Goal: Information Seeking & Learning: Learn about a topic

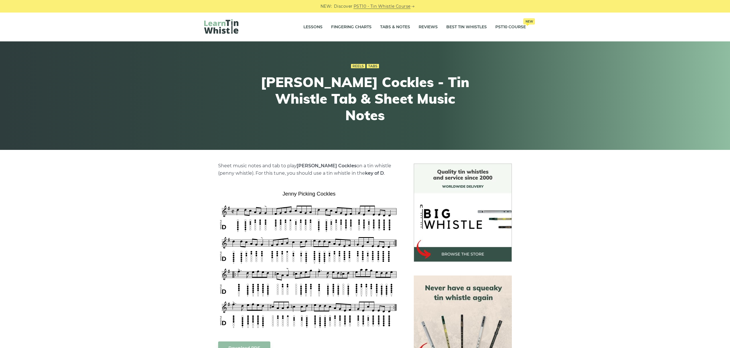
click at [581, 276] on div "Sheet music notes and tab to play Jenny Picking Cockles on a tin whistle (penny…" at bounding box center [365, 353] width 730 height 380
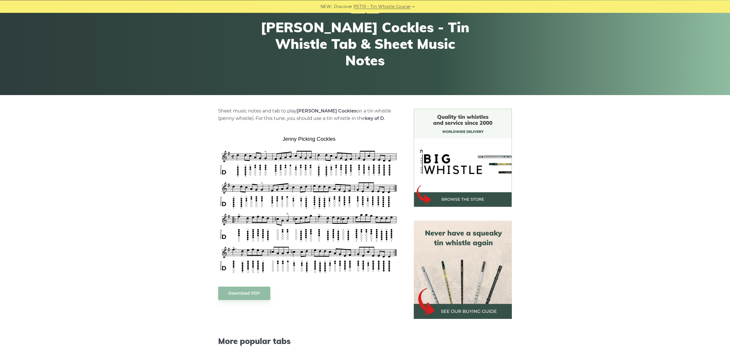
scroll to position [96, 0]
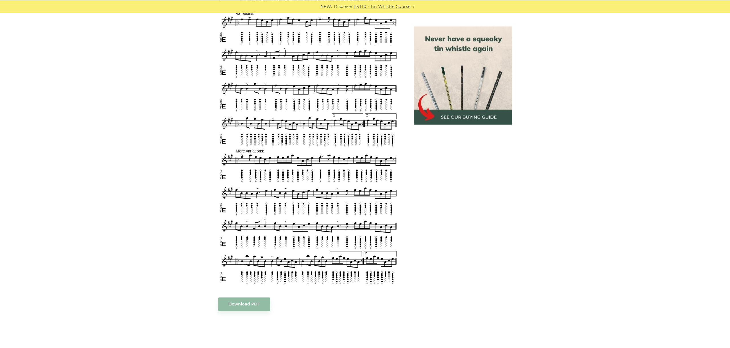
scroll to position [335, 0]
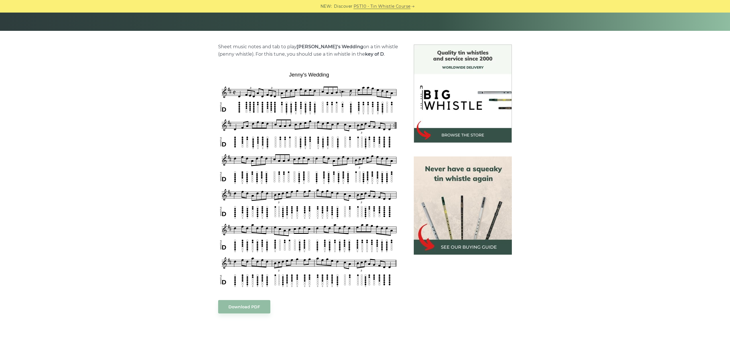
scroll to position [128, 0]
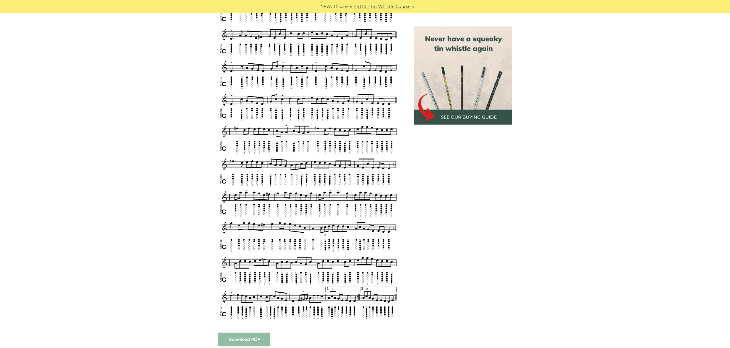
scroll to position [485, 0]
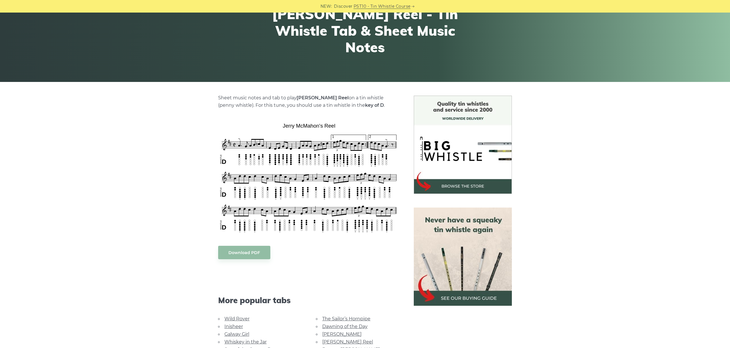
scroll to position [128, 0]
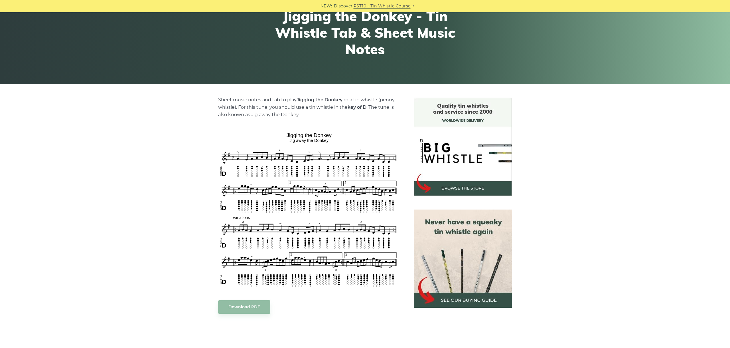
scroll to position [128, 0]
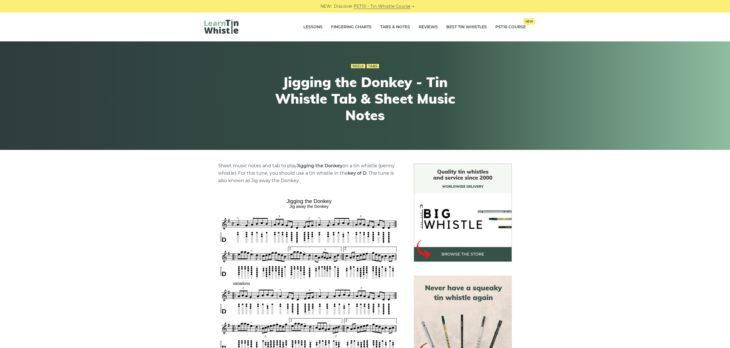
scroll to position [128, 0]
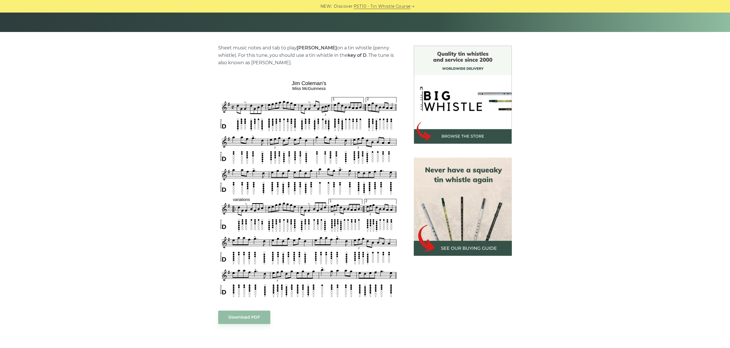
scroll to position [128, 0]
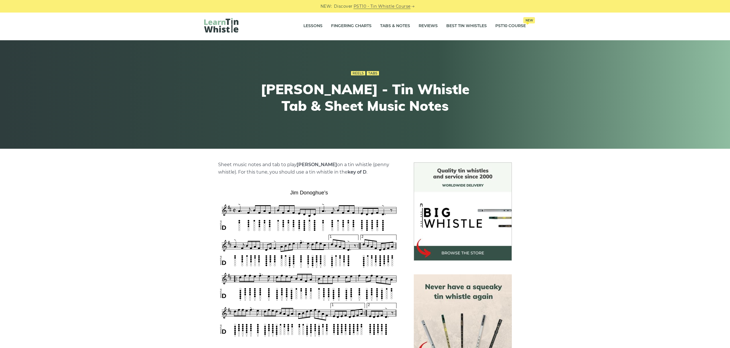
scroll to position [128, 0]
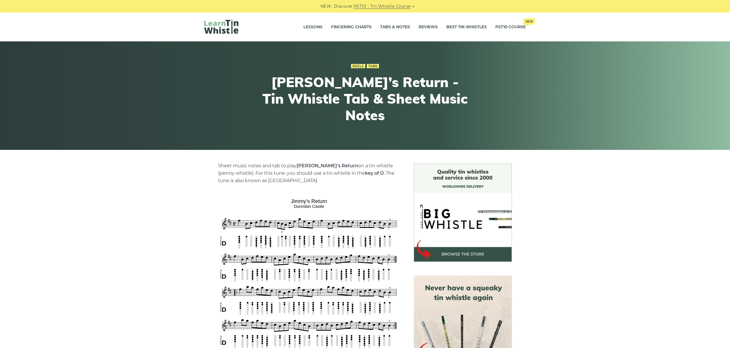
scroll to position [96, 0]
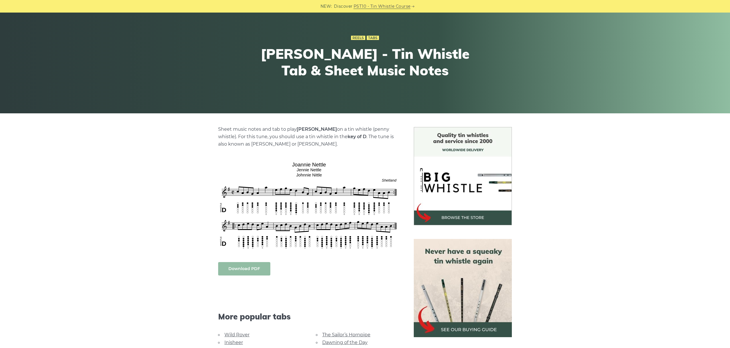
scroll to position [96, 0]
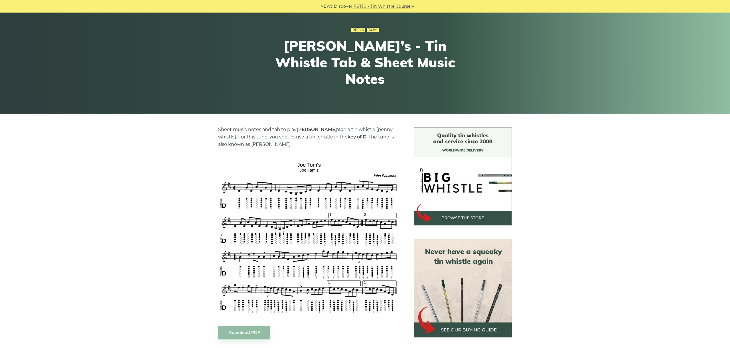
scroll to position [96, 0]
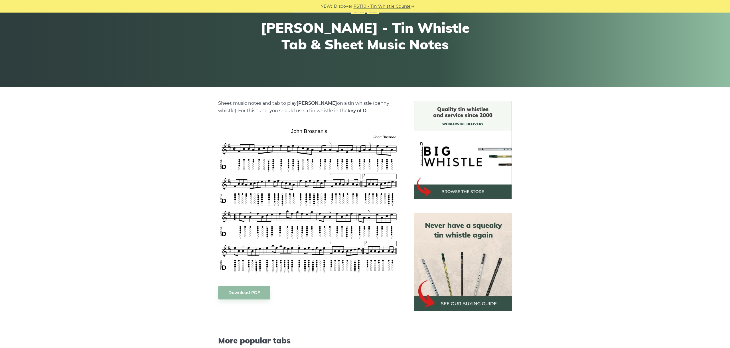
scroll to position [64, 0]
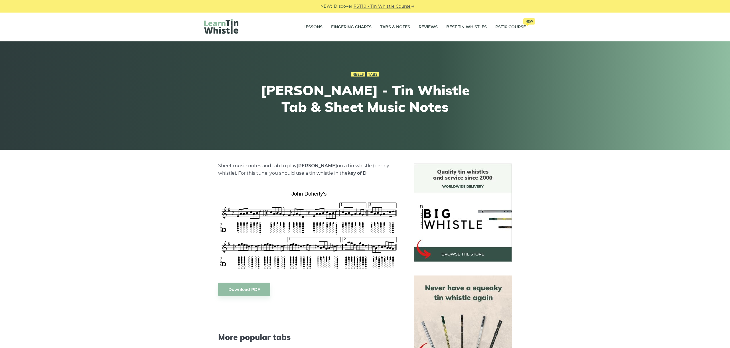
scroll to position [160, 0]
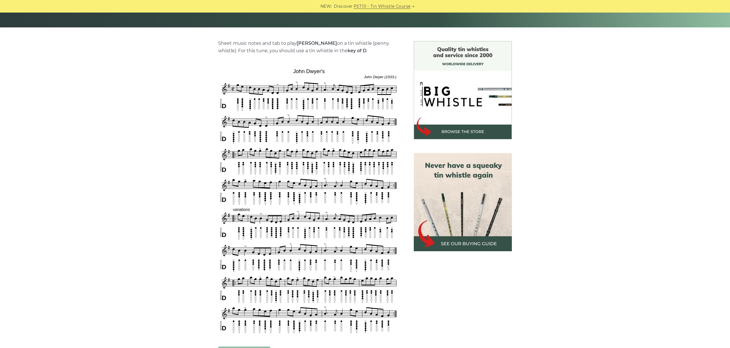
scroll to position [160, 0]
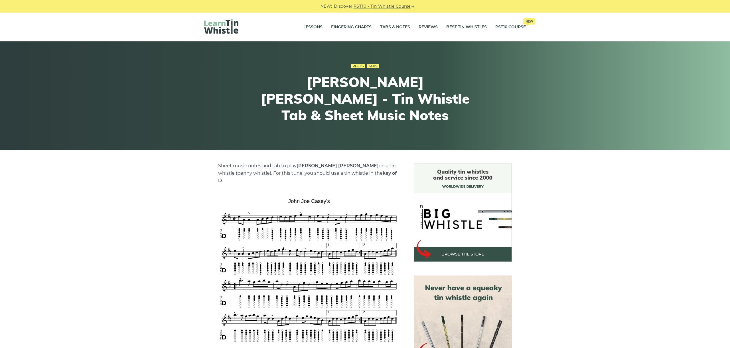
scroll to position [96, 0]
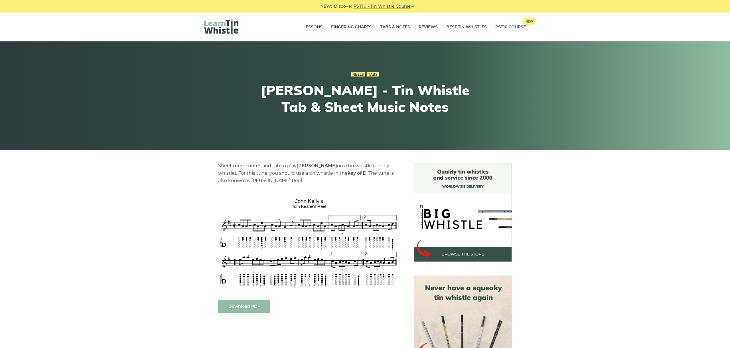
scroll to position [64, 0]
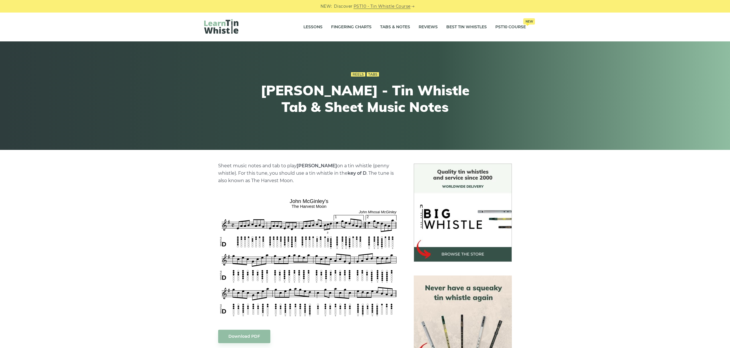
scroll to position [96, 0]
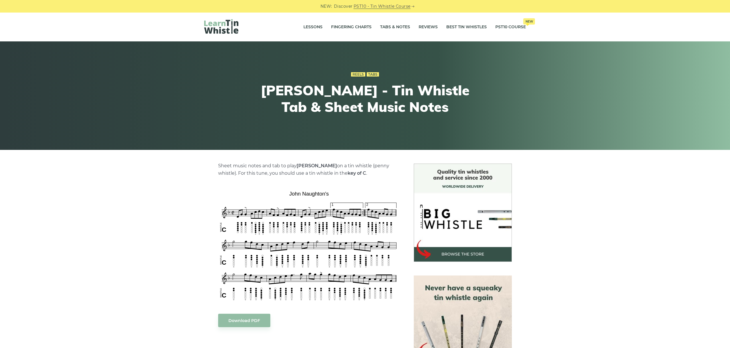
scroll to position [64, 0]
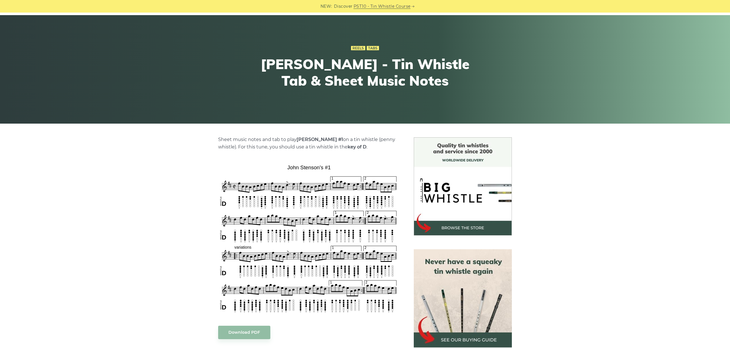
scroll to position [96, 0]
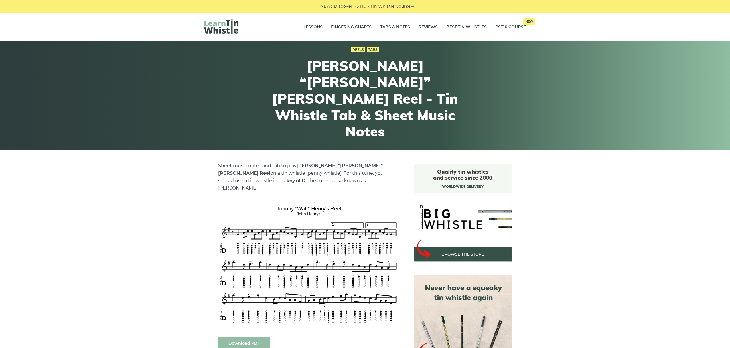
scroll to position [96, 0]
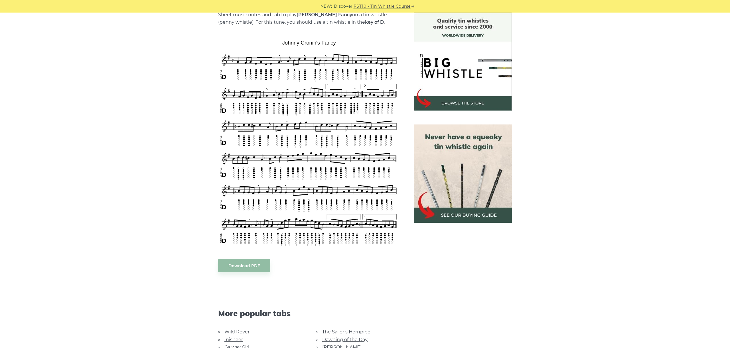
scroll to position [160, 0]
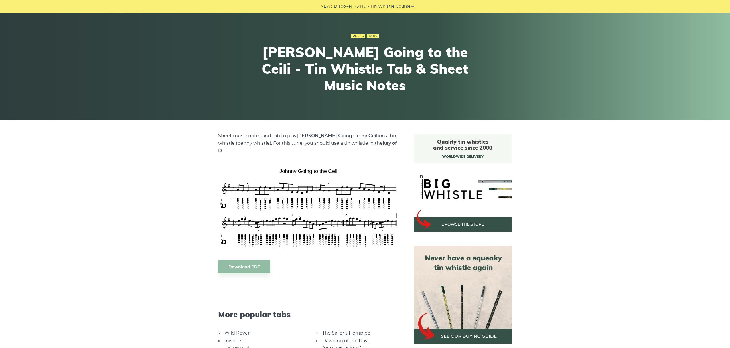
scroll to position [64, 0]
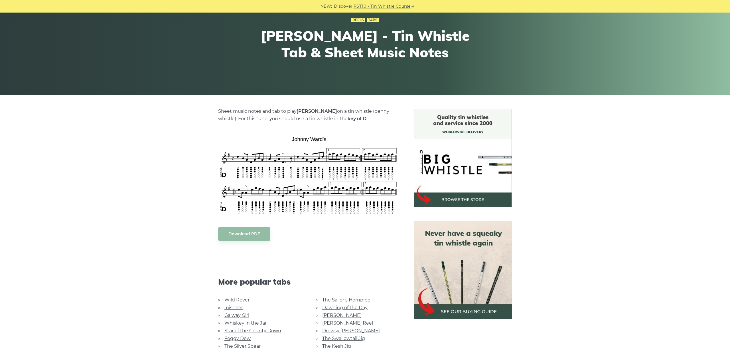
scroll to position [64, 0]
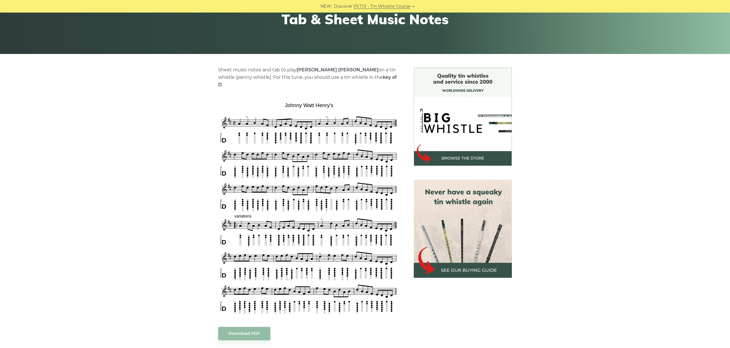
scroll to position [128, 0]
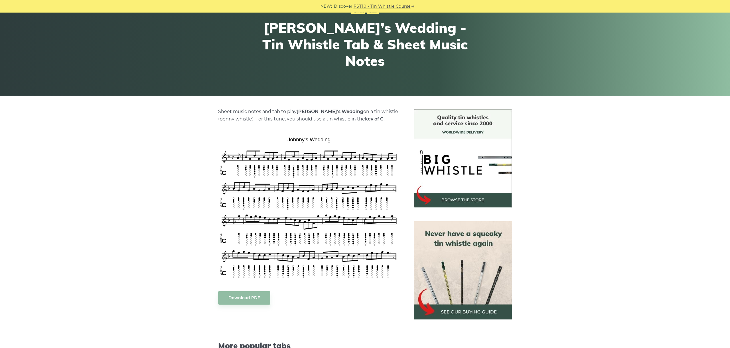
scroll to position [128, 0]
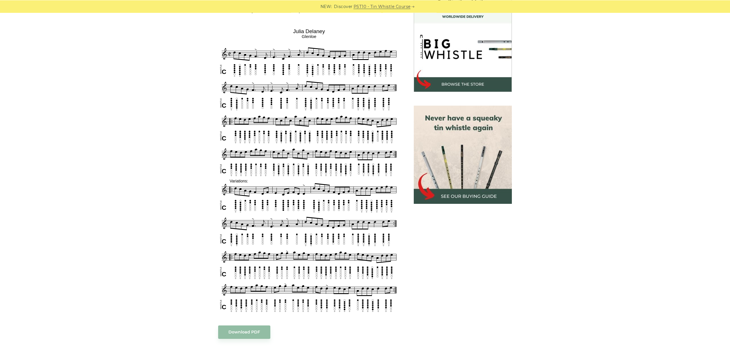
scroll to position [160, 0]
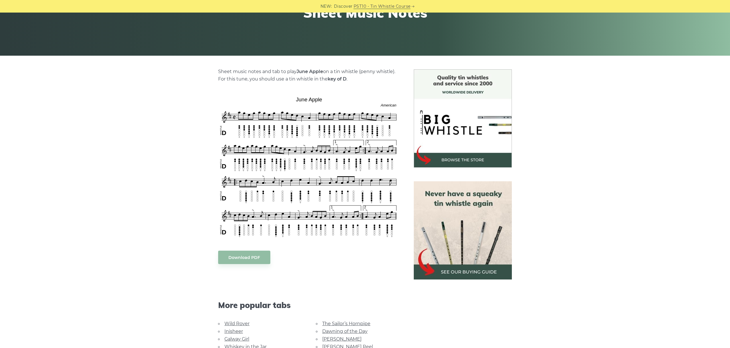
scroll to position [96, 0]
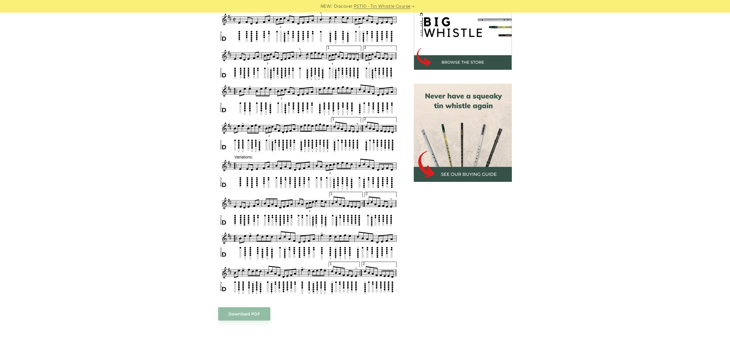
scroll to position [160, 0]
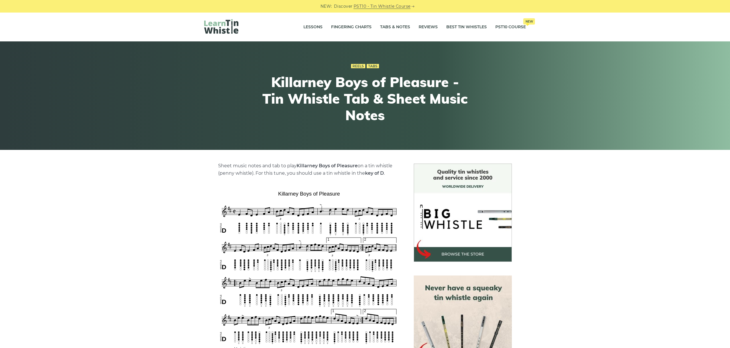
scroll to position [160, 0]
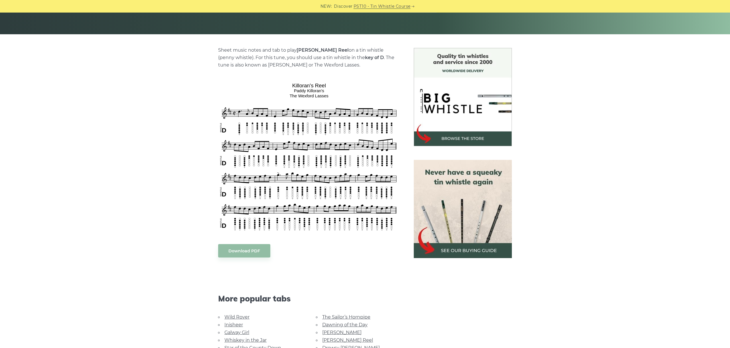
scroll to position [128, 0]
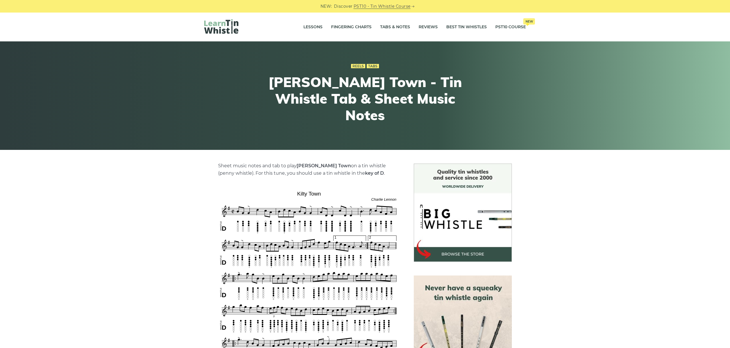
scroll to position [96, 0]
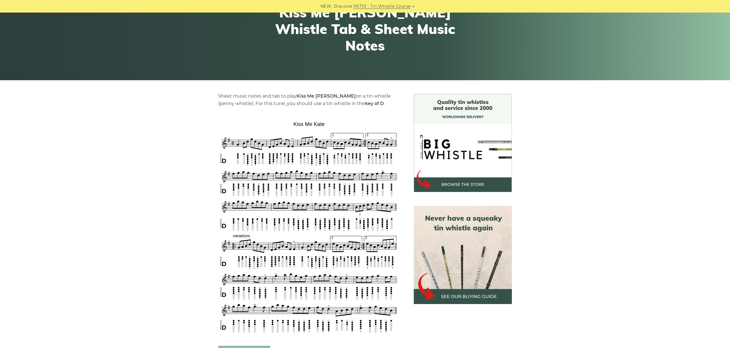
scroll to position [96, 0]
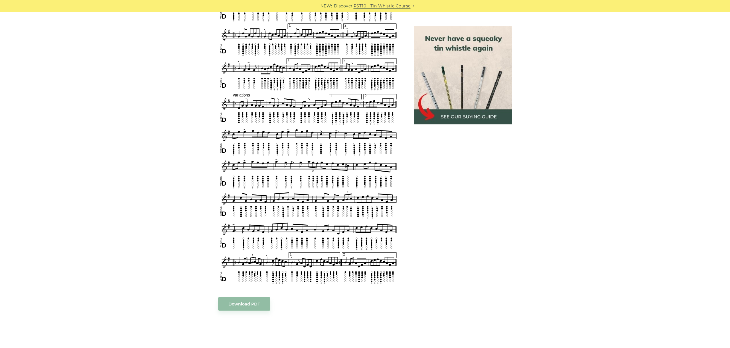
scroll to position [299, 0]
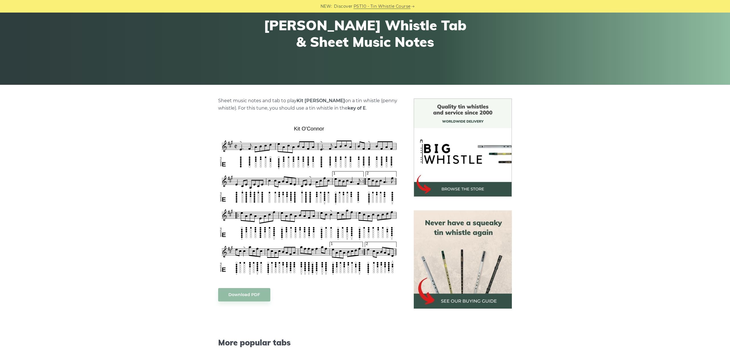
scroll to position [128, 0]
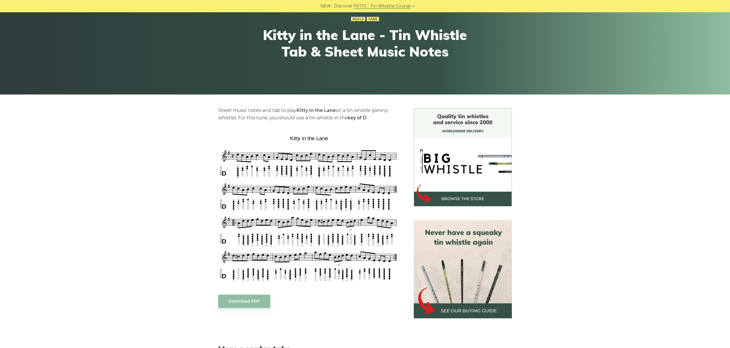
scroll to position [96, 0]
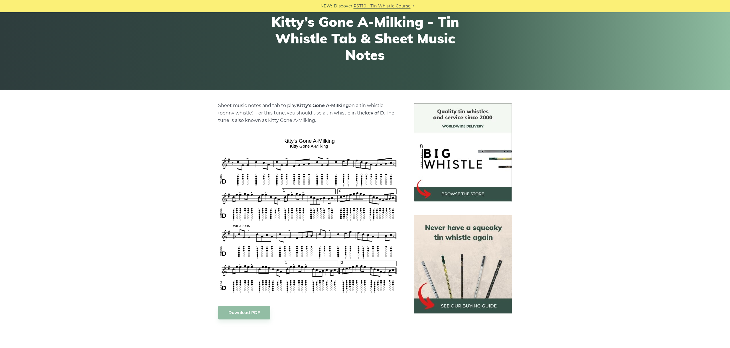
scroll to position [64, 0]
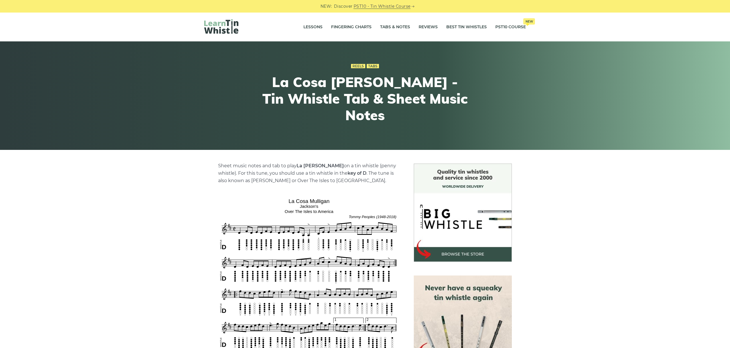
scroll to position [128, 0]
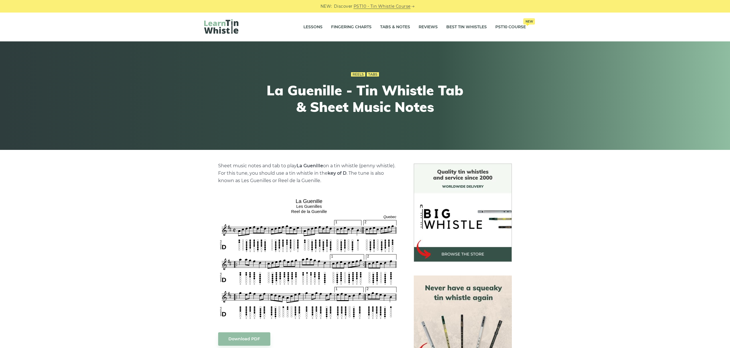
scroll to position [96, 0]
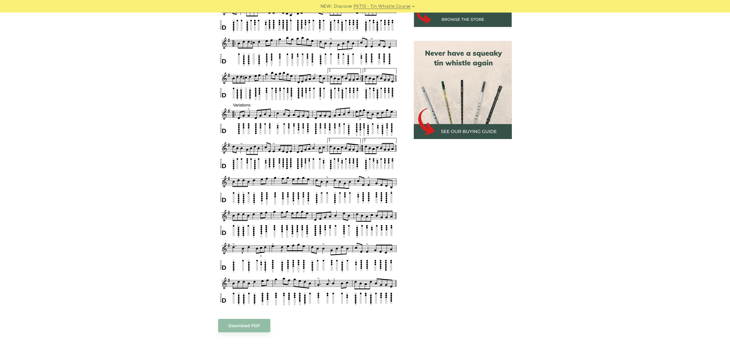
scroll to position [272, 0]
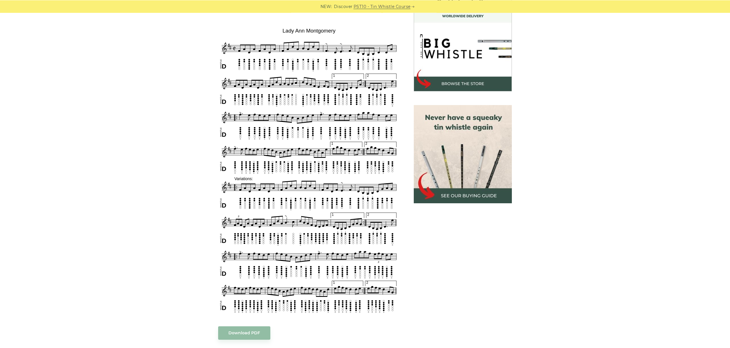
scroll to position [160, 0]
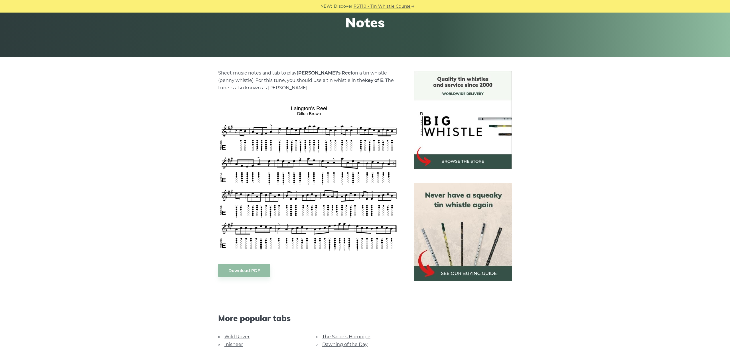
scroll to position [96, 0]
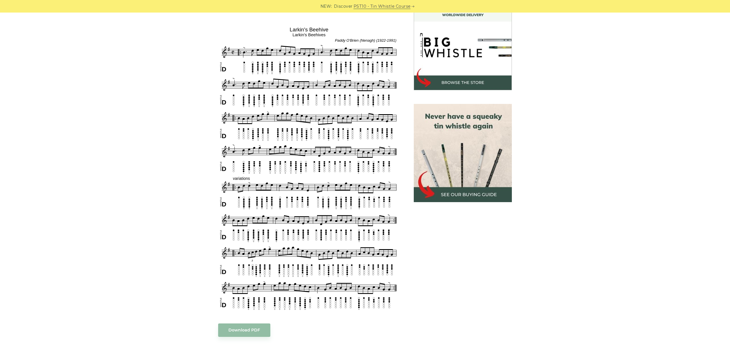
scroll to position [160, 0]
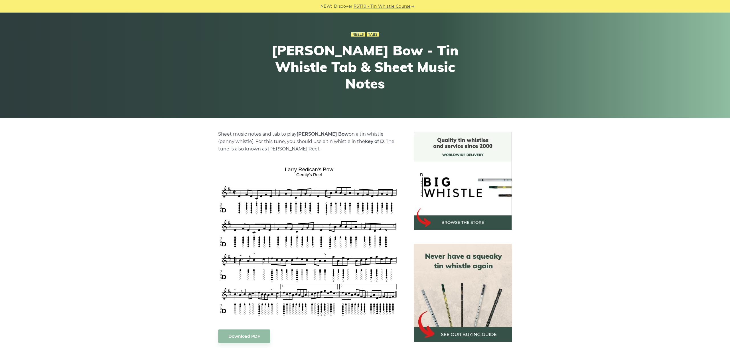
scroll to position [64, 0]
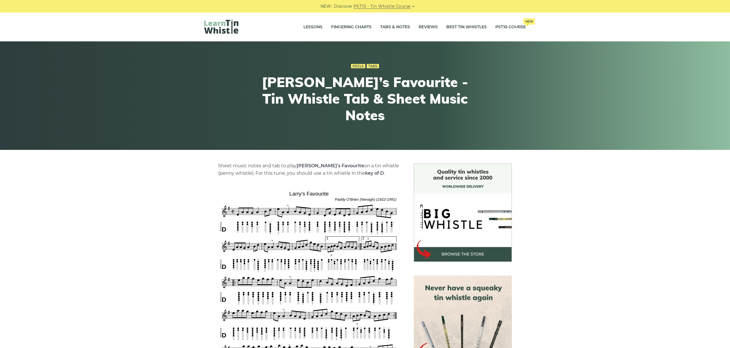
scroll to position [128, 0]
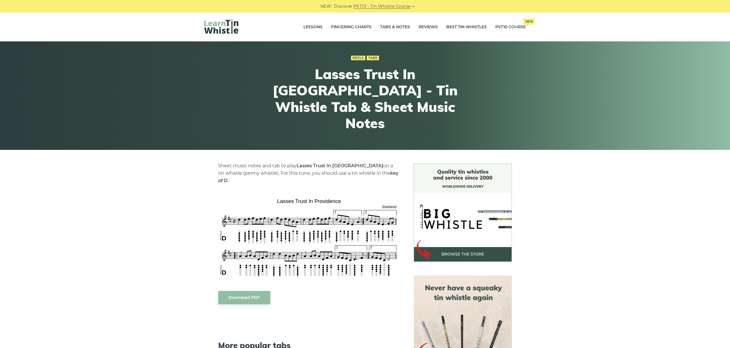
scroll to position [96, 0]
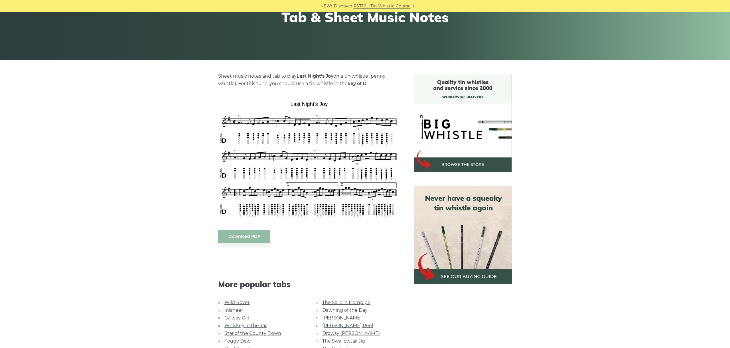
scroll to position [96, 0]
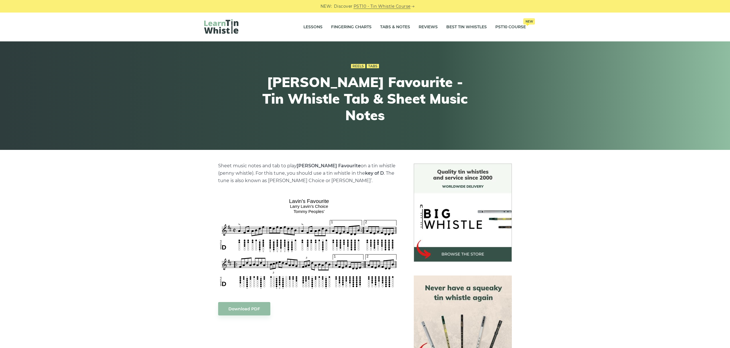
scroll to position [96, 0]
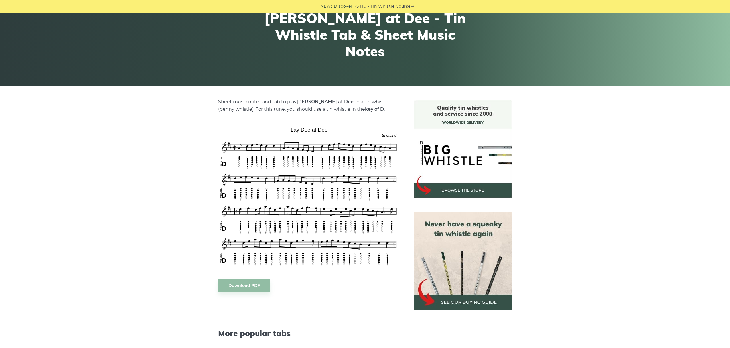
scroll to position [64, 0]
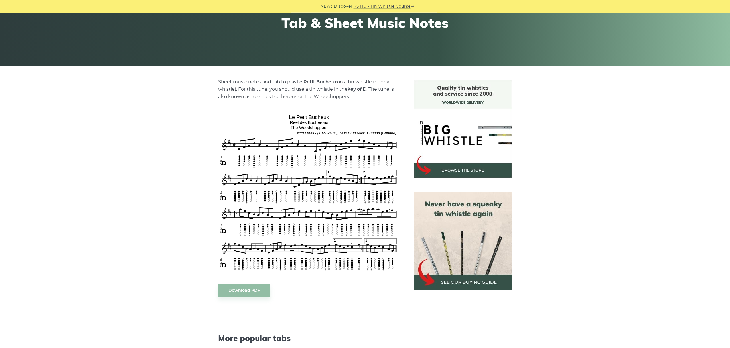
scroll to position [96, 0]
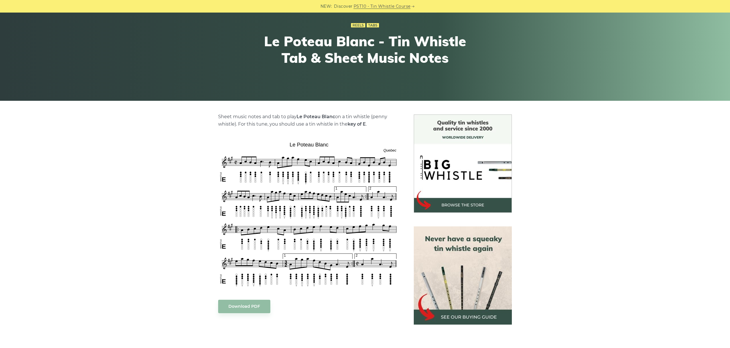
scroll to position [96, 0]
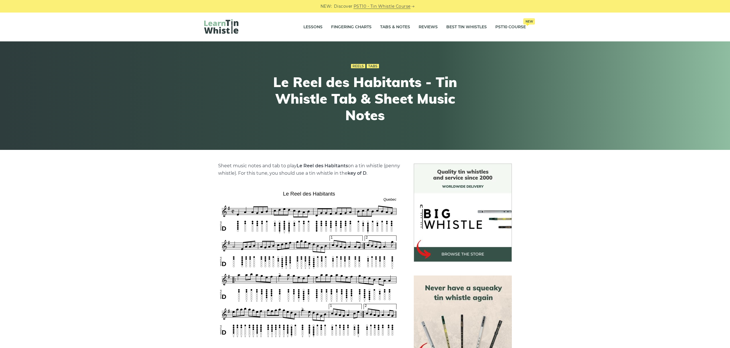
scroll to position [96, 0]
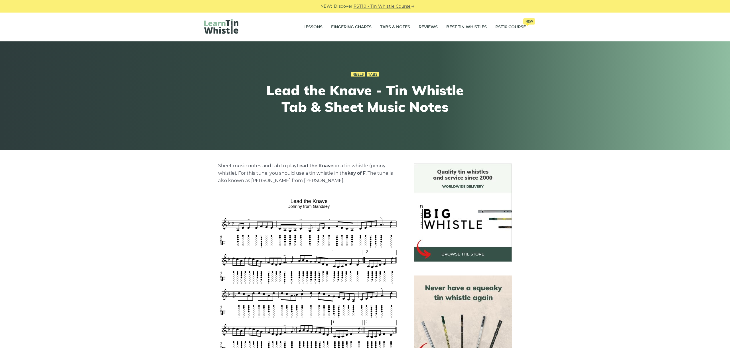
scroll to position [64, 0]
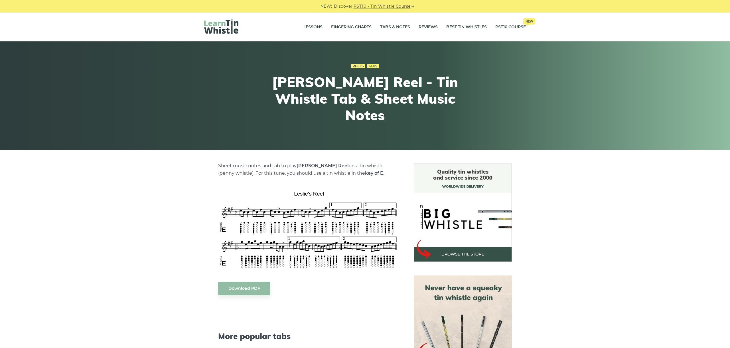
scroll to position [96, 0]
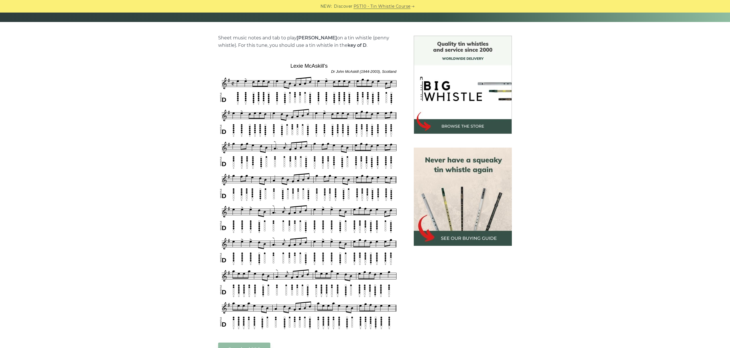
scroll to position [160, 0]
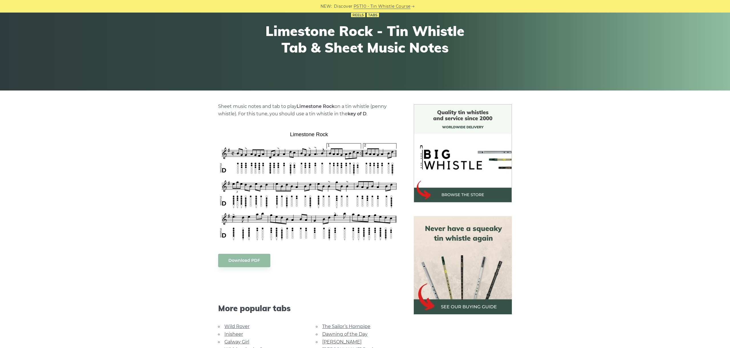
scroll to position [64, 0]
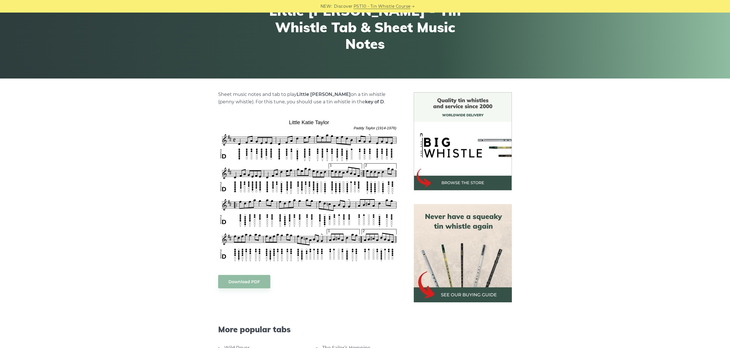
scroll to position [96, 0]
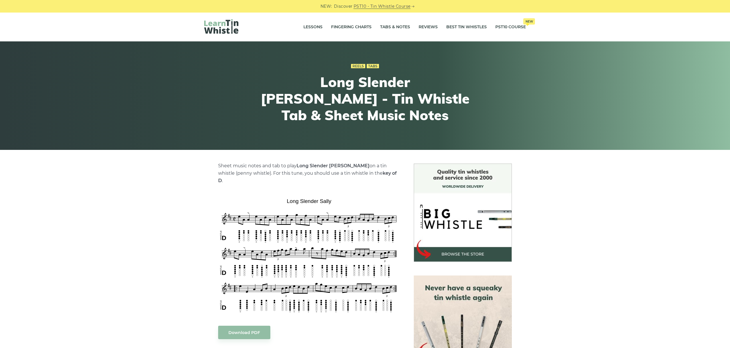
scroll to position [96, 0]
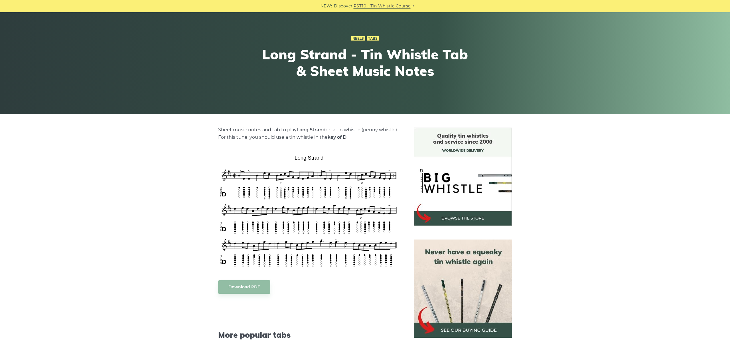
scroll to position [64, 0]
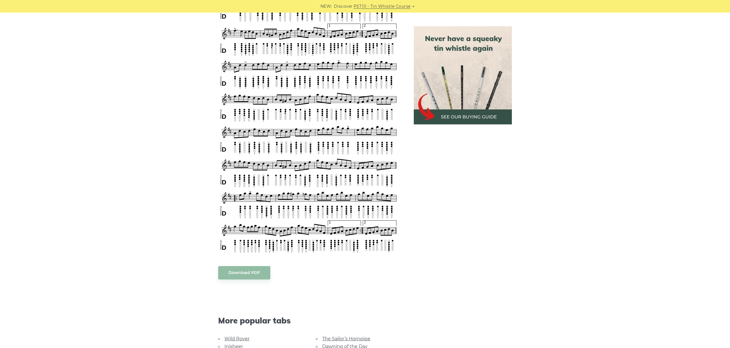
scroll to position [677, 0]
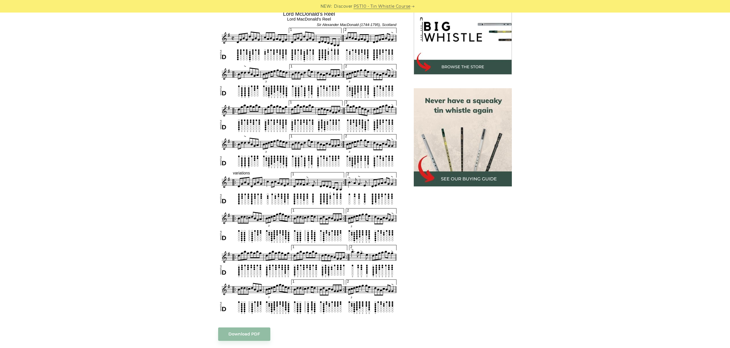
scroll to position [160, 0]
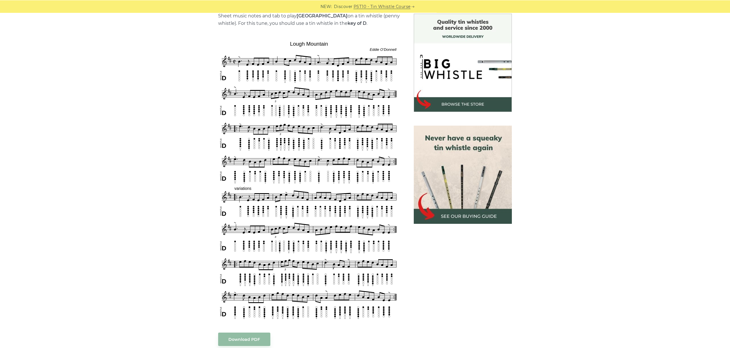
scroll to position [160, 0]
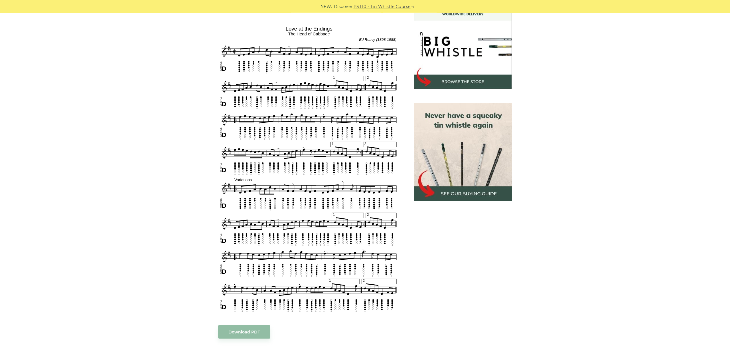
scroll to position [160, 0]
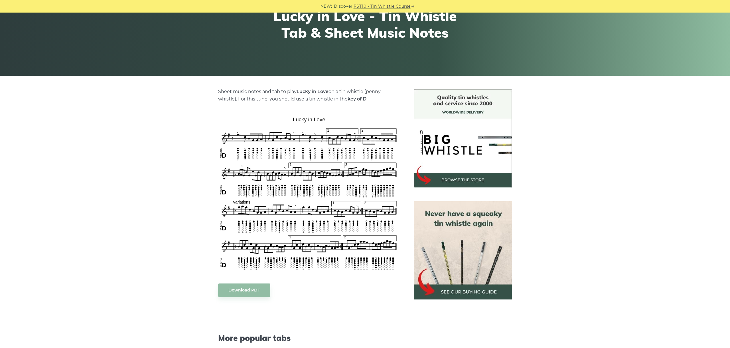
scroll to position [128, 0]
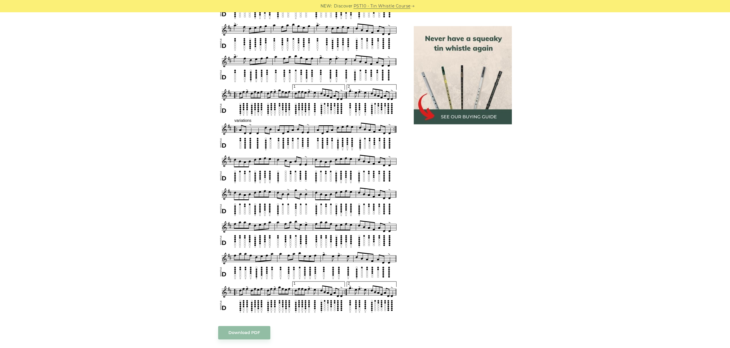
scroll to position [319, 0]
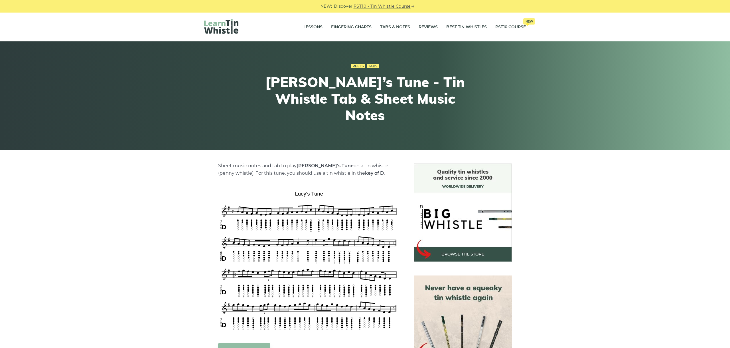
scroll to position [128, 0]
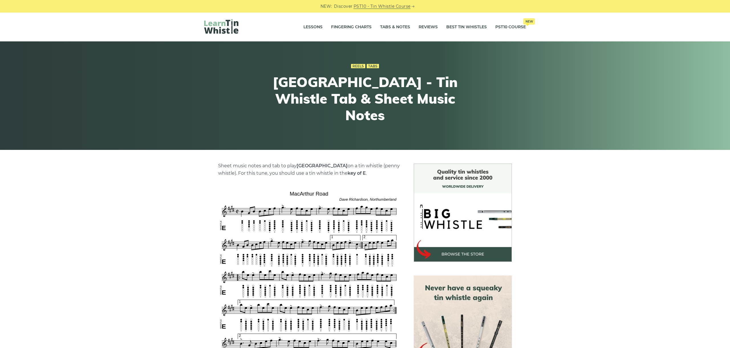
scroll to position [96, 0]
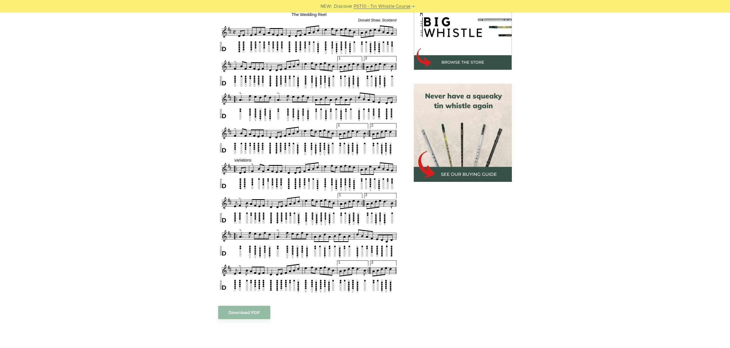
scroll to position [160, 0]
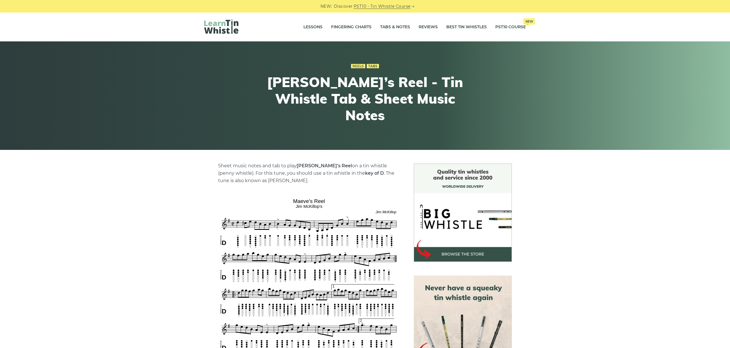
scroll to position [128, 0]
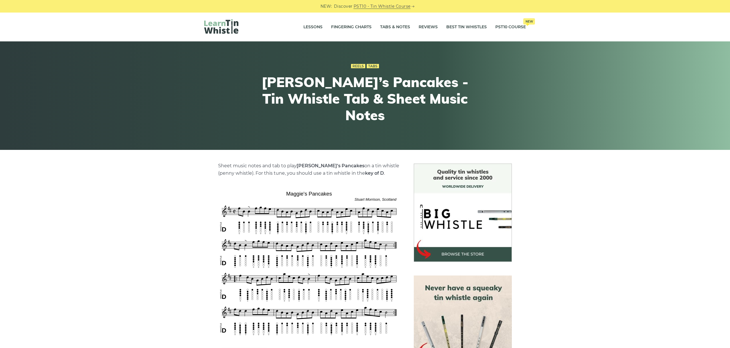
scroll to position [96, 0]
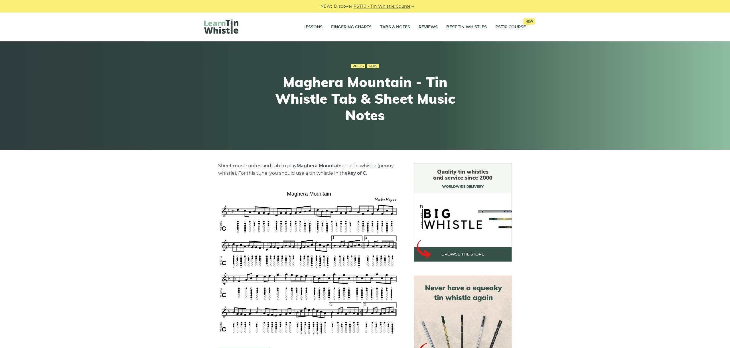
scroll to position [128, 0]
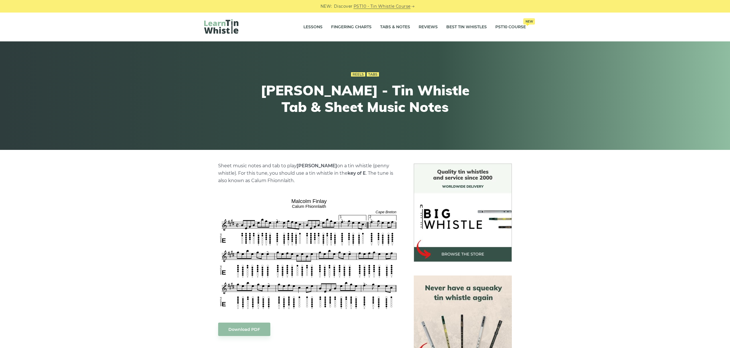
scroll to position [64, 0]
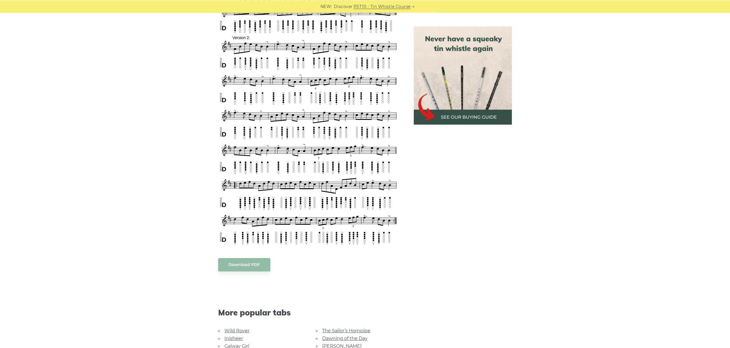
scroll to position [302, 0]
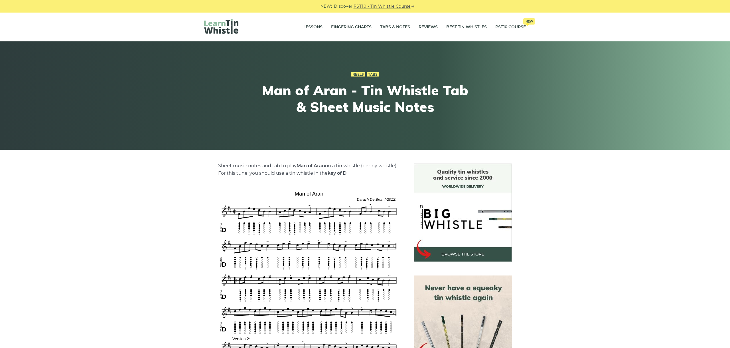
scroll to position [302, 0]
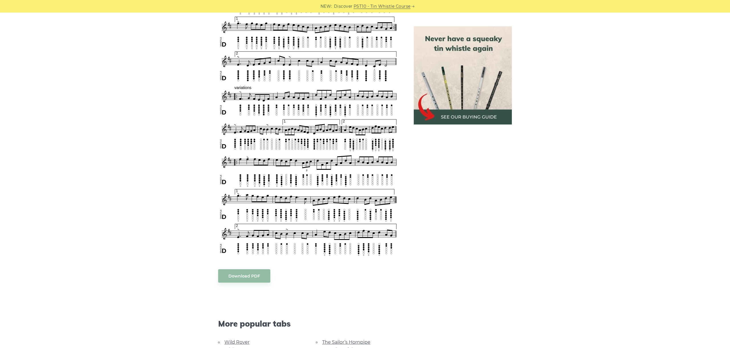
scroll to position [288, 0]
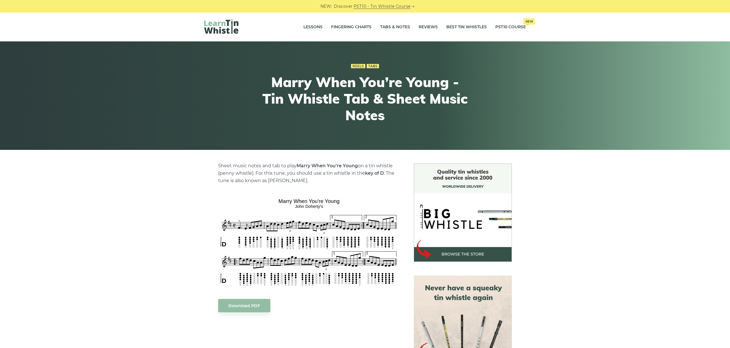
scroll to position [64, 0]
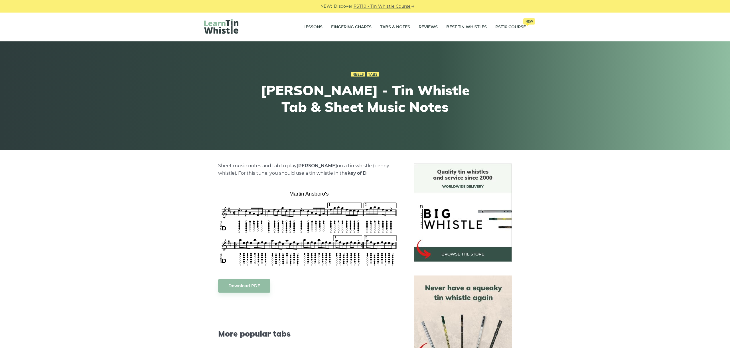
scroll to position [64, 0]
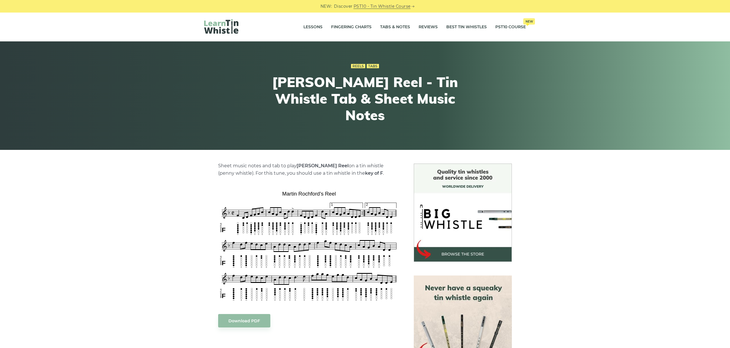
scroll to position [96, 0]
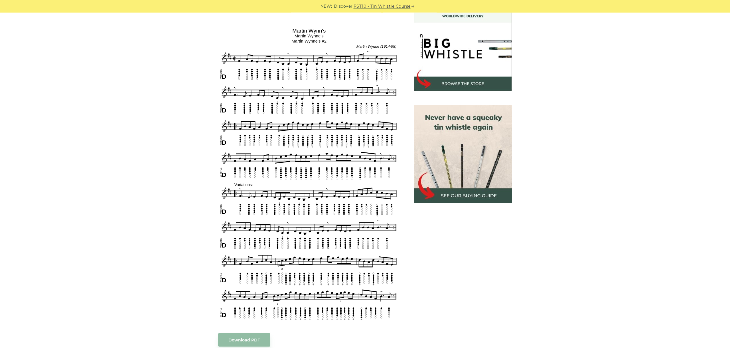
scroll to position [160, 0]
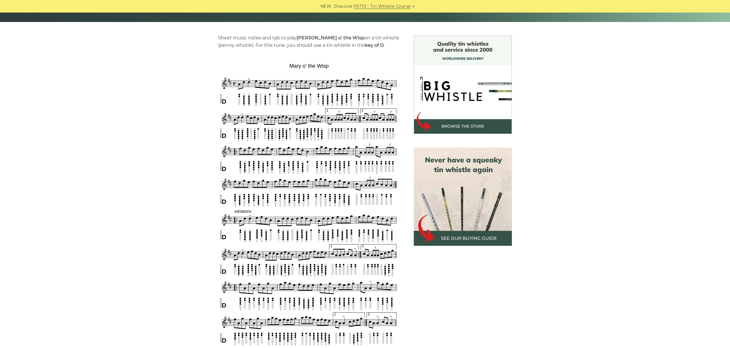
scroll to position [160, 0]
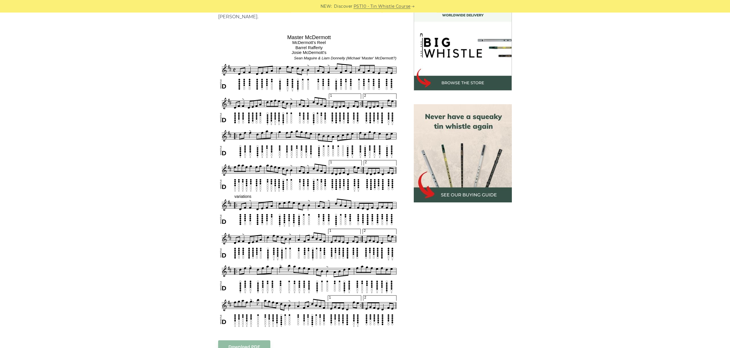
scroll to position [160, 0]
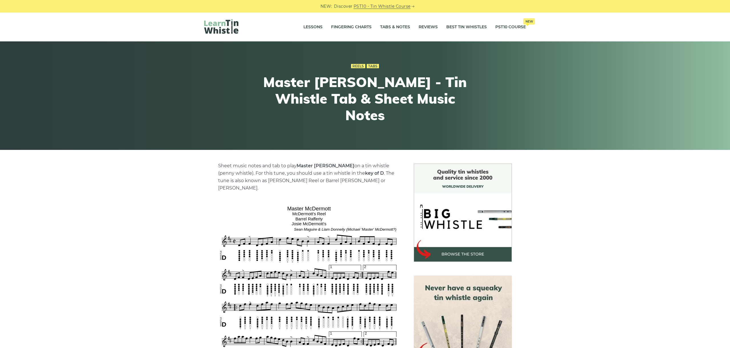
scroll to position [160, 0]
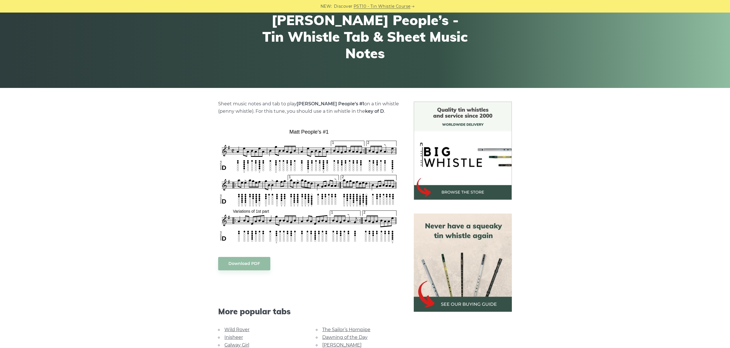
scroll to position [64, 0]
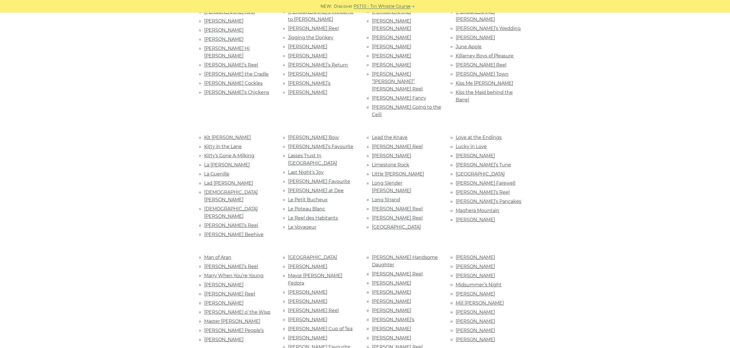
scroll to position [644, 0]
click at [227, 337] on link "Maud Millar" at bounding box center [223, 339] width 39 height 5
click at [320, 254] on link "Maudabawn Chapel" at bounding box center [312, 256] width 49 height 5
click at [308, 264] on link "Maude Miller" at bounding box center [307, 266] width 39 height 5
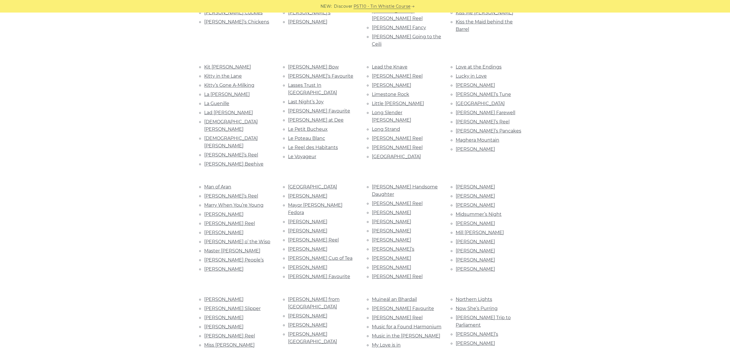
scroll to position [740, 0]
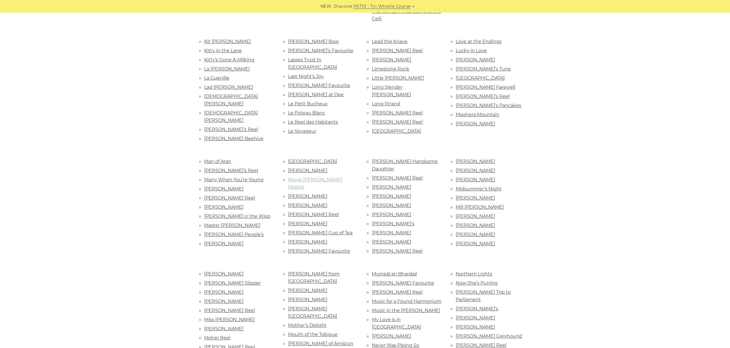
click at [316, 177] on link "Mayor Harrison’s Fedora" at bounding box center [315, 183] width 54 height 13
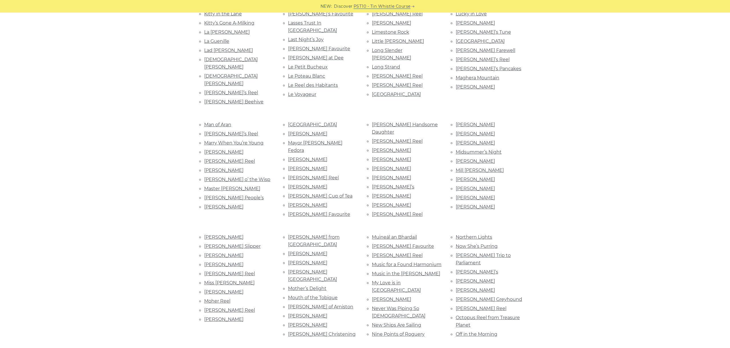
scroll to position [744, 0]
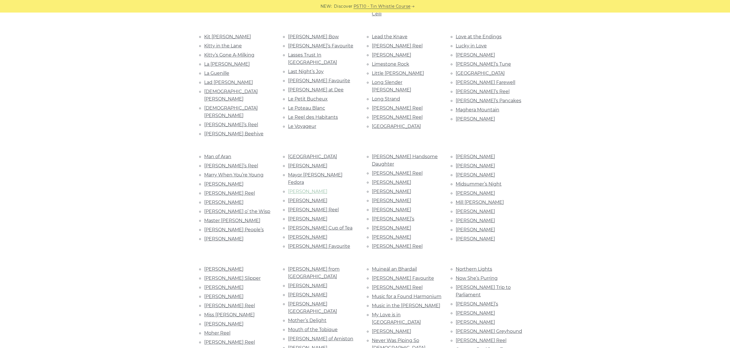
click at [308, 189] on link "McAuley’s" at bounding box center [307, 191] width 39 height 5
click at [296, 198] on link "McBride’s" at bounding box center [307, 200] width 39 height 5
click at [314, 207] on link "McCahill’s Reel" at bounding box center [313, 209] width 51 height 5
click at [299, 216] on link "McCarthy’s" at bounding box center [307, 218] width 39 height 5
click at [310, 225] on link "McConnell’s Cup of Tea" at bounding box center [320, 227] width 64 height 5
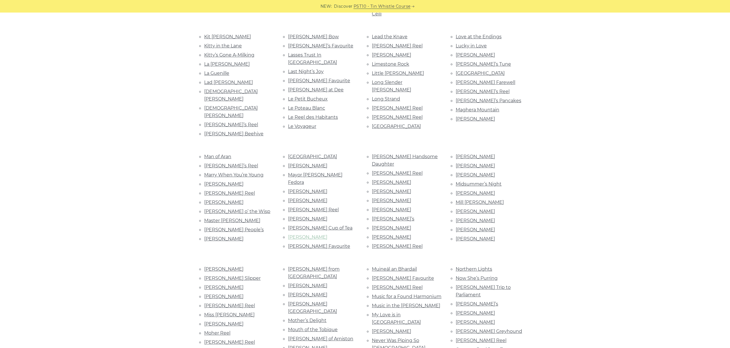
click at [315, 234] on link "McDonagh’s" at bounding box center [307, 236] width 39 height 5
click at [323, 243] on link "McFadden’s Favourite" at bounding box center [319, 245] width 62 height 5
click at [408, 154] on link "McFadden’s Handsome Daughter" at bounding box center [405, 160] width 66 height 13
click at [401, 170] on link "McFadden’s Reel" at bounding box center [397, 172] width 51 height 5
click at [387, 179] on link "McFarley’s" at bounding box center [391, 181] width 39 height 5
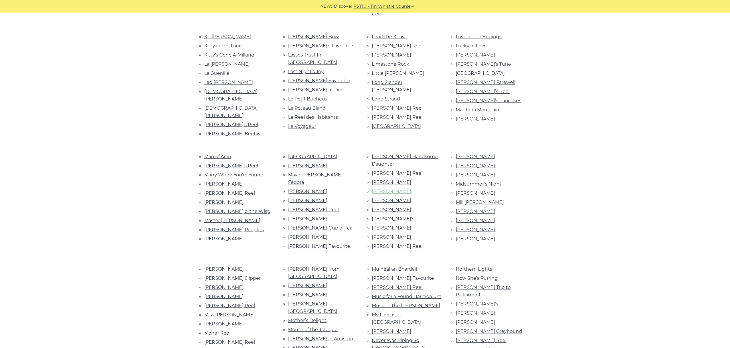
click at [393, 189] on link "McGettrick’s" at bounding box center [391, 191] width 39 height 5
drag, startPoint x: 135, startPoint y: 118, endPoint x: 113, endPoint y: 76, distance: 47.9
click at [393, 198] on link "McGoldrick’s" at bounding box center [391, 200] width 39 height 5
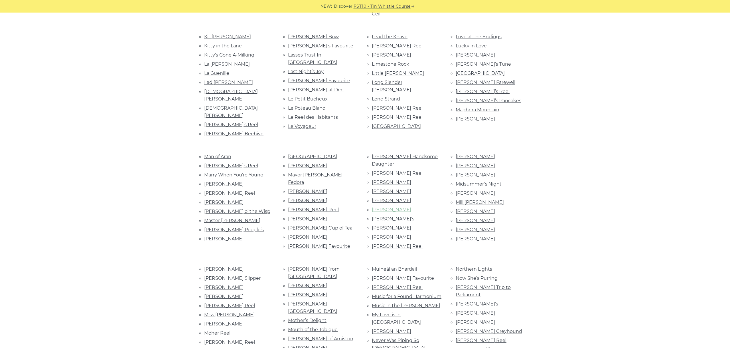
click at [389, 207] on link "McHugh’s" at bounding box center [391, 209] width 39 height 5
click at [379, 216] on link "McIljohn’s" at bounding box center [393, 218] width 43 height 5
click at [391, 225] on link "McKenna’s" at bounding box center [391, 227] width 39 height 5
click at [398, 234] on link "Michael Cramer’s" at bounding box center [391, 236] width 39 height 5
click at [407, 243] on link "Michael Kennedy’s Reel" at bounding box center [397, 245] width 51 height 5
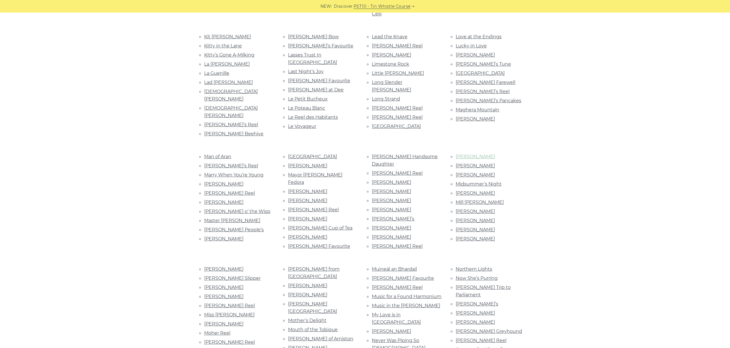
click at [466, 154] on link "Micho Russell’s" at bounding box center [475, 156] width 39 height 5
click at [471, 163] on link "Mick Hoy’s" at bounding box center [475, 165] width 39 height 5
click at [472, 172] on link "Mick O’Connor’s" at bounding box center [475, 174] width 39 height 5
click at [476, 181] on link "Midsummer’s Night" at bounding box center [479, 183] width 46 height 5
click at [474, 190] on link "Mike Flanagan’s" at bounding box center [475, 192] width 39 height 5
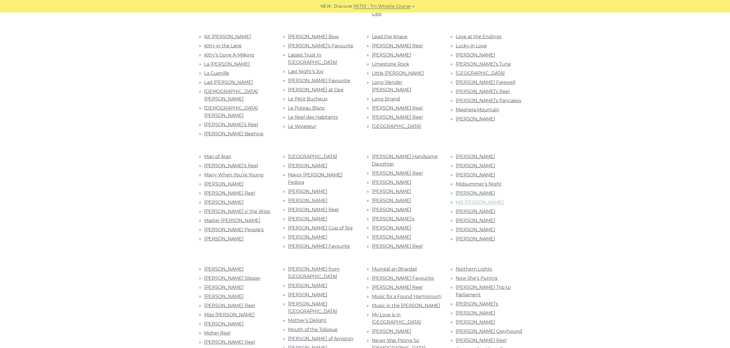
click at [478, 199] on link "Mill na Máidí" at bounding box center [480, 201] width 48 height 5
click at [480, 209] on link "Miss Johnson’s" at bounding box center [475, 211] width 39 height 5
click at [479, 218] on link "Miss Langford" at bounding box center [475, 220] width 39 height 5
click at [480, 227] on link "Miss McDonald" at bounding box center [475, 229] width 39 height 5
click at [483, 236] on link "Miss McGuinness" at bounding box center [475, 238] width 39 height 5
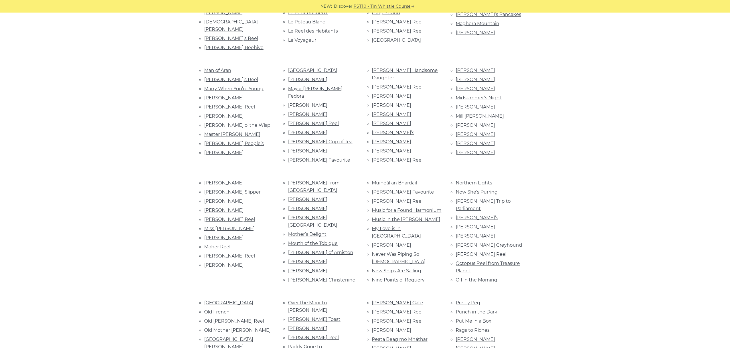
scroll to position [840, 0]
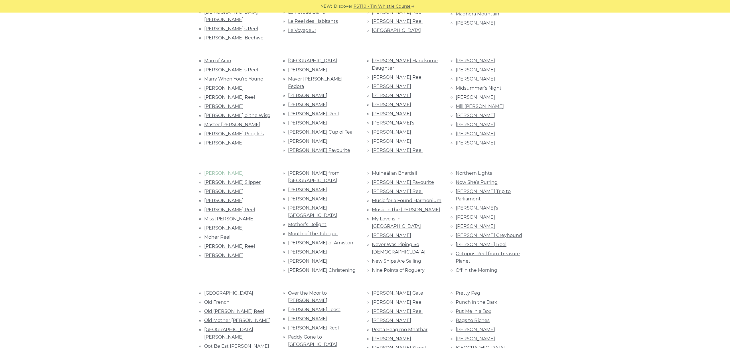
click at [229, 170] on link "Miss Monaghan" at bounding box center [223, 172] width 39 height 5
click at [223, 179] on link "Miss Patterson’s Slipper" at bounding box center [232, 181] width 56 height 5
click at [224, 189] on link "Miss Ramsey’s" at bounding box center [223, 191] width 39 height 5
click at [215, 198] on link "Miss Shepherd" at bounding box center [223, 200] width 39 height 5
click at [228, 207] on link "Miss Spence’s Reel" at bounding box center [229, 209] width 51 height 5
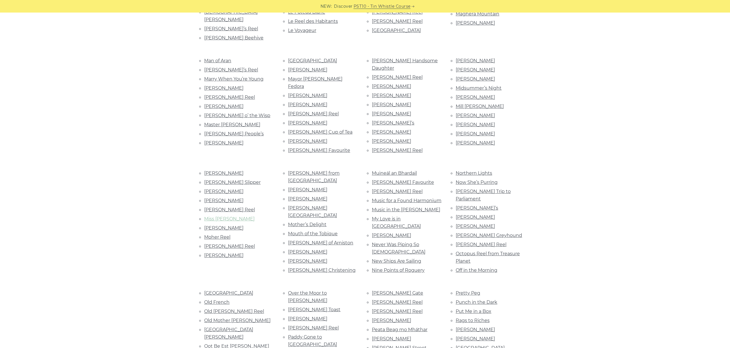
click at [240, 216] on link "Miss Susan Cooper" at bounding box center [229, 218] width 50 height 5
click at [231, 225] on link "Miss Wedderburn" at bounding box center [223, 227] width 39 height 5
click at [226, 234] on link "Moher Reel" at bounding box center [217, 236] width 26 height 5
click at [226, 243] on link "Molloy’s Reel" at bounding box center [229, 245] width 51 height 5
click at [224, 252] on link "Molly Bawn" at bounding box center [223, 254] width 39 height 5
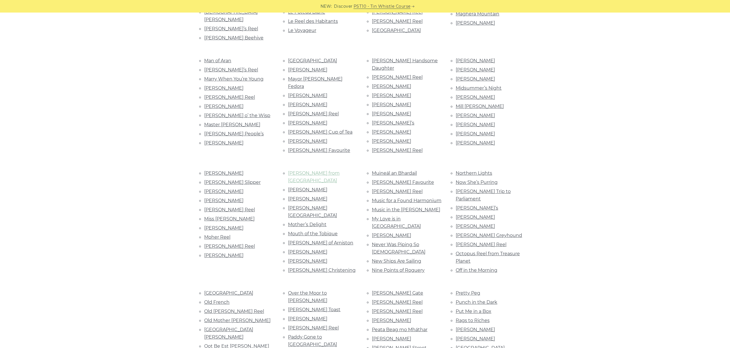
click at [307, 170] on link "Molly from Longford" at bounding box center [314, 176] width 52 height 13
click at [307, 187] on link "Molly Maguire" at bounding box center [307, 189] width 39 height 5
click at [296, 196] on link "Morrison’s" at bounding box center [307, 198] width 39 height 5
click at [310, 205] on link "Morse Avenue" at bounding box center [312, 211] width 49 height 13
click at [317, 222] on link "Mother’s Delight" at bounding box center [307, 224] width 39 height 5
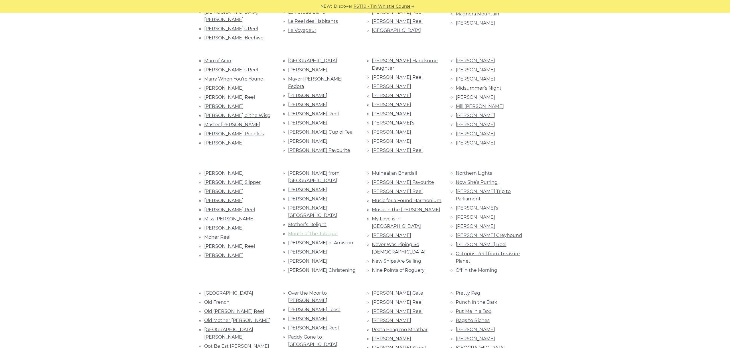
click at [332, 231] on link "Mouth of the Tobique" at bounding box center [313, 233] width 50 height 5
drag, startPoint x: 316, startPoint y: 188, endPoint x: 276, endPoint y: 211, distance: 46.4
click at [310, 289] on ul "Over the Moor to Peggy Paddy Canny’s Toast Paddy Carty’s Paddy Fahy’s Reel Padd…" at bounding box center [323, 345] width 70 height 112
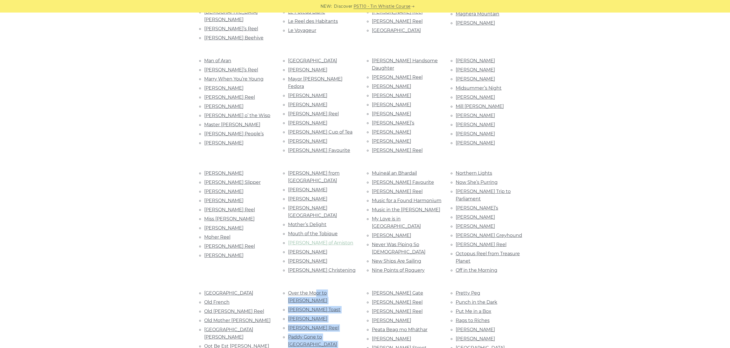
click at [297, 240] on link "Mrs Dundas of Arniston" at bounding box center [320, 242] width 65 height 5
click at [307, 249] on link "Mrs McLeod’s" at bounding box center [307, 251] width 39 height 5
click at [308, 258] on link "Mrs. Crehan’s" at bounding box center [307, 260] width 39 height 5
click at [313, 258] on link "Mrs. Crehan’s" at bounding box center [307, 260] width 39 height 5
click at [313, 267] on link "Mrs. Crotty’s Christening" at bounding box center [322, 269] width 68 height 5
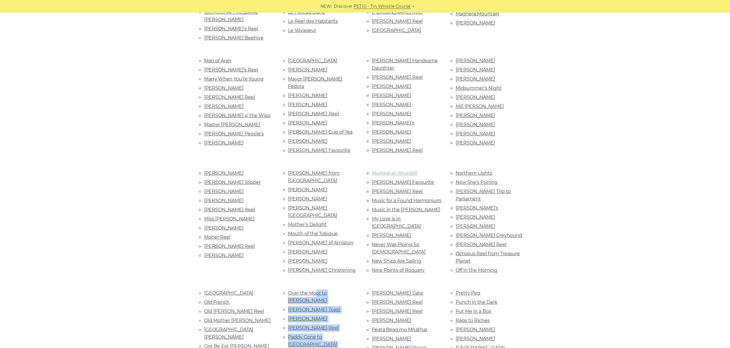
click at [395, 170] on link "Muineál an Bhardail" at bounding box center [394, 172] width 45 height 5
click at [399, 179] on link "Mullin’s Favourite" at bounding box center [403, 181] width 62 height 5
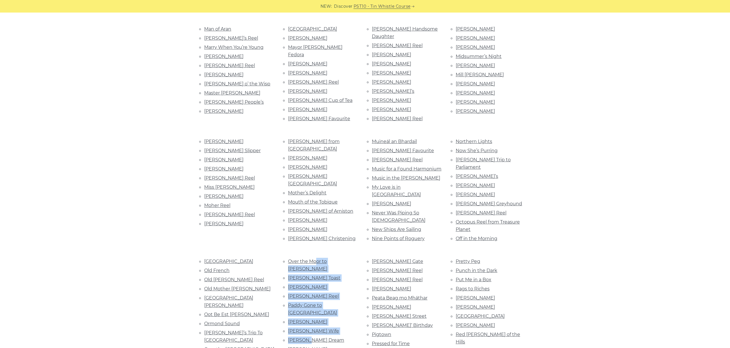
scroll to position [872, 0]
click at [391, 157] on link "Murphy’s Reel" at bounding box center [397, 159] width 51 height 5
click at [395, 166] on link "Music for a Found Harmonium" at bounding box center [407, 168] width 70 height 5
click at [400, 175] on link "Music in the Glen" at bounding box center [406, 177] width 68 height 5
click at [400, 184] on link "My Love is in America" at bounding box center [396, 190] width 49 height 13
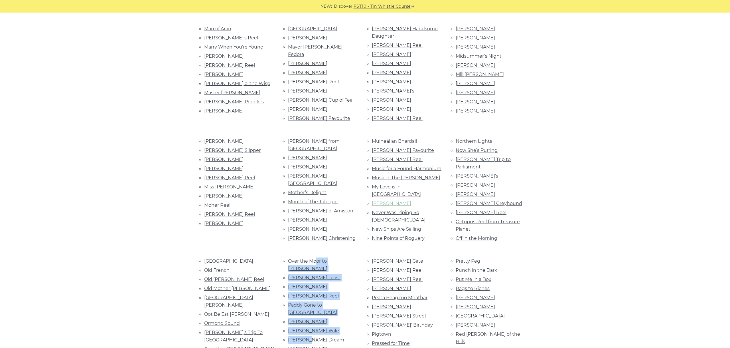
click at [380, 201] on link "Neil Roy" at bounding box center [391, 203] width 39 height 5
click at [402, 210] on link "Never Was Piping So Gay" at bounding box center [399, 216] width 54 height 13
click at [392, 226] on link "New Ships Are Sailing" at bounding box center [396, 228] width 49 height 5
click at [408, 235] on link "Nine Points of Roguery" at bounding box center [398, 237] width 53 height 5
click at [481, 138] on link "Northern Lights" at bounding box center [474, 140] width 37 height 5
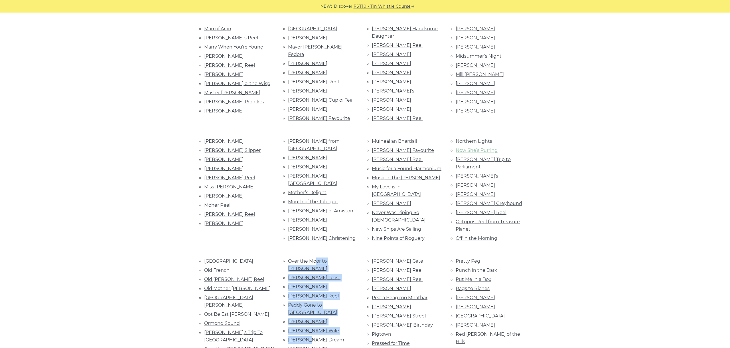
click at [482, 147] on link "Now She’s Purring" at bounding box center [477, 149] width 42 height 5
click at [479, 157] on link "O’Connell’s Trip to Parliament" at bounding box center [483, 163] width 55 height 13
click at [480, 173] on link "O’Connor Donn’s" at bounding box center [477, 175] width 43 height 5
click at [471, 182] on link "O’Dowd’s" at bounding box center [475, 184] width 39 height 5
click at [466, 191] on link "O’Mahony’s" at bounding box center [475, 193] width 39 height 5
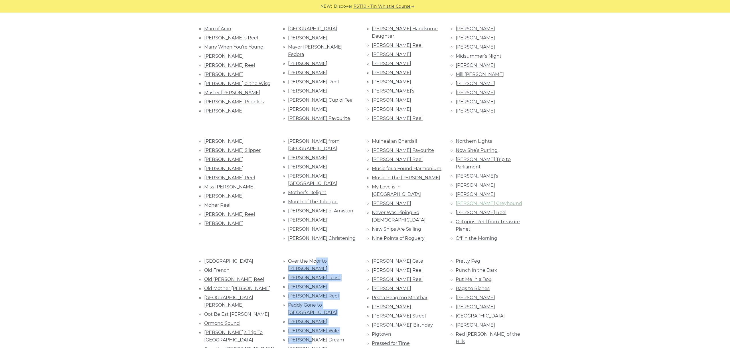
click at [489, 201] on link "O’Reilly’s Greyhound" at bounding box center [489, 203] width 66 height 5
click at [491, 210] on link "O’Rourke’s Reel" at bounding box center [481, 212] width 51 height 5
click at [499, 219] on link "Octopus Reel from Treasure Planet" at bounding box center [488, 225] width 64 height 13
click at [491, 235] on link "Off in the Morning" at bounding box center [477, 237] width 42 height 5
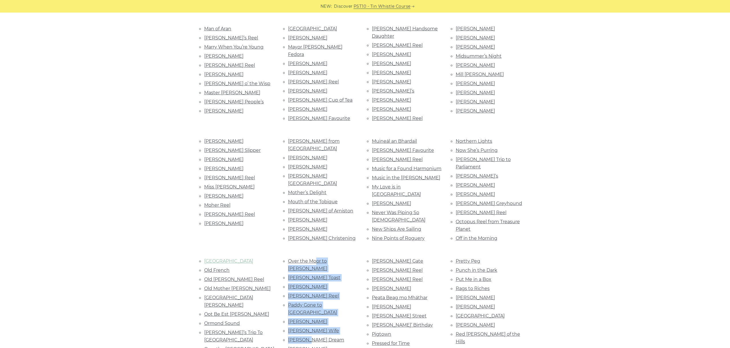
click at [237, 258] on link "Old Cuffe Street" at bounding box center [228, 260] width 49 height 5
click at [219, 267] on link "Old French" at bounding box center [216, 269] width 25 height 5
click at [220, 276] on link "Old Gorman’s Reel" at bounding box center [234, 278] width 60 height 5
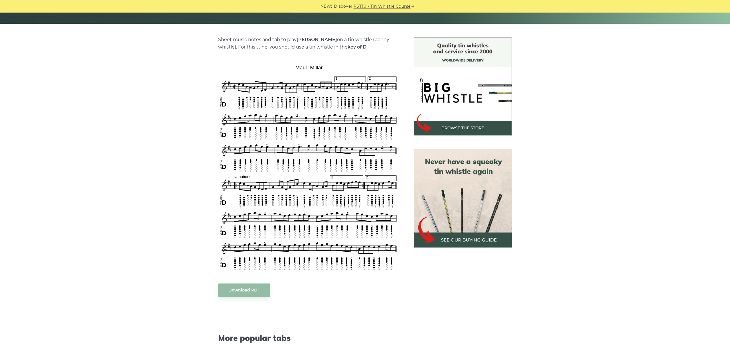
scroll to position [128, 0]
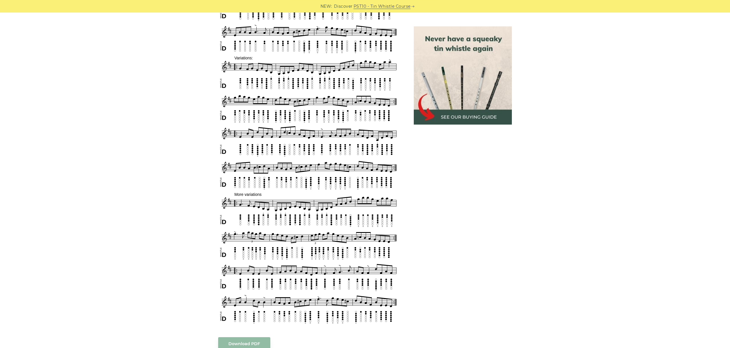
scroll to position [288, 0]
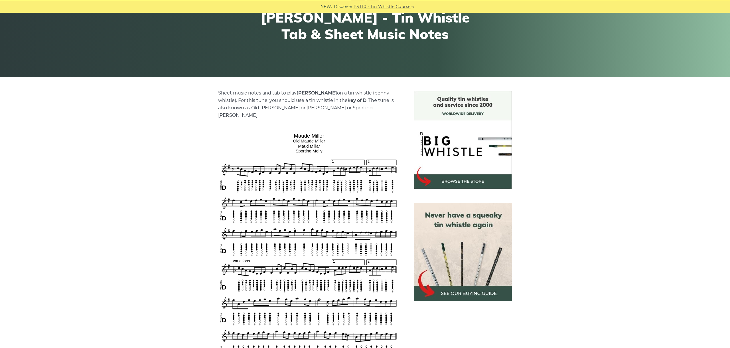
scroll to position [128, 0]
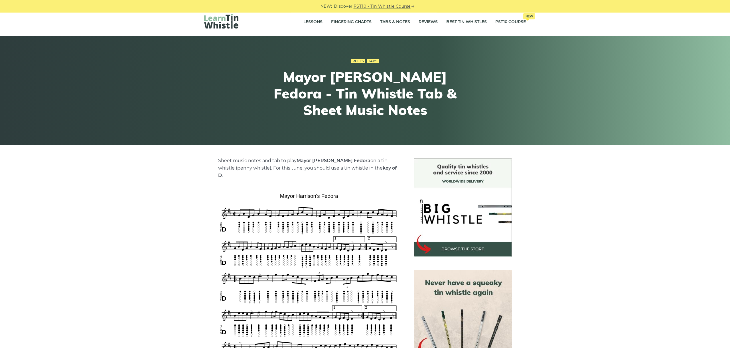
scroll to position [128, 0]
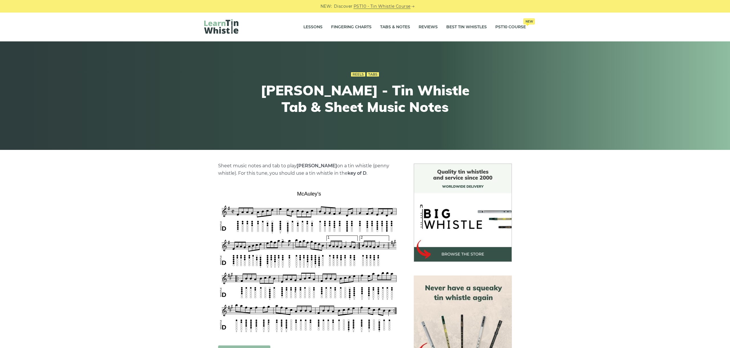
drag, startPoint x: 154, startPoint y: 161, endPoint x: 171, endPoint y: 167, distance: 17.8
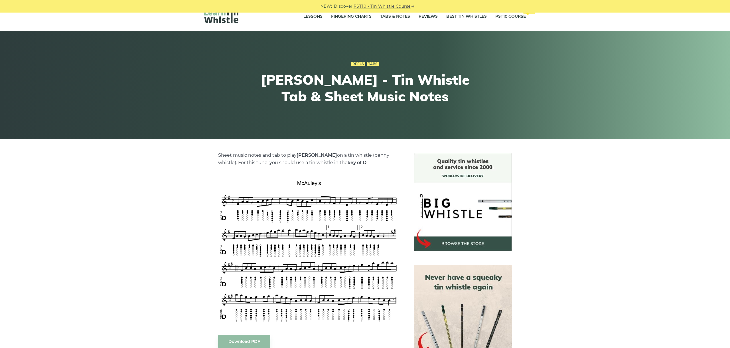
scroll to position [64, 0]
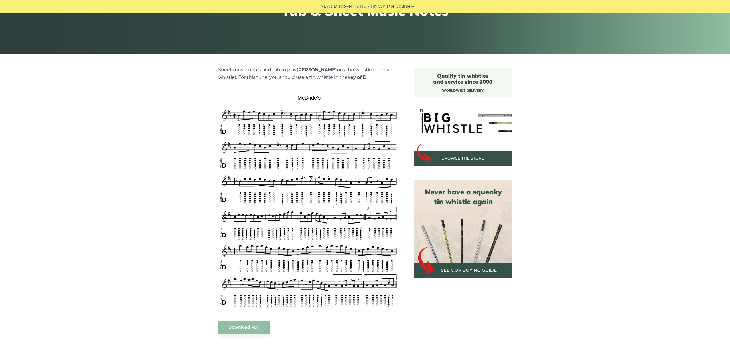
scroll to position [128, 0]
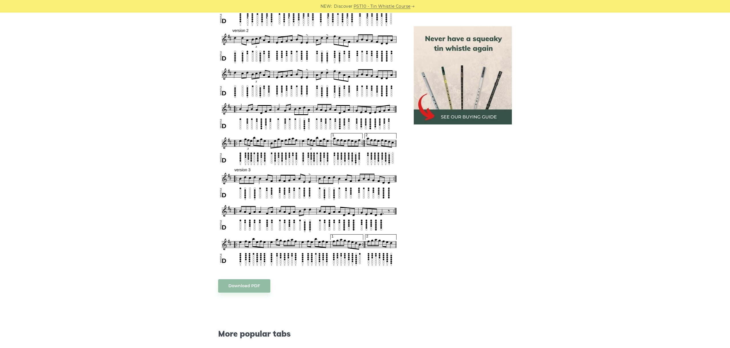
scroll to position [305, 0]
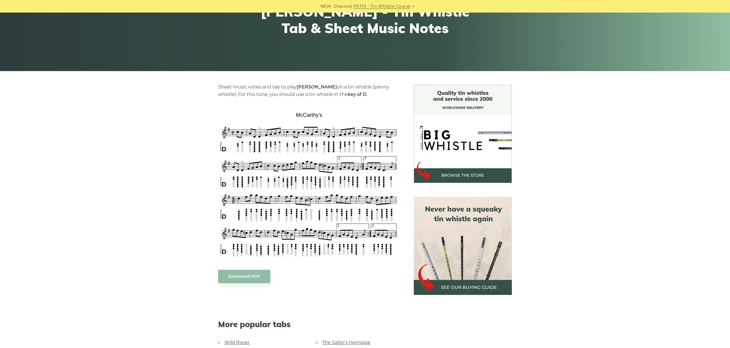
scroll to position [128, 0]
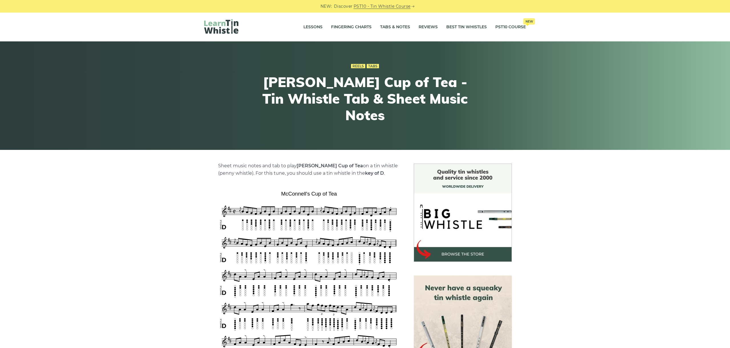
scroll to position [96, 0]
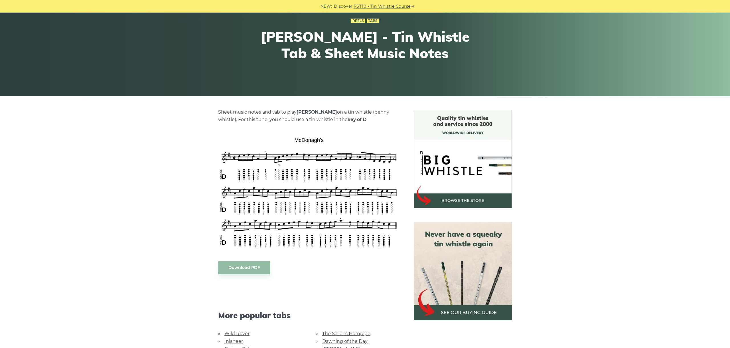
scroll to position [96, 0]
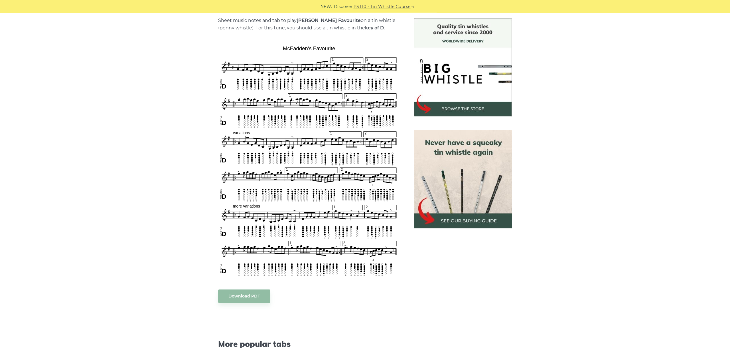
scroll to position [160, 0]
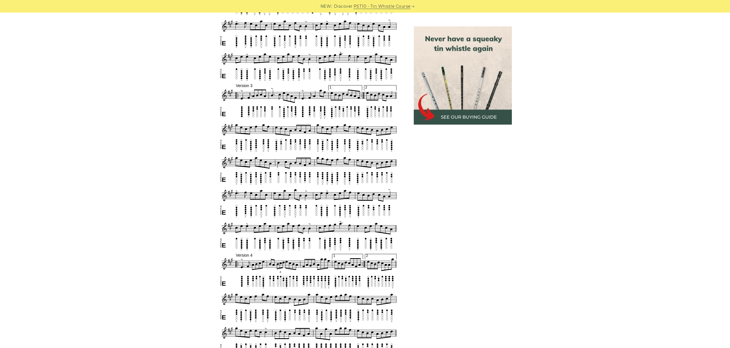
scroll to position [426, 0]
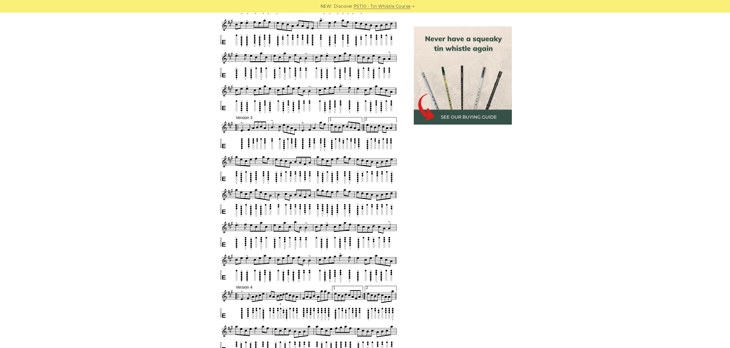
click at [642, 204] on div "Sheet music notes and tab to play McFadden’s Handsome Daughter on a tin whistle…" at bounding box center [365, 203] width 730 height 932
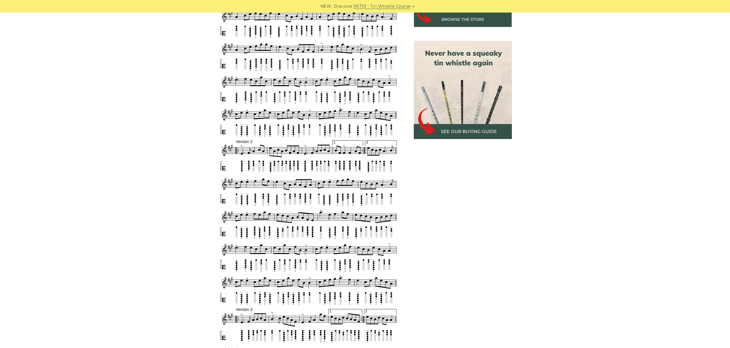
scroll to position [203, 0]
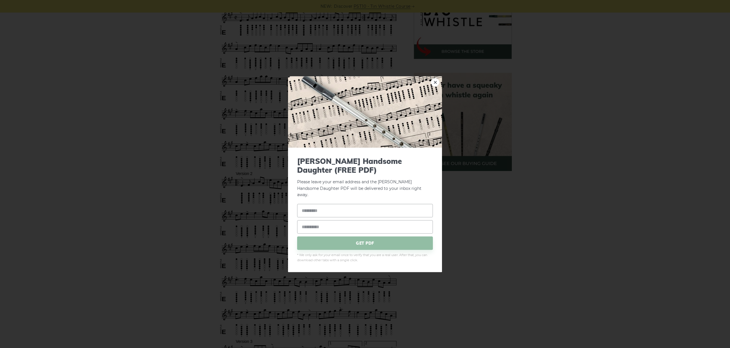
click at [578, 244] on div "× McFadden’s Handsome Daughter (FREE PDF) Please leave your email address and t…" at bounding box center [365, 174] width 730 height 348
click at [619, 234] on div "× McFadden’s Handsome Daughter (FREE PDF) Please leave your email address and t…" at bounding box center [365, 174] width 730 height 348
click at [437, 84] on link "×" at bounding box center [435, 82] width 9 height 9
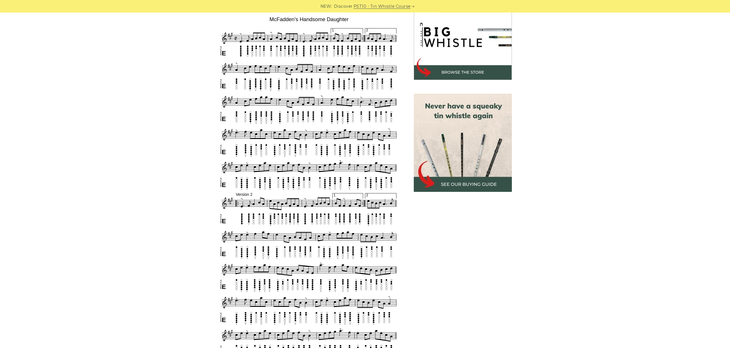
scroll to position [171, 0]
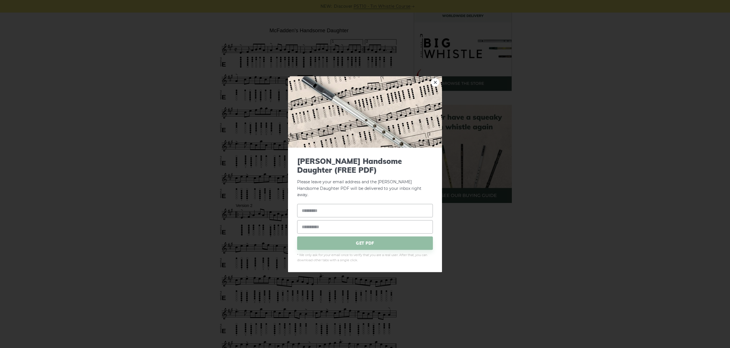
drag, startPoint x: 400, startPoint y: 325, endPoint x: 388, endPoint y: 322, distance: 12.1
click at [436, 86] on link "×" at bounding box center [435, 82] width 9 height 9
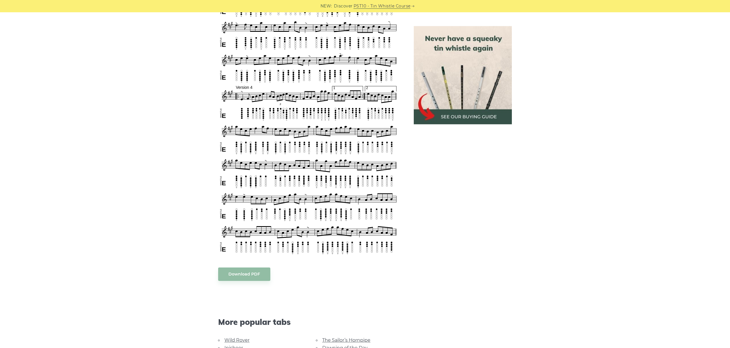
scroll to position [626, 0]
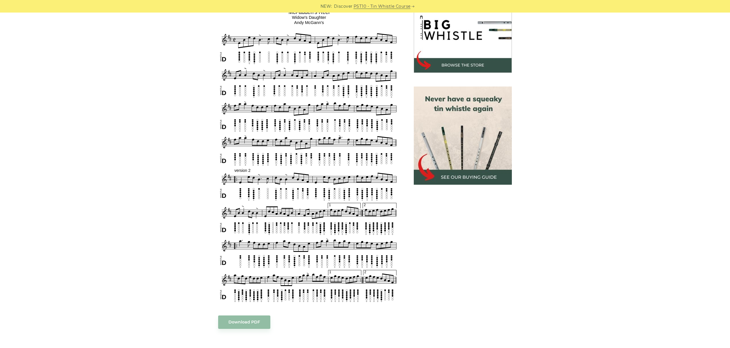
scroll to position [160, 0]
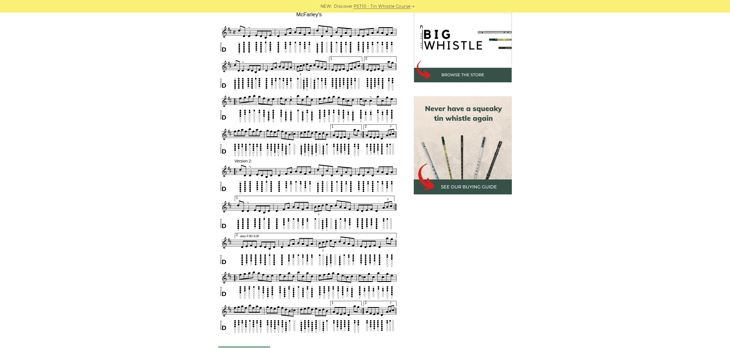
scroll to position [173, 0]
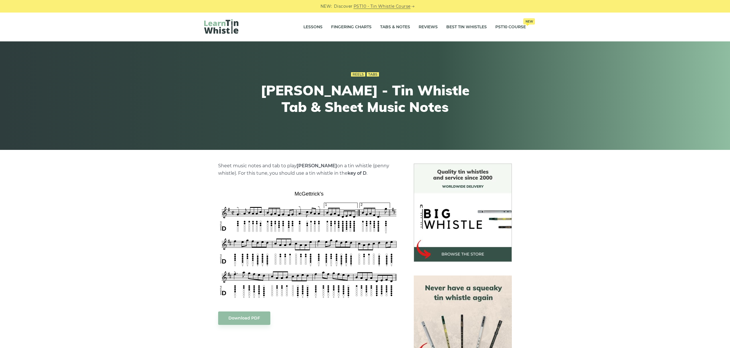
scroll to position [128, 0]
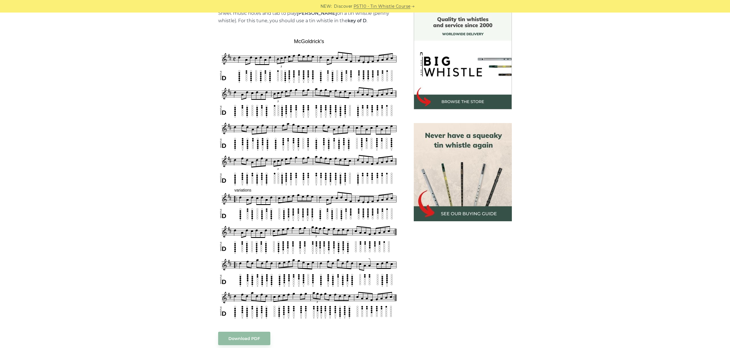
scroll to position [160, 0]
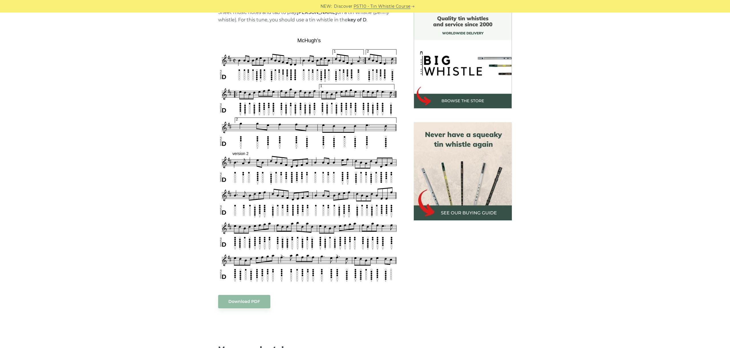
scroll to position [160, 0]
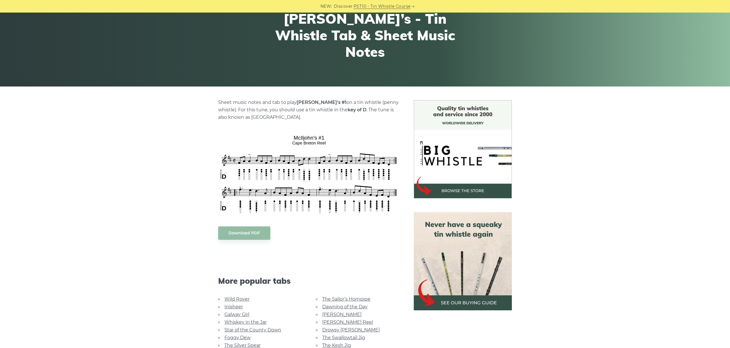
scroll to position [64, 0]
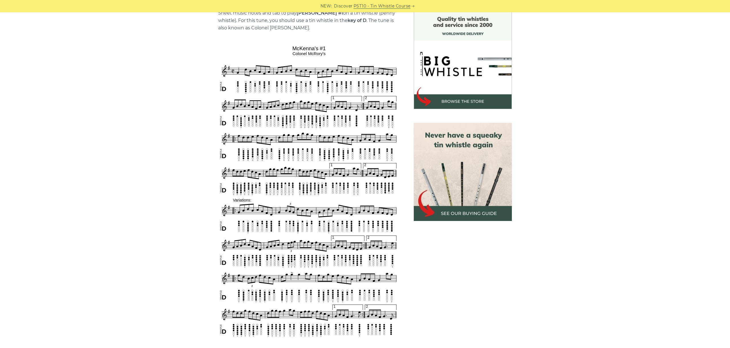
scroll to position [160, 0]
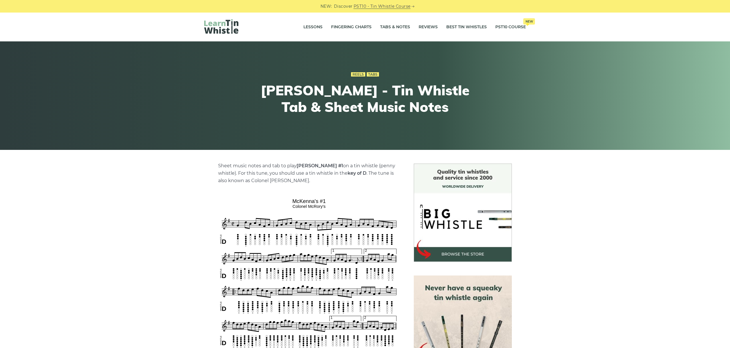
scroll to position [160, 0]
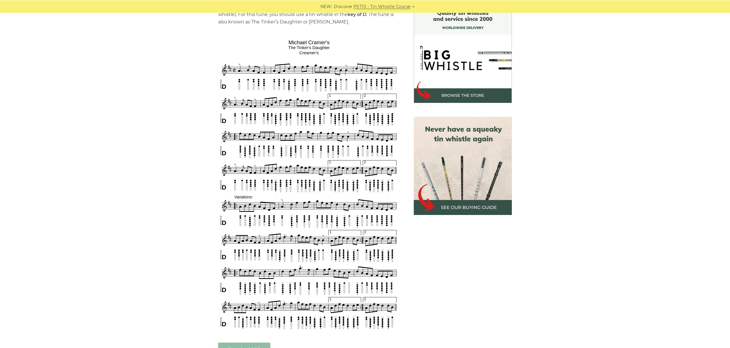
scroll to position [160, 0]
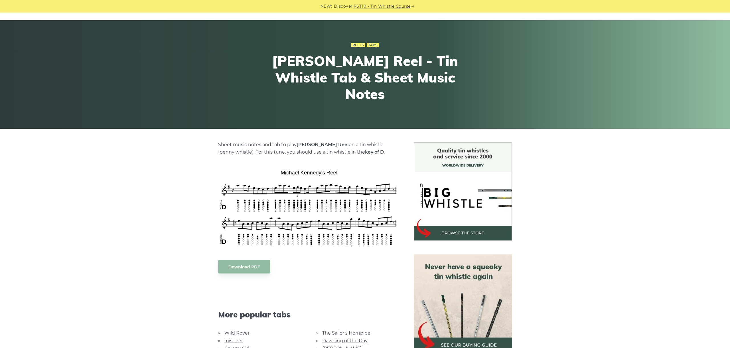
scroll to position [32, 0]
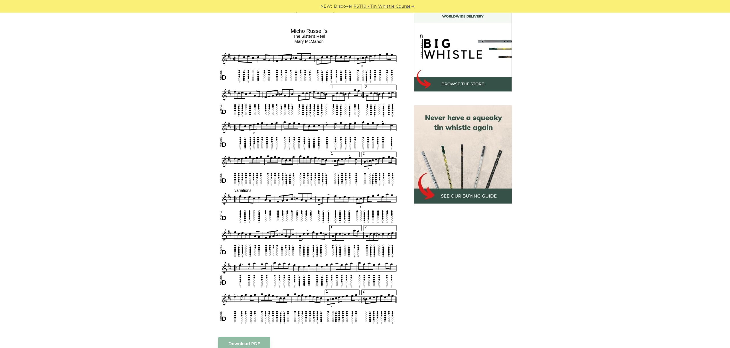
scroll to position [160, 0]
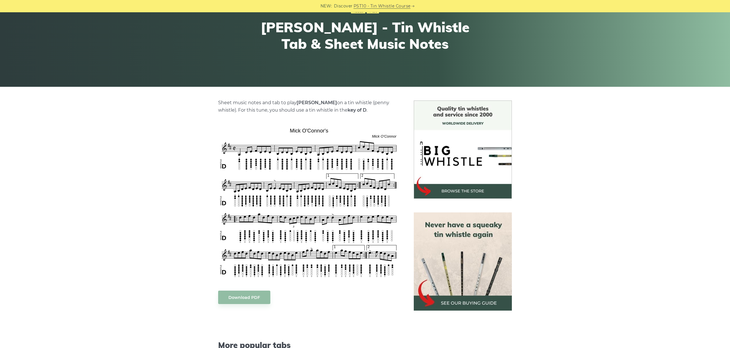
scroll to position [64, 0]
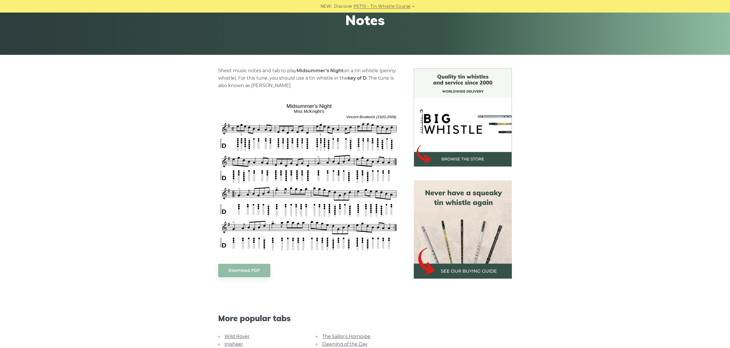
scroll to position [96, 0]
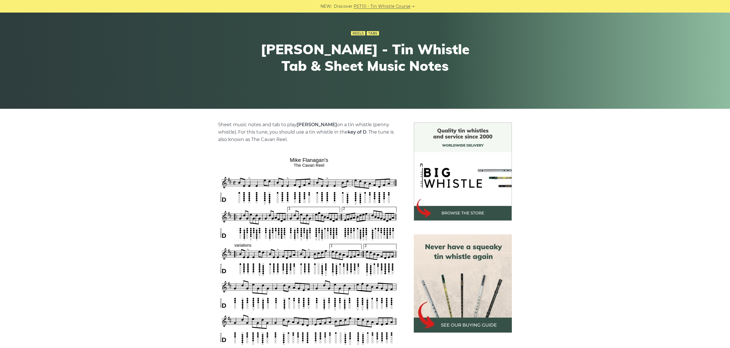
scroll to position [96, 0]
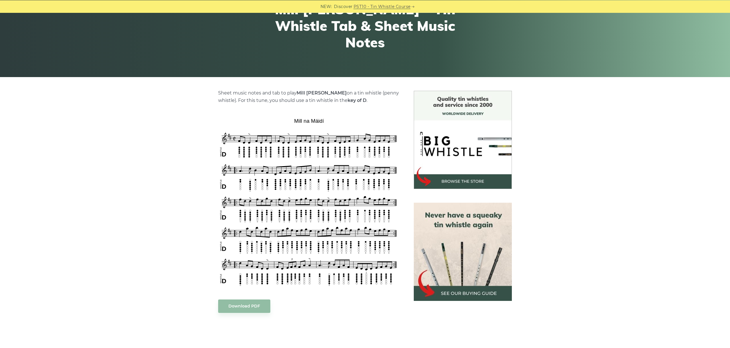
scroll to position [128, 0]
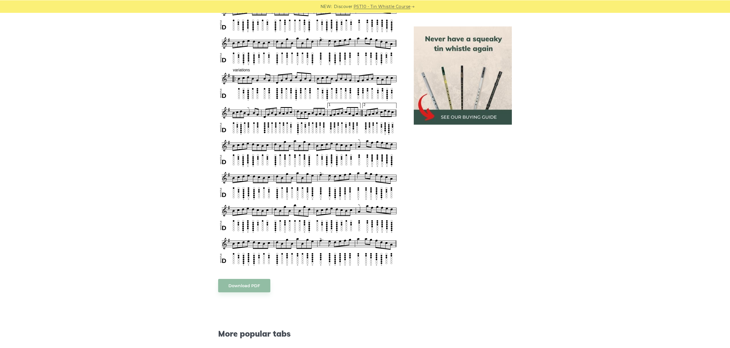
scroll to position [332, 0]
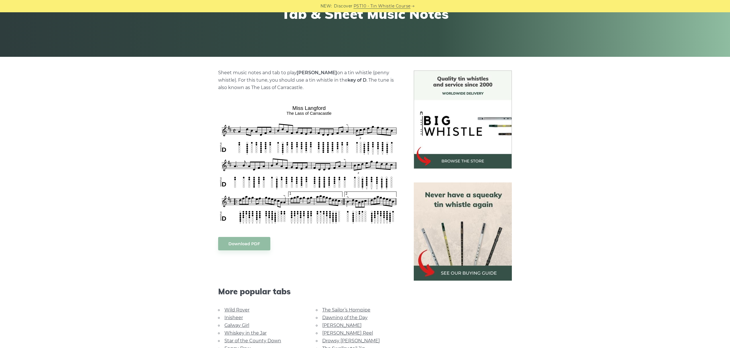
scroll to position [96, 0]
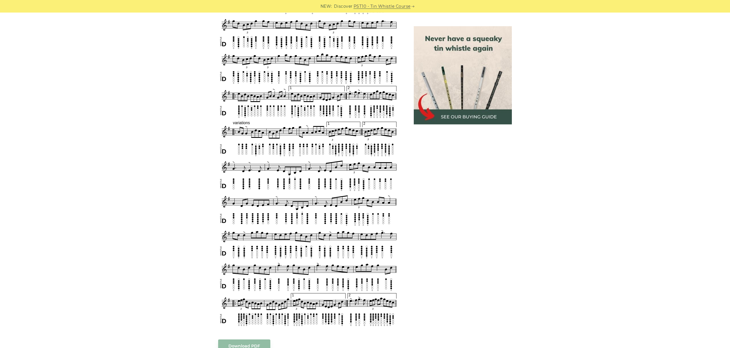
scroll to position [304, 0]
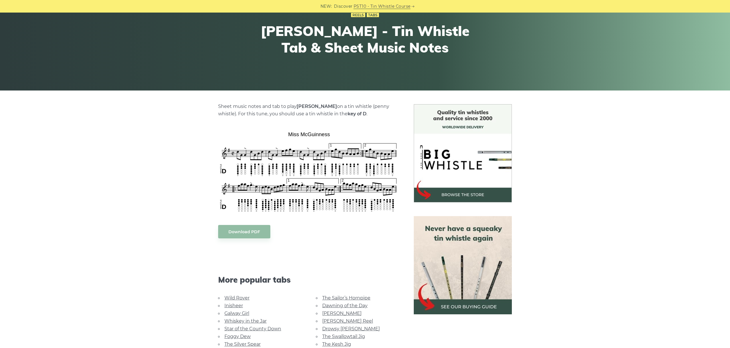
scroll to position [64, 0]
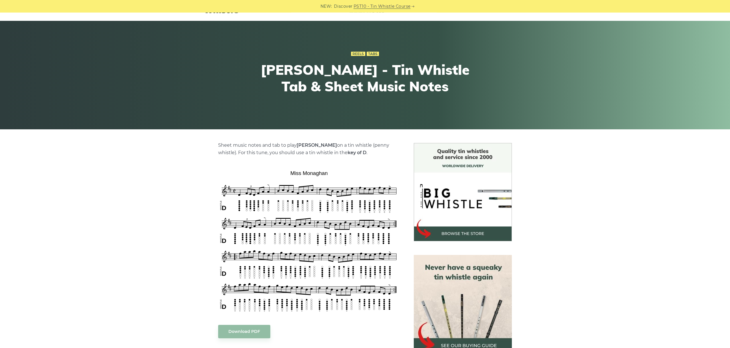
scroll to position [32, 0]
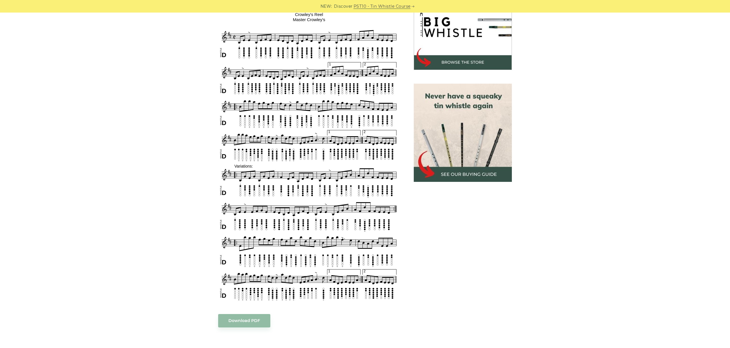
scroll to position [160, 0]
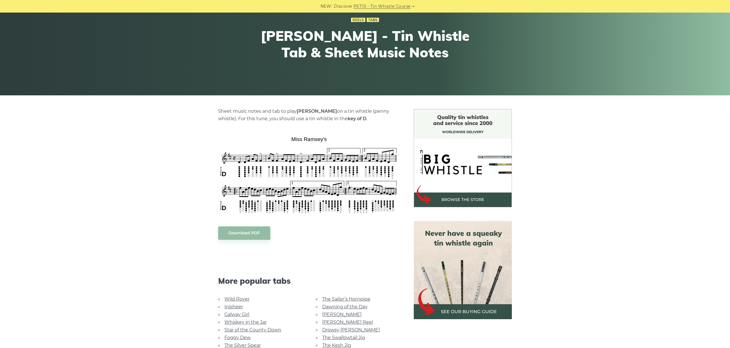
scroll to position [64, 0]
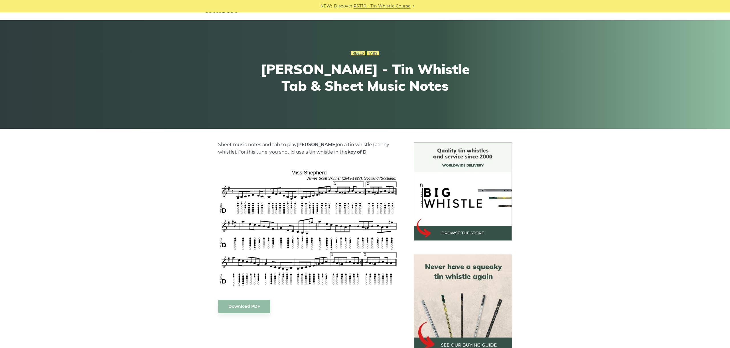
scroll to position [32, 0]
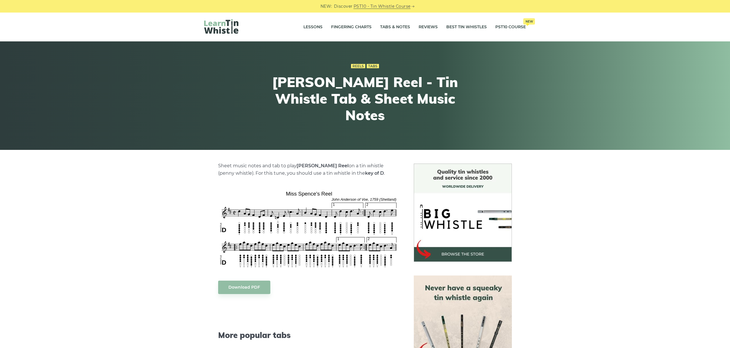
scroll to position [64, 0]
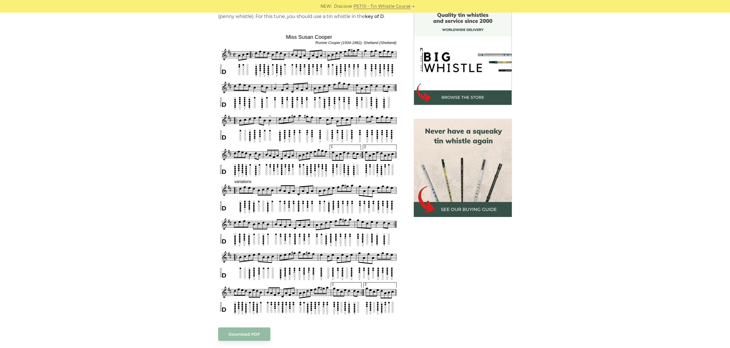
scroll to position [160, 0]
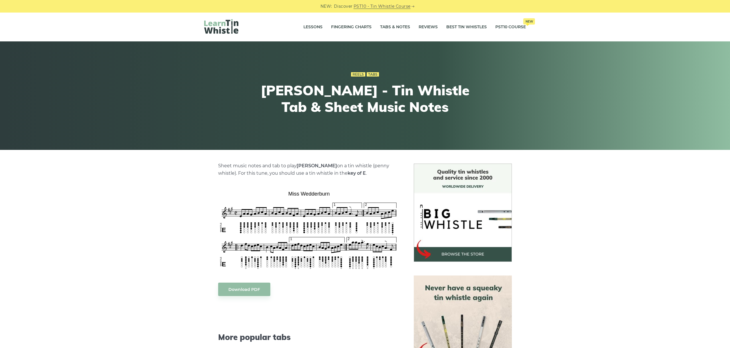
scroll to position [32, 0]
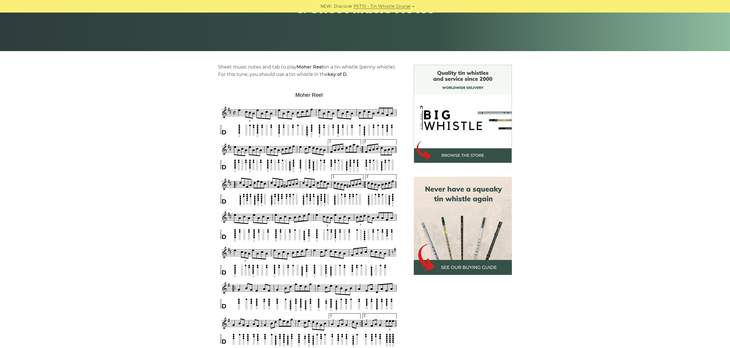
scroll to position [128, 0]
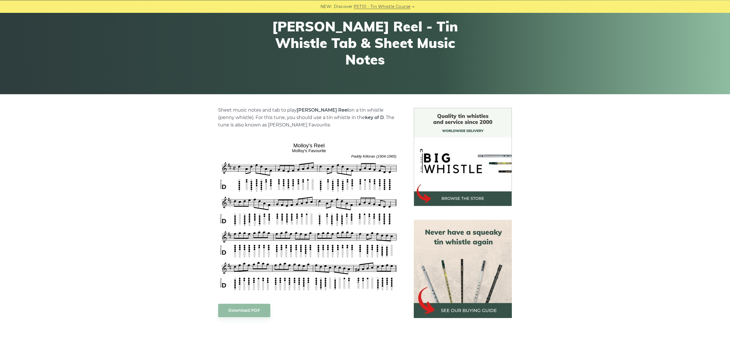
scroll to position [96, 0]
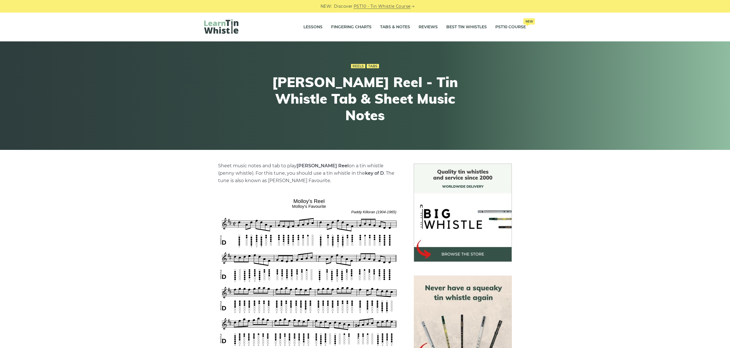
scroll to position [96, 0]
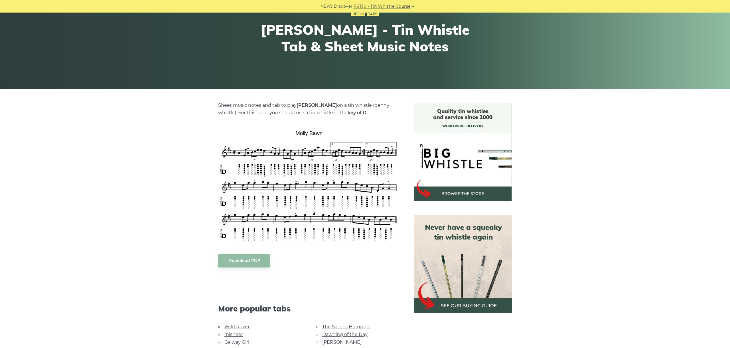
scroll to position [64, 0]
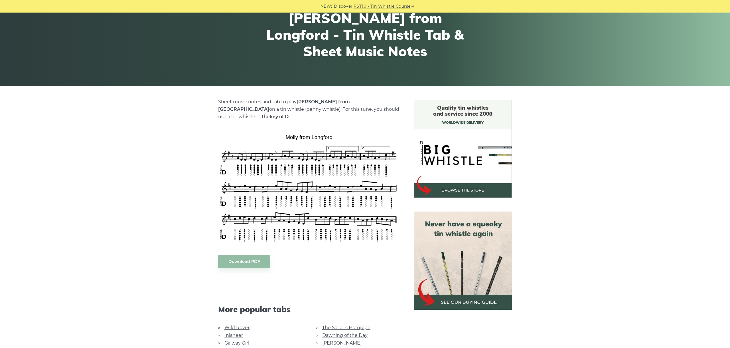
scroll to position [64, 0]
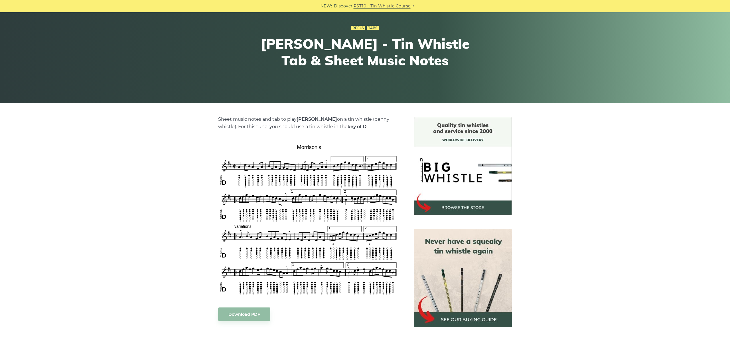
scroll to position [96, 0]
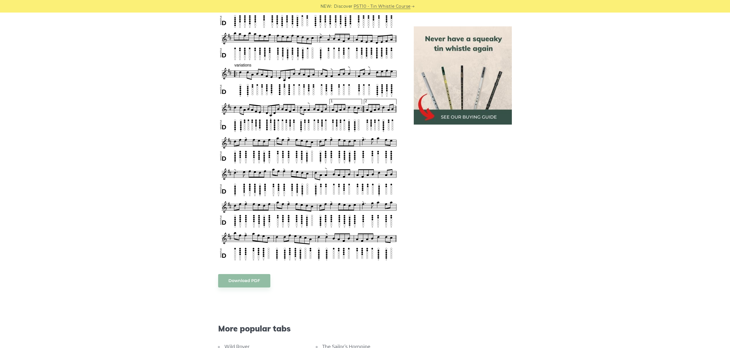
scroll to position [351, 0]
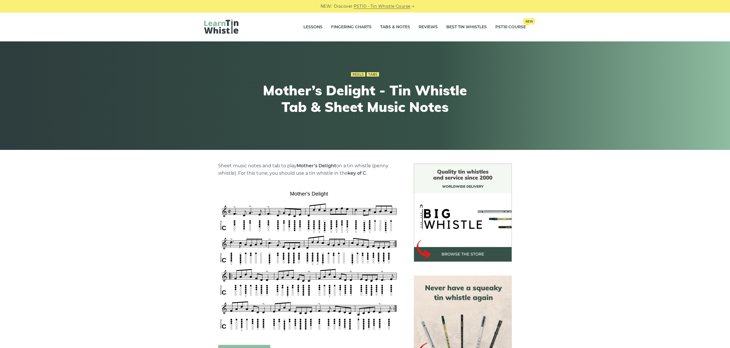
drag, startPoint x: 428, startPoint y: 246, endPoint x: 275, endPoint y: 188, distance: 163.0
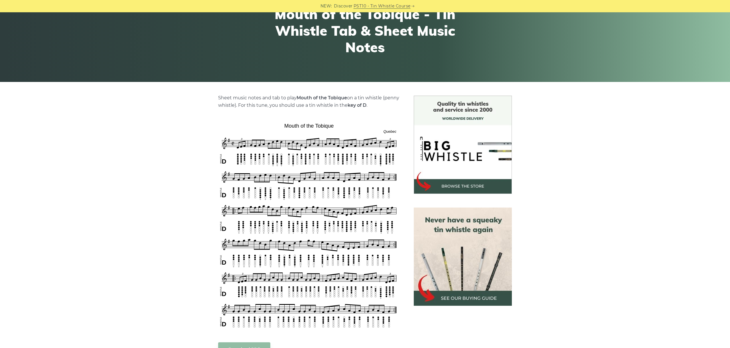
scroll to position [96, 0]
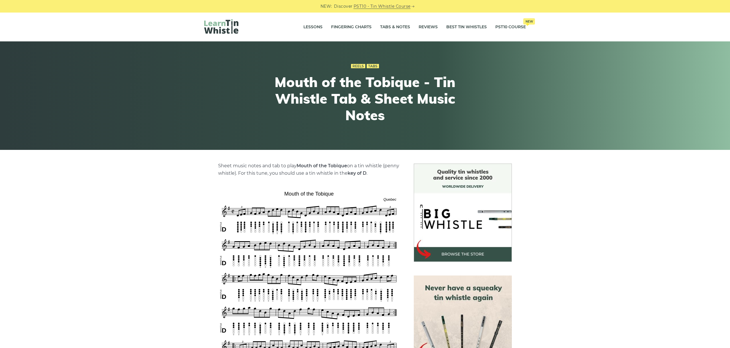
scroll to position [96, 0]
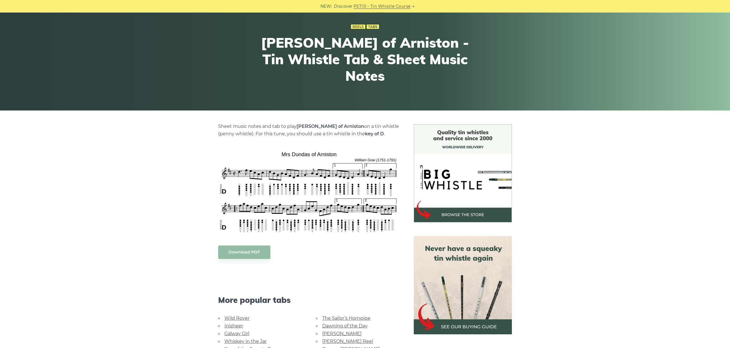
scroll to position [64, 0]
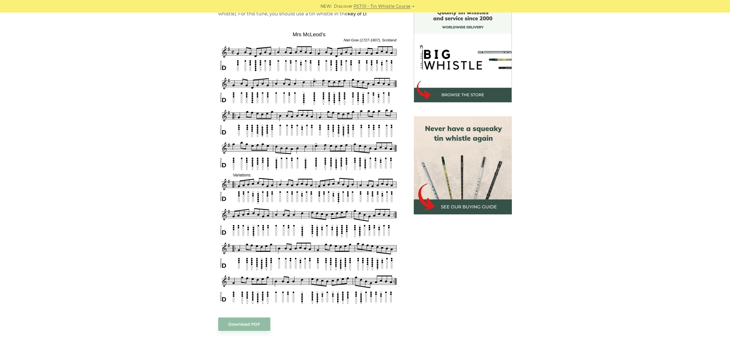
scroll to position [160, 0]
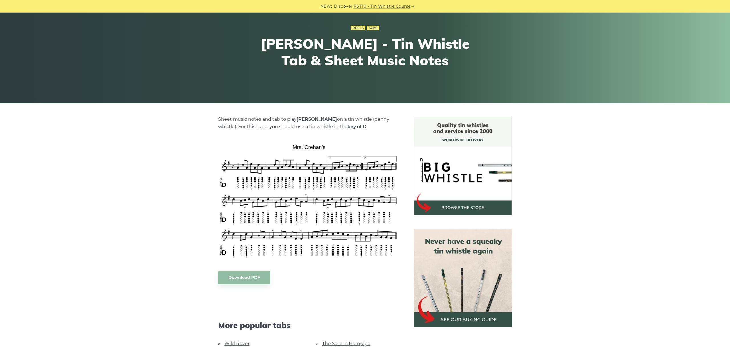
scroll to position [96, 0]
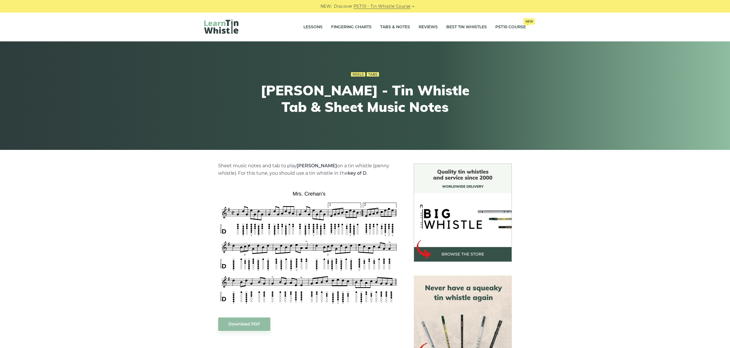
scroll to position [64, 0]
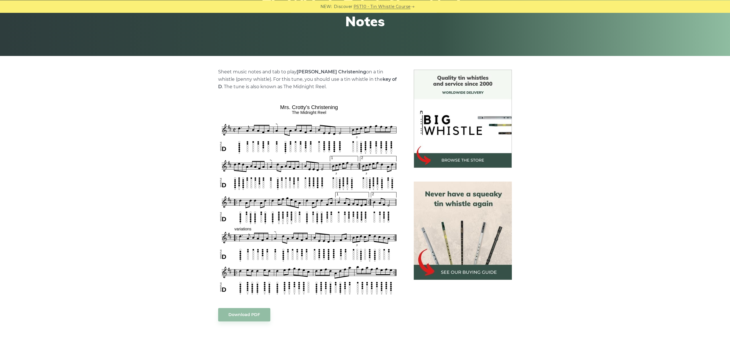
scroll to position [96, 0]
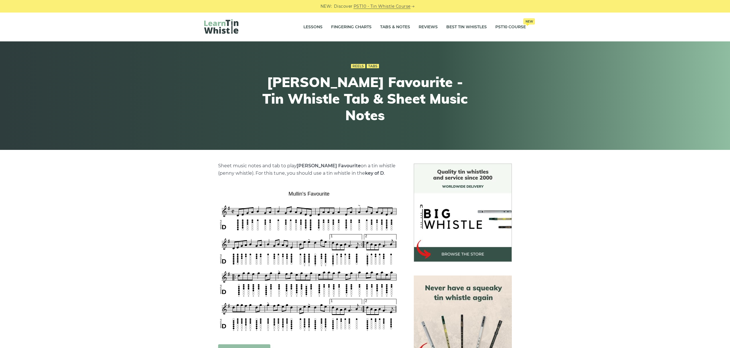
scroll to position [96, 0]
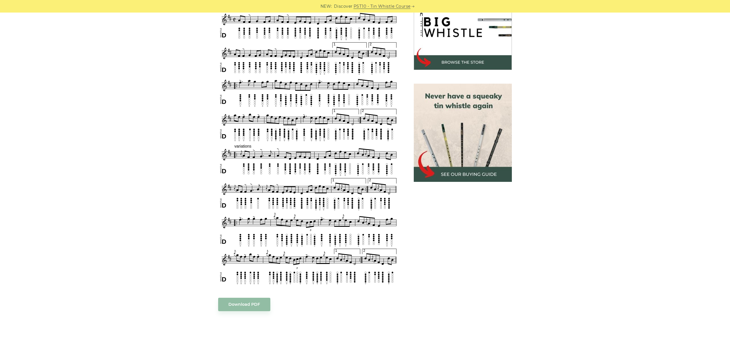
scroll to position [160, 0]
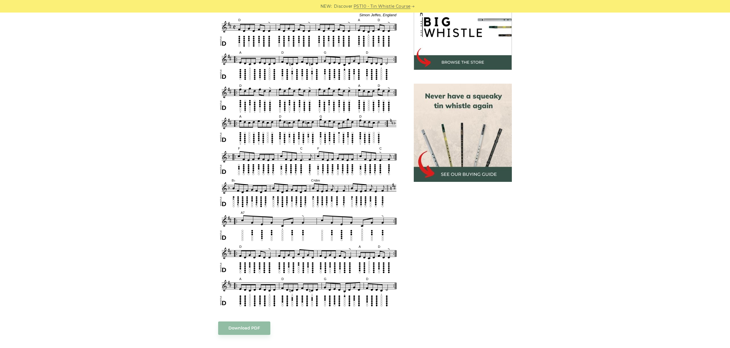
scroll to position [160, 0]
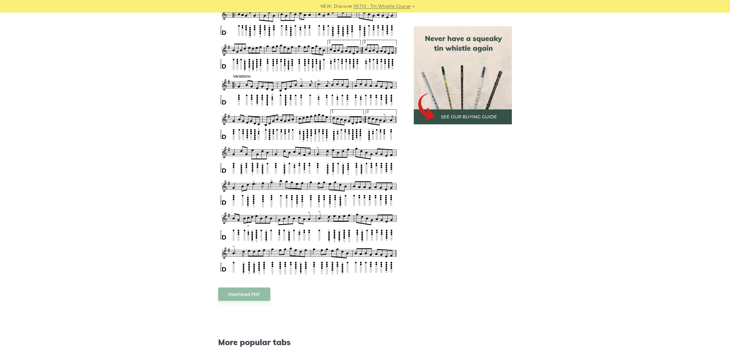
scroll to position [299, 0]
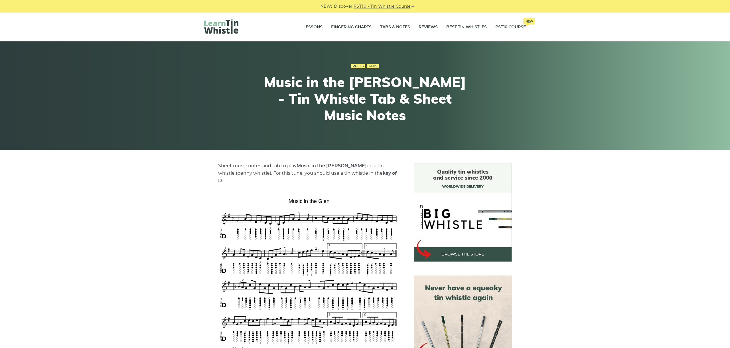
scroll to position [300, 0]
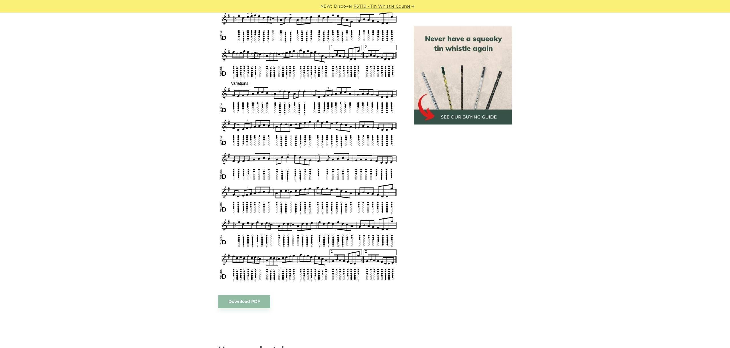
scroll to position [270, 0]
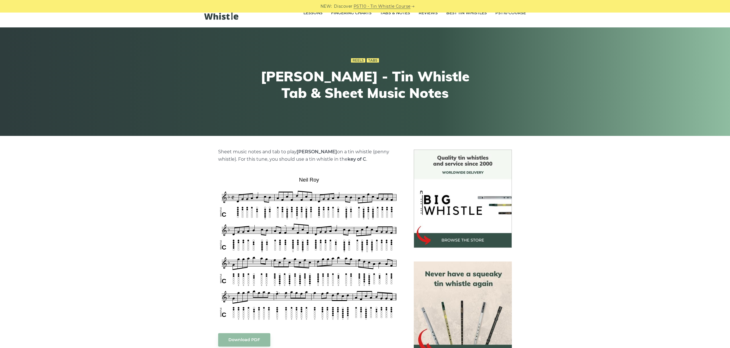
scroll to position [96, 0]
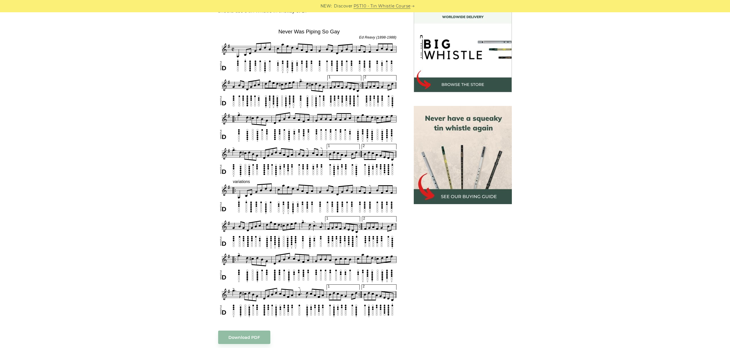
scroll to position [160, 0]
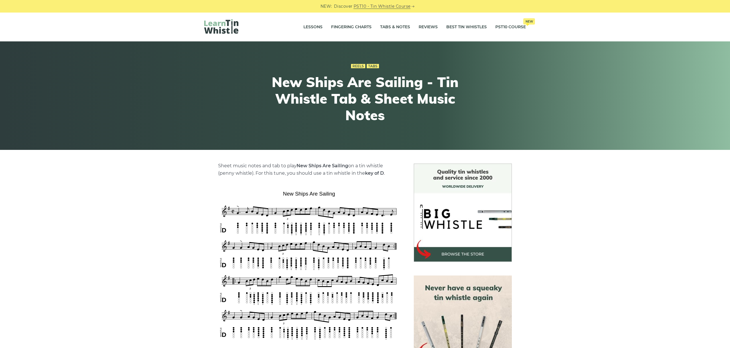
scroll to position [96, 0]
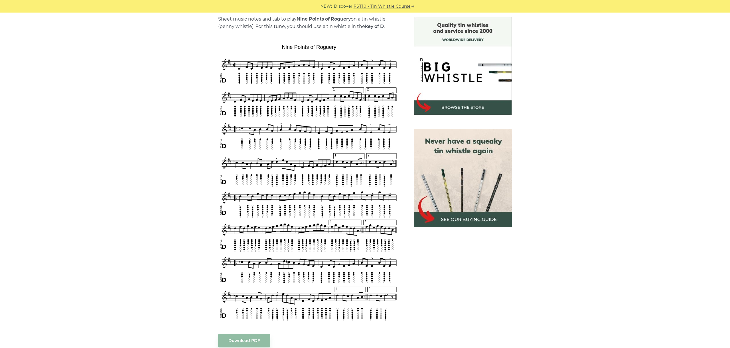
scroll to position [160, 0]
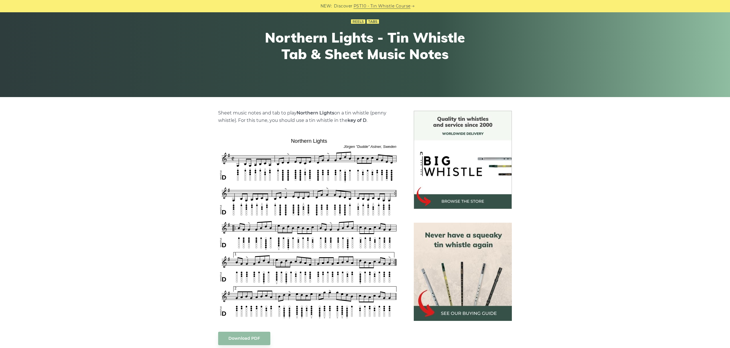
scroll to position [96, 0]
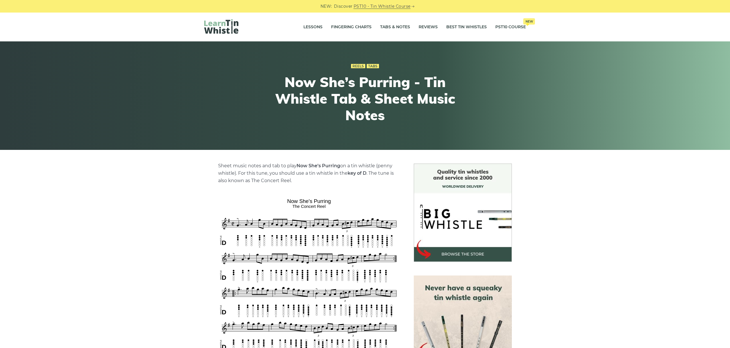
scroll to position [128, 0]
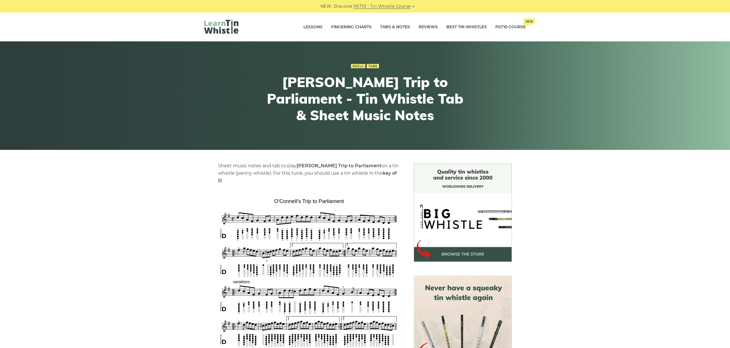
scroll to position [96, 0]
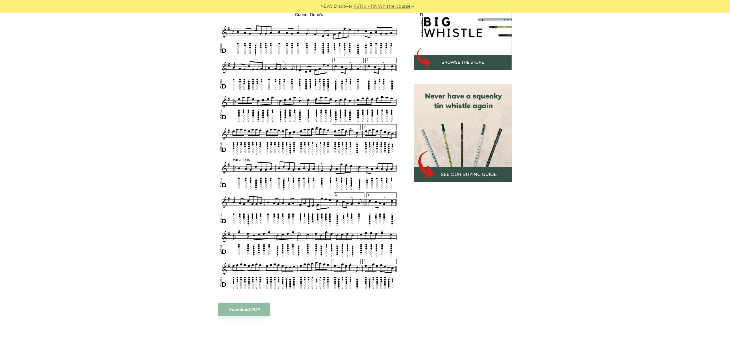
scroll to position [160, 0]
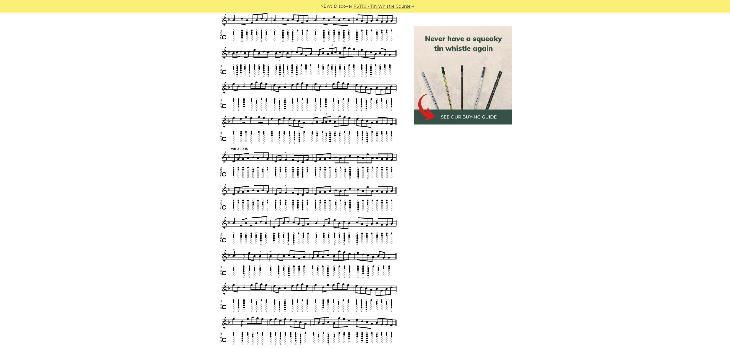
scroll to position [309, 0]
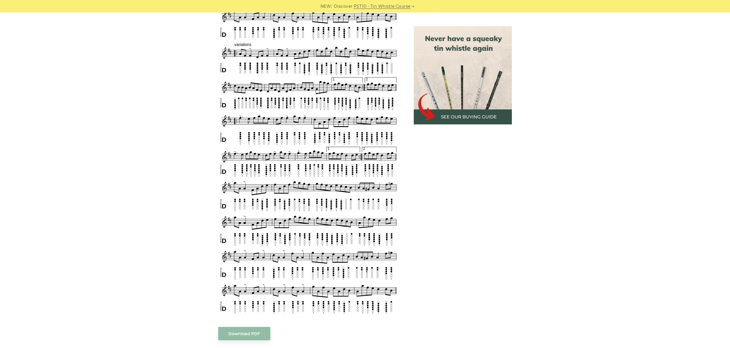
scroll to position [463, 0]
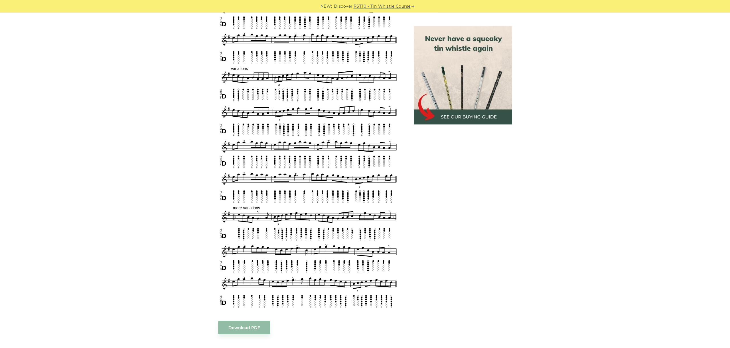
scroll to position [305, 0]
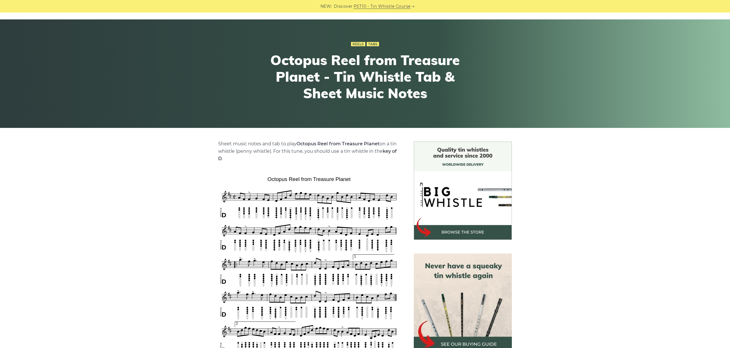
scroll to position [128, 0]
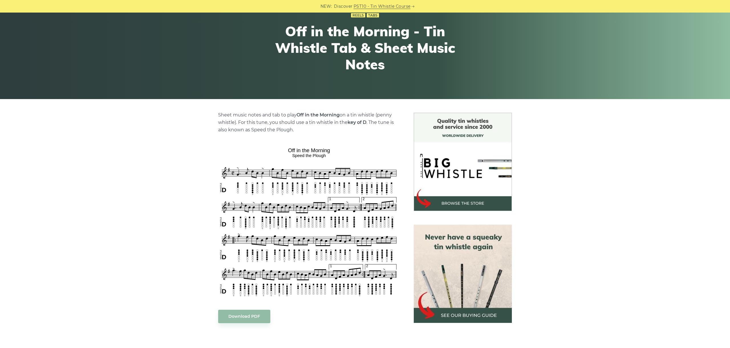
scroll to position [96, 0]
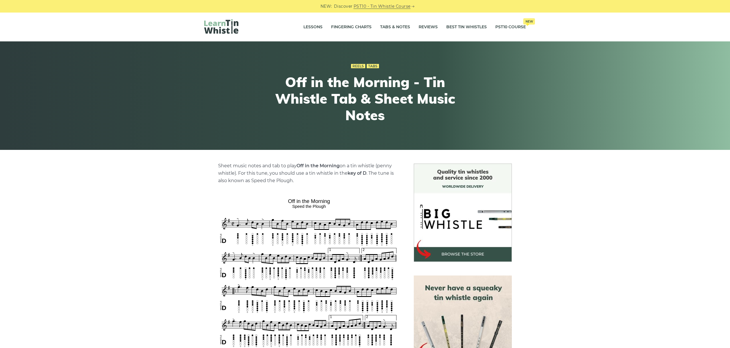
scroll to position [96, 0]
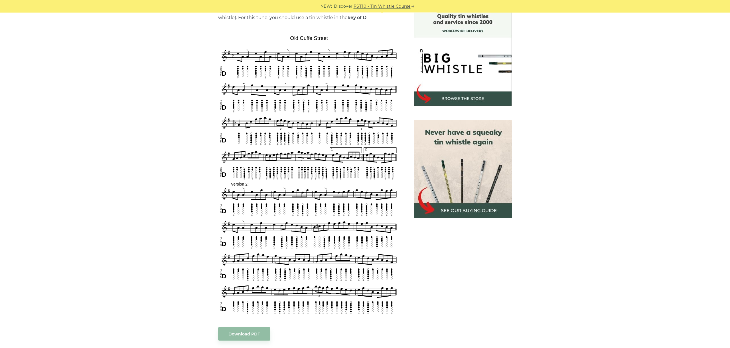
scroll to position [128, 0]
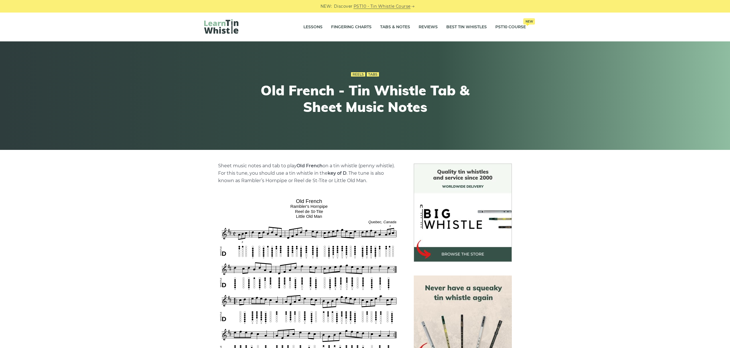
scroll to position [96, 0]
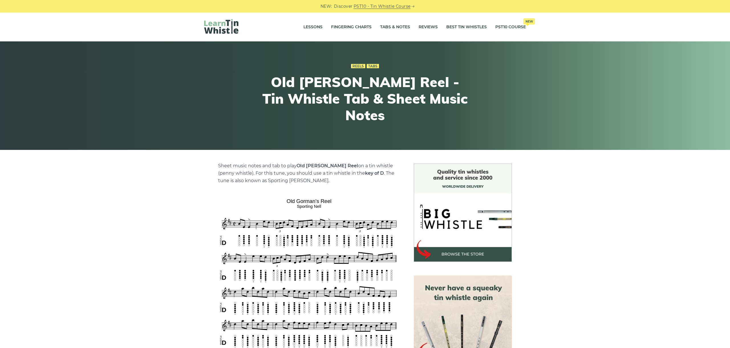
scroll to position [160, 0]
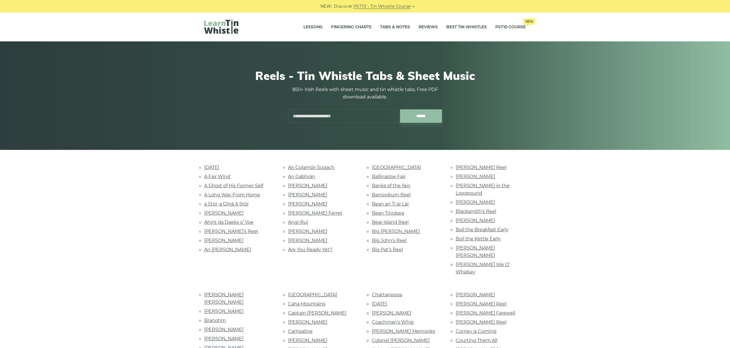
scroll to position [968, 0]
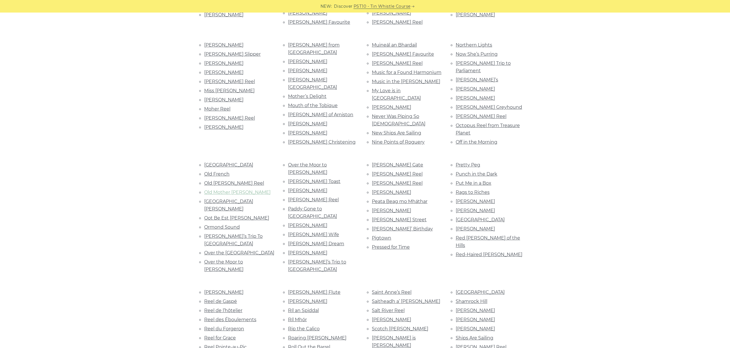
click at [236, 189] on link "Old Mother Flanagan" at bounding box center [237, 191] width 66 height 5
click at [232, 199] on link "Old Peter Street" at bounding box center [228, 205] width 49 height 13
click at [238, 215] on link "Oot Be Est Da Vong" at bounding box center [236, 217] width 65 height 5
click at [220, 224] on link "Ormond Sound" at bounding box center [222, 226] width 36 height 5
click at [228, 233] on link "Ornette’s Trip To Belfast" at bounding box center [233, 239] width 58 height 13
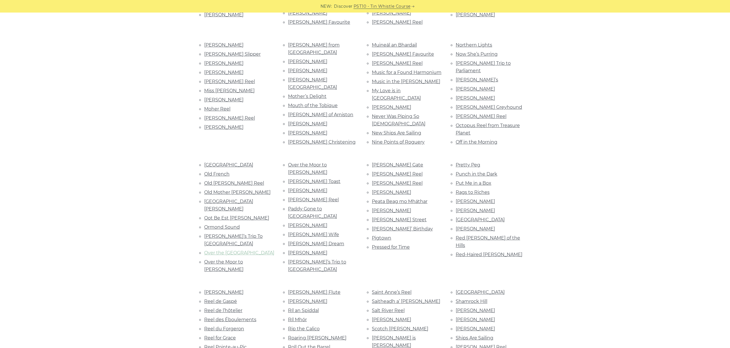
click at [228, 250] on link "Over the Bog Road" at bounding box center [239, 252] width 70 height 5
click at [244, 259] on link "Over the Moor to Maggie" at bounding box center [223, 265] width 39 height 13
click at [321, 162] on link "Over the Moor to Peggy" at bounding box center [307, 168] width 39 height 13
click at [309, 179] on link "Paddy Canny’s Toast" at bounding box center [314, 181] width 52 height 5
click at [299, 188] on link "Paddy Carty’s" at bounding box center [307, 190] width 39 height 5
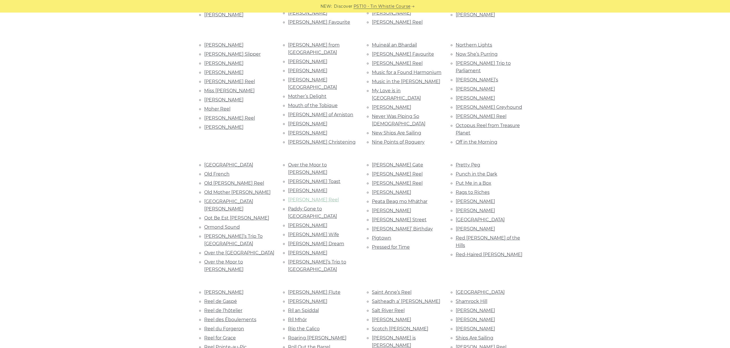
click at [324, 197] on link "Paddy Fahy’s Reel" at bounding box center [313, 199] width 51 height 5
click at [331, 206] on link "Paddy Gone to France" at bounding box center [312, 212] width 49 height 13
click at [313, 222] on link "Paddy Kelly’s" at bounding box center [307, 224] width 39 height 5
click at [318, 232] on link "Paddy Murphy’s Wife" at bounding box center [313, 234] width 51 height 5
click at [320, 241] on link "Paddy Ryan’s Dream" at bounding box center [316, 243] width 56 height 5
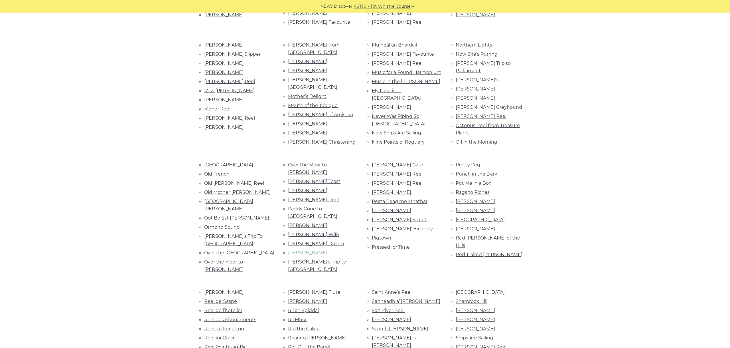
click at [309, 250] on link "Paddy Taylor’s" at bounding box center [307, 252] width 39 height 5
click at [318, 259] on link "Paddy’s Trip to Scotland" at bounding box center [317, 265] width 58 height 13
click at [392, 162] on link "Palmer’s Gate" at bounding box center [397, 164] width 51 height 5
click at [398, 171] on link "Pat Tuohey’s Reel" at bounding box center [397, 173] width 51 height 5
click at [399, 180] on link "Patricia Wilmot’s Reel" at bounding box center [397, 182] width 51 height 5
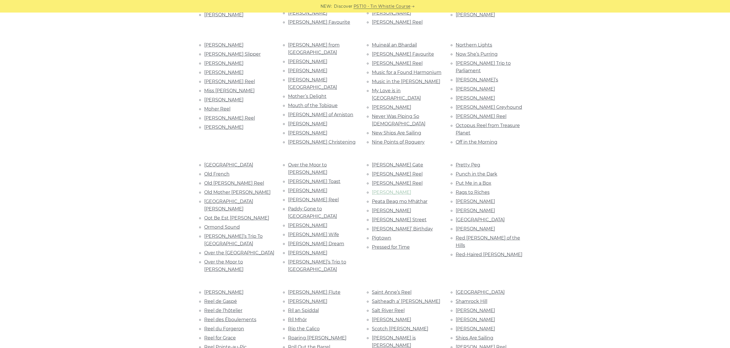
click at [390, 189] on link "Patsy Hanley’s" at bounding box center [391, 191] width 39 height 5
click at [400, 199] on link "Peata Beag mo Mháthar" at bounding box center [400, 201] width 56 height 5
click at [391, 208] on link "Peg McGrath’s" at bounding box center [391, 210] width 39 height 5
click at [395, 216] on li "Peter Street" at bounding box center [407, 220] width 70 height 8
click at [391, 217] on link "Peter Street" at bounding box center [399, 219] width 55 height 5
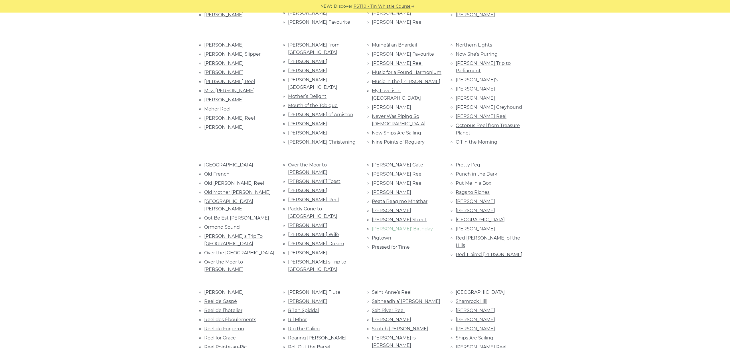
click at [389, 226] on link "Phyllis’ Birthday" at bounding box center [402, 228] width 61 height 5
click at [385, 235] on link "Pigtown" at bounding box center [381, 237] width 19 height 5
click at [402, 244] on link "Pressed for Time" at bounding box center [391, 246] width 38 height 5
click at [471, 162] on link "Pretty Peg" at bounding box center [468, 164] width 25 height 5
click at [477, 171] on link "Punch in the Dark" at bounding box center [477, 173] width 42 height 5
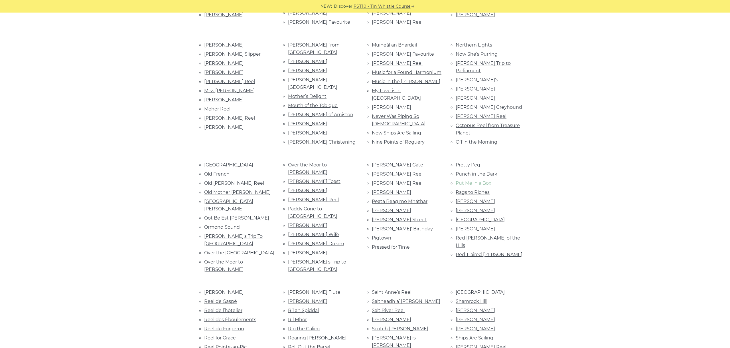
click at [486, 180] on link "Put Me in a Box" at bounding box center [474, 182] width 36 height 5
click at [475, 189] on link "Rags to Riches" at bounding box center [473, 191] width 34 height 5
click at [472, 199] on link "Rakish Paddy" at bounding box center [475, 201] width 39 height 5
click at [461, 208] on link "Ramnee Ceilidh" at bounding box center [475, 210] width 39 height 5
click at [469, 217] on link "Rathlin Island" at bounding box center [480, 219] width 49 height 5
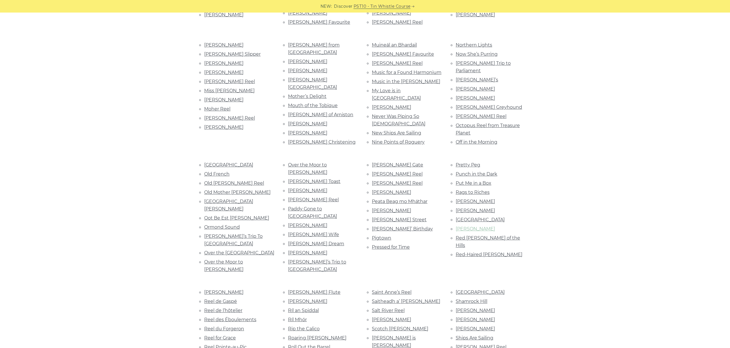
click at [464, 226] on link "Reavy’s" at bounding box center [475, 228] width 39 height 5
click at [484, 235] on link "Red Tom of the Hills" at bounding box center [488, 241] width 64 height 13
click at [472, 252] on link "Red-Haired Charles" at bounding box center [489, 254] width 67 height 5
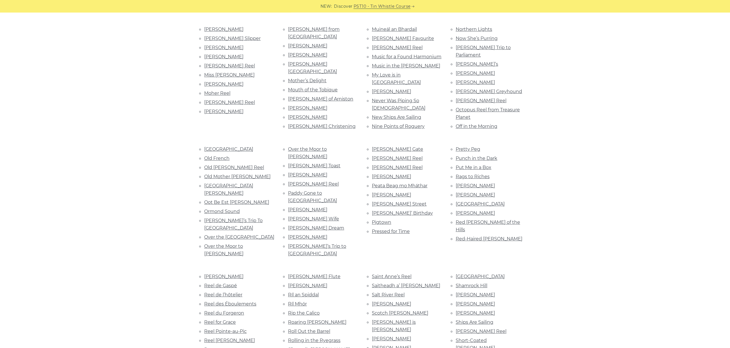
scroll to position [1000, 0]
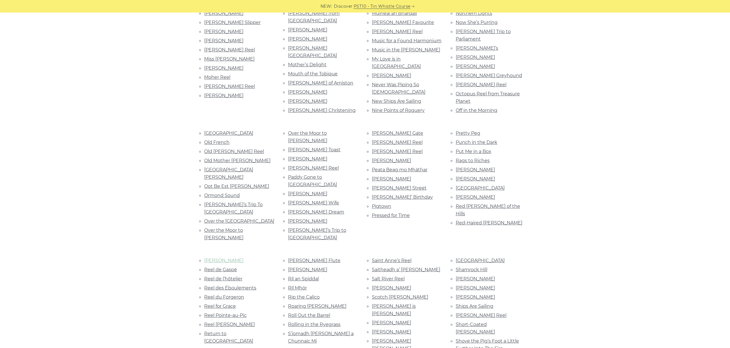
click at [220, 258] on link "Reel Beatrice" at bounding box center [223, 260] width 39 height 5
click at [227, 267] on link "Reel de Gaspé" at bounding box center [220, 269] width 33 height 5
click at [227, 276] on link "Reel de l’hôtelier" at bounding box center [223, 278] width 38 height 5
click at [227, 285] on link "Reel des Éboulements" at bounding box center [230, 287] width 52 height 5
click at [232, 294] on link "Reel du Forgeron" at bounding box center [224, 296] width 40 height 5
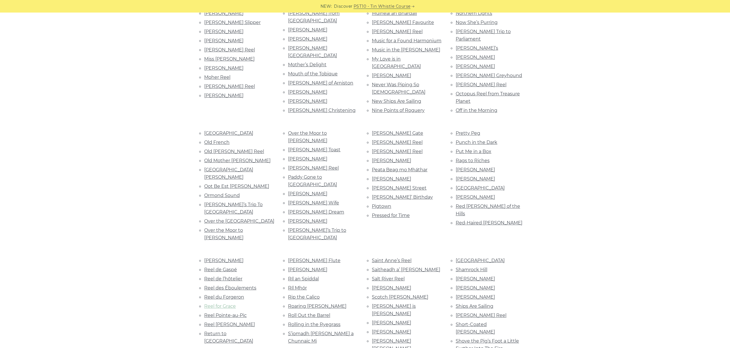
click at [229, 303] on link "Reel for Grace" at bounding box center [220, 305] width 32 height 5
click at [233, 312] on link "Reel Pointe-au-Pic" at bounding box center [225, 314] width 43 height 5
click at [240, 321] on link "Reel Sam Cormier" at bounding box center [229, 323] width 51 height 5
click at [235, 331] on link "Return to Camden Town" at bounding box center [228, 337] width 49 height 13
click at [228, 347] on link "Return to Milltown" at bounding box center [228, 353] width 49 height 13
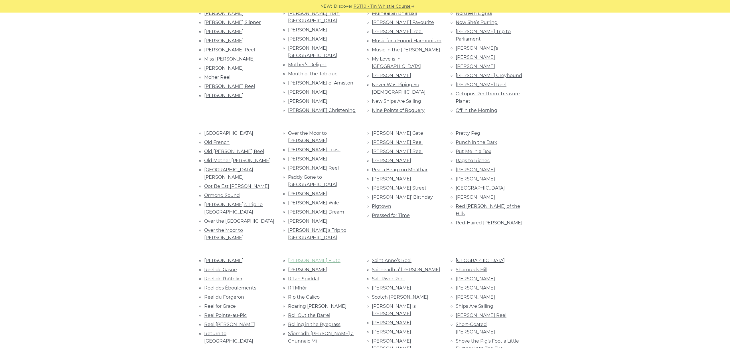
click at [301, 258] on link "Rice’s Flute" at bounding box center [314, 260] width 52 height 5
click at [310, 267] on link "Richard Dwyer’s" at bounding box center [307, 269] width 39 height 5
click at [316, 276] on link "Ríl an Spiddal" at bounding box center [303, 278] width 31 height 5
click at [299, 285] on link "Ríl Mhór" at bounding box center [297, 287] width 19 height 5
click at [310, 294] on link "Rip the Calico" at bounding box center [304, 296] width 32 height 5
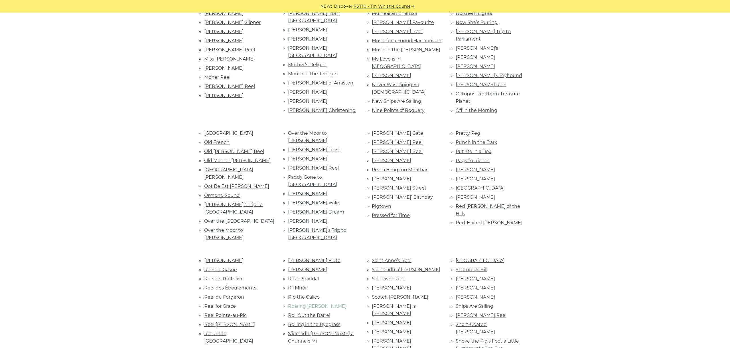
click at [302, 303] on link "Roaring Mary" at bounding box center [317, 305] width 58 height 5
click at [322, 312] on link "Roll Out the Barrel" at bounding box center [309, 314] width 42 height 5
click at [305, 321] on link "Rolling in the Ryegrass" at bounding box center [314, 323] width 52 height 5
click at [335, 331] on link "S’iomadh Rud a Chunnaic Mi" at bounding box center [321, 337] width 66 height 13
click at [321, 347] on link "Sailing into Walpole’s Marsh" at bounding box center [312, 353] width 48 height 13
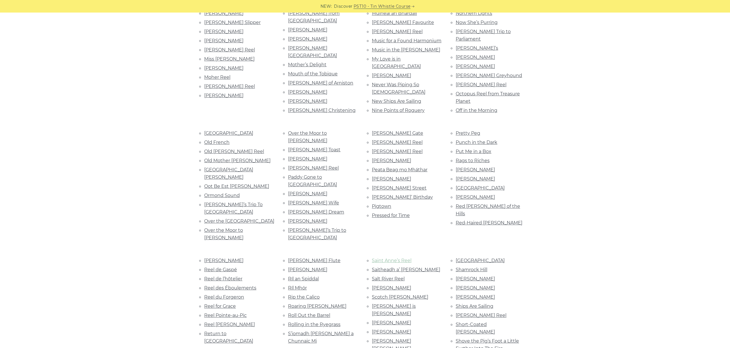
click at [391, 258] on link "Saint Anne’s Reel" at bounding box center [392, 260] width 40 height 5
click at [395, 267] on link "Saitheadh a’ Bháid" at bounding box center [406, 269] width 68 height 5
click at [391, 276] on link "Salt River Reel" at bounding box center [388, 278] width 33 height 5
click at [384, 285] on link "Sarah Hobbs" at bounding box center [391, 287] width 39 height 5
click at [384, 294] on link "Scotch Mary" at bounding box center [400, 296] width 56 height 5
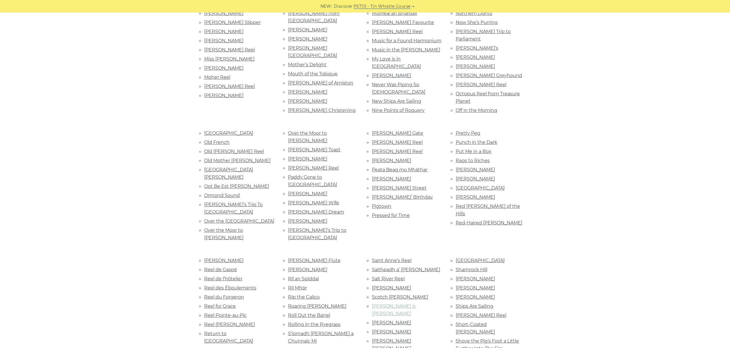
click at [383, 303] on link "Seán is Sinéad" at bounding box center [394, 309] width 44 height 13
click at [397, 320] on link "Seán Maguire’s" at bounding box center [391, 322] width 39 height 5
click at [390, 329] on link "Sean Reid’s" at bounding box center [391, 331] width 39 height 5
click at [386, 338] on link "Seán sa Cheo" at bounding box center [391, 344] width 39 height 13
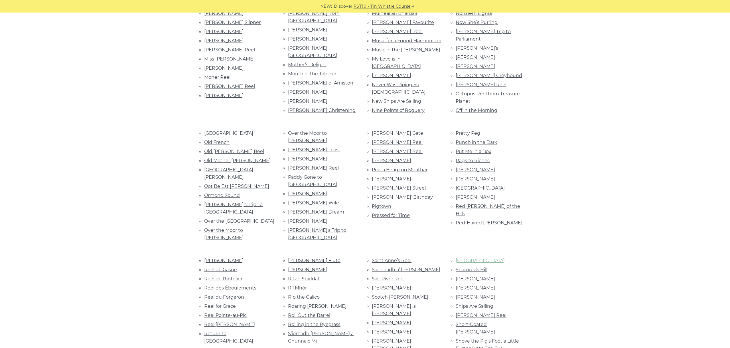
click at [473, 258] on link "Shady Grove" at bounding box center [480, 260] width 49 height 5
click at [481, 267] on link "Shamrock Hill" at bounding box center [472, 269] width 32 height 5
click at [464, 276] on link "Sheehan’s" at bounding box center [475, 278] width 39 height 5
click at [481, 285] on link "Sheila Coyle’s" at bounding box center [475, 287] width 39 height 5
click at [470, 294] on link "Shelder Geo" at bounding box center [475, 296] width 39 height 5
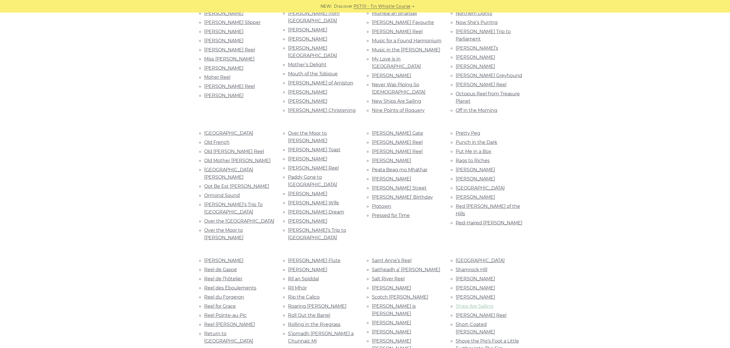
click at [485, 303] on link "Ships Are Sailing" at bounding box center [475, 305] width 38 height 5
click at [482, 312] on link "Shirley’s Reel" at bounding box center [481, 314] width 51 height 5
click at [483, 321] on link "Short-Coated Mary" at bounding box center [475, 327] width 39 height 13
click at [482, 338] on link "Shove the Pig’s Foot a Little Further Into The Fire" at bounding box center [487, 344] width 63 height 13
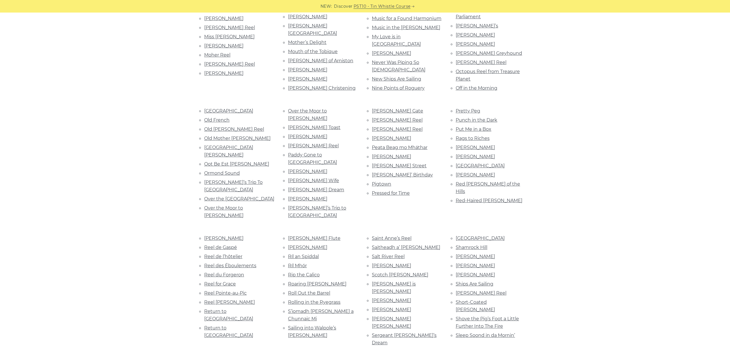
scroll to position [1032, 0]
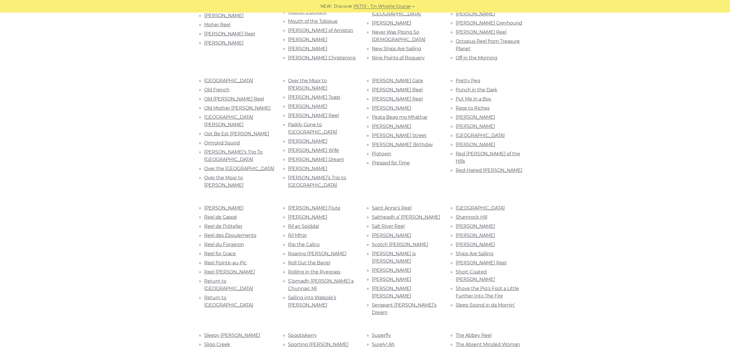
scroll to position [1064, 0]
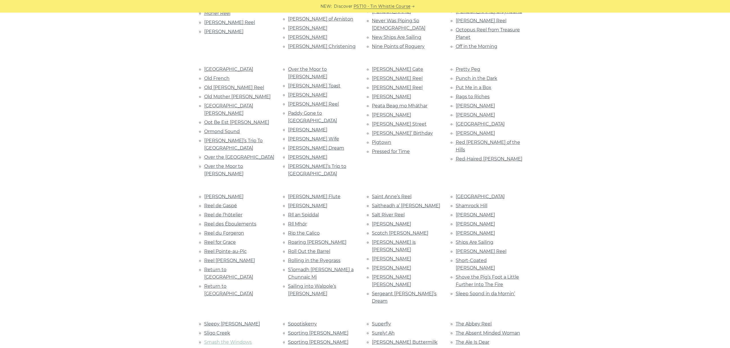
click at [232, 339] on link "Smash the Windows" at bounding box center [228, 341] width 48 height 5
click at [224, 347] on link "Solus Lillis’ Reel" at bounding box center [236, 350] width 65 height 5
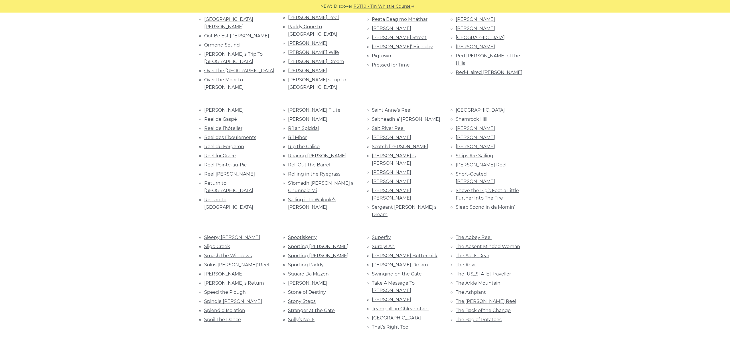
scroll to position [1160, 0]
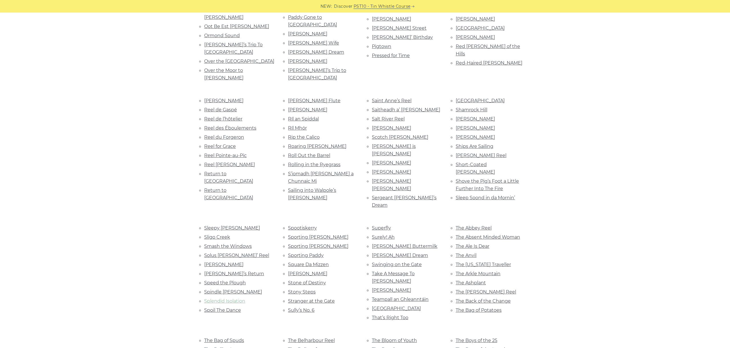
click at [236, 298] on link "Splendid Isolation" at bounding box center [224, 300] width 41 height 5
drag, startPoint x: 240, startPoint y: 137, endPoint x: 243, endPoint y: 141, distance: 5.5
drag, startPoint x: 163, startPoint y: 143, endPoint x: 177, endPoint y: 143, distance: 13.1
click at [223, 307] on link "Spoil The Dance" at bounding box center [222, 309] width 37 height 5
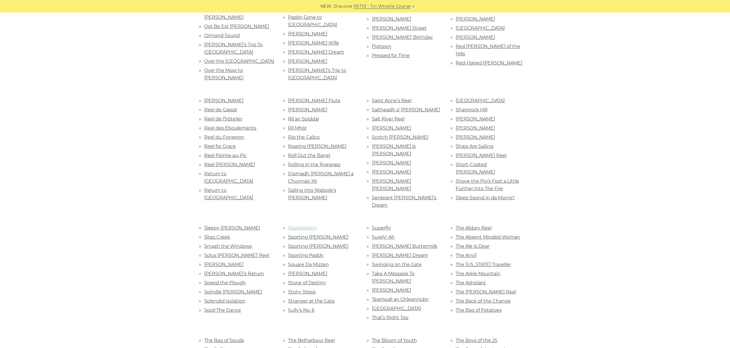
click at [309, 225] on link "Spootiskerry" at bounding box center [302, 227] width 29 height 5
click at [311, 234] on link "Sporting Nell" at bounding box center [318, 236] width 60 height 5
click at [311, 243] on link "Sporting Nellie" at bounding box center [318, 245] width 60 height 5
click at [312, 252] on link "Sporting Paddy" at bounding box center [306, 254] width 36 height 5
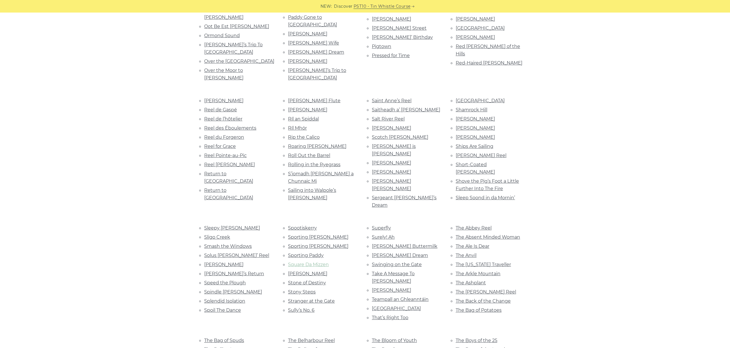
click at [306, 262] on link "Square Da Mizzen" at bounding box center [308, 264] width 41 height 5
click at [300, 270] on li "Stevenson’s" at bounding box center [323, 274] width 70 height 8
click at [296, 271] on link "Stevenson’s" at bounding box center [307, 273] width 39 height 5
click at [309, 280] on link "Stone of Destiny" at bounding box center [307, 282] width 38 height 5
click at [300, 289] on link "Stony Steps" at bounding box center [302, 291] width 28 height 5
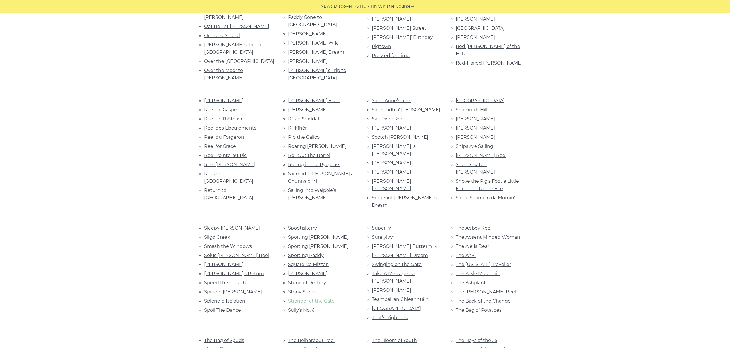
click at [323, 298] on link "Stranger at the Gate" at bounding box center [311, 300] width 47 height 5
click at [302, 307] on link "Sully’s No. 6" at bounding box center [301, 309] width 27 height 5
click at [383, 225] on link "Superfly" at bounding box center [381, 227] width 19 height 5
click at [381, 234] on link "Surely! Ah" at bounding box center [383, 236] width 23 height 5
click at [401, 243] on link "Sweeney’s Buttermilk" at bounding box center [405, 245] width 66 height 5
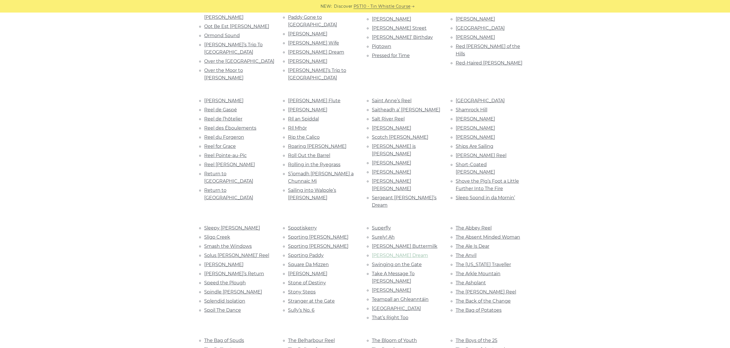
click at [399, 252] on link "Sweeney’s Dream" at bounding box center [400, 254] width 56 height 5
click at [416, 262] on link "Swinging on the Gate" at bounding box center [397, 264] width 50 height 5
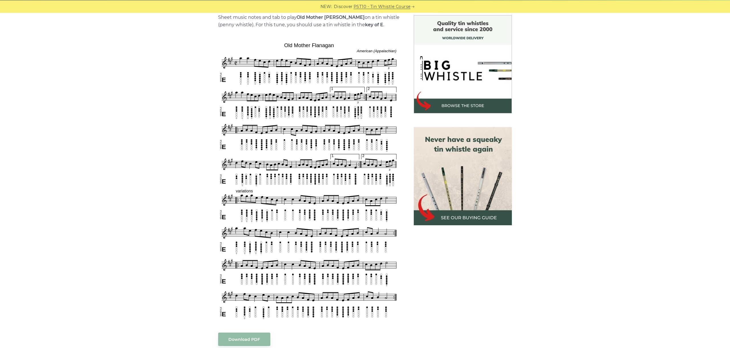
scroll to position [160, 0]
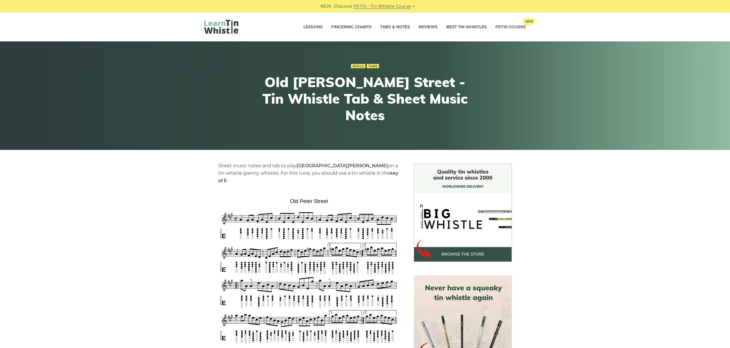
scroll to position [128, 0]
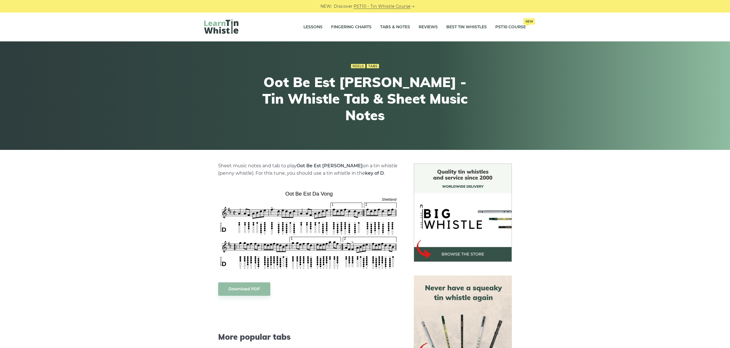
scroll to position [64, 0]
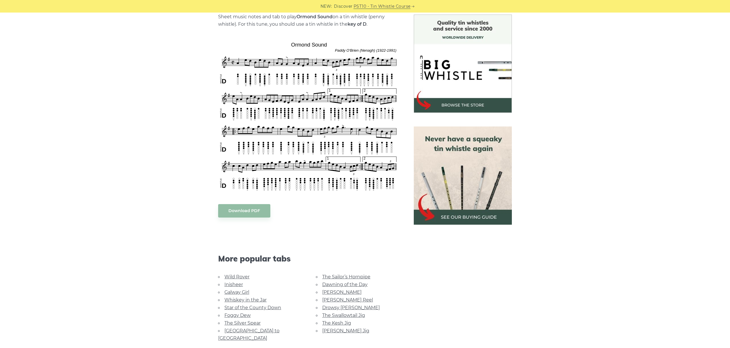
scroll to position [160, 0]
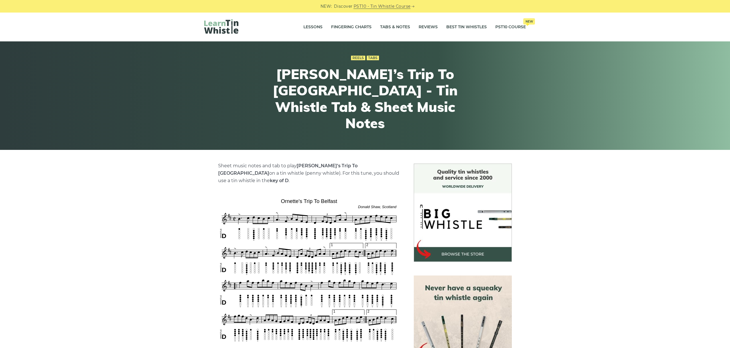
scroll to position [96, 0]
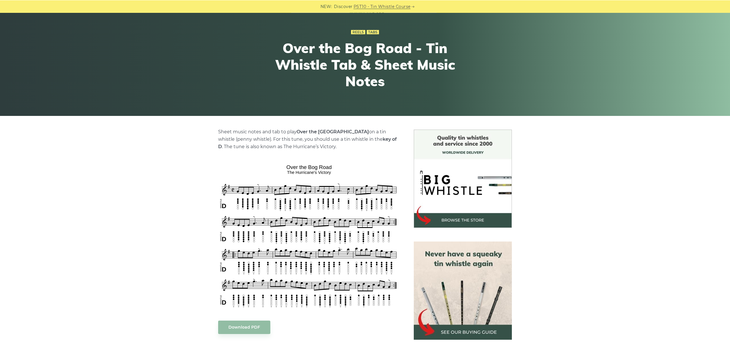
scroll to position [64, 0]
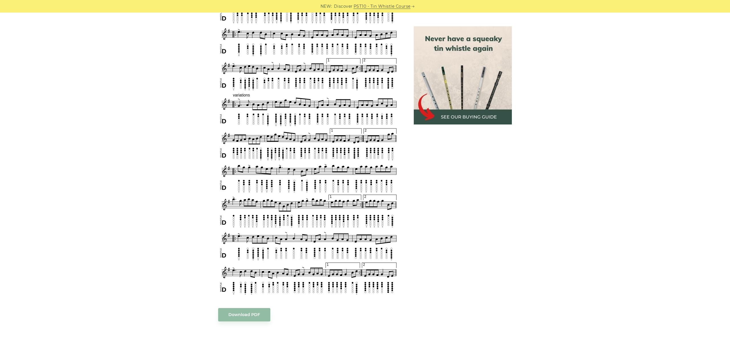
scroll to position [319, 0]
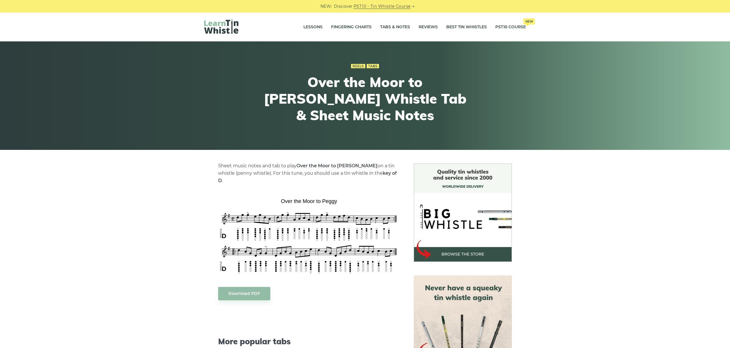
scroll to position [96, 0]
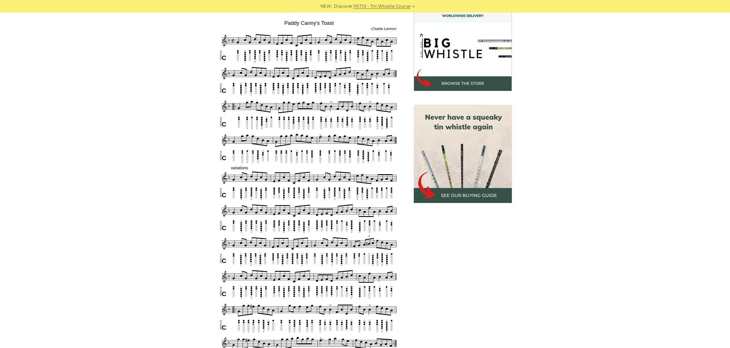
scroll to position [160, 0]
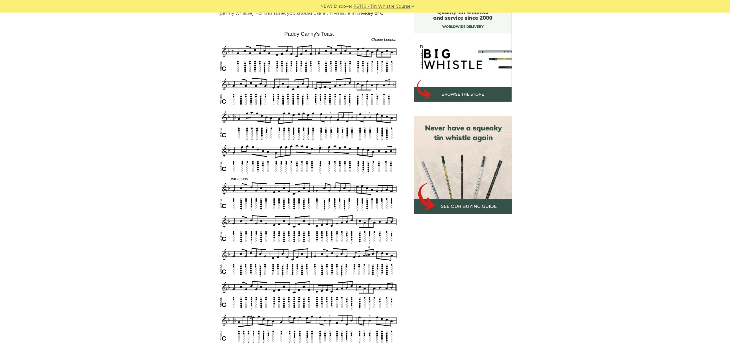
click at [584, 133] on div "Sheet music notes and tab to play Paddy Canny’s Toast on a tin whistle (penny w…" at bounding box center [365, 298] width 730 height 588
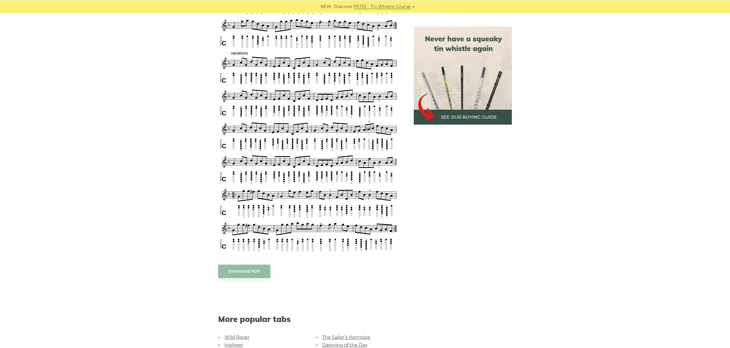
scroll to position [319, 0]
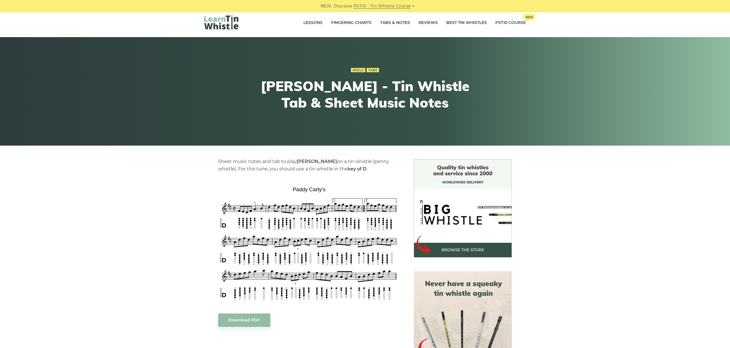
scroll to position [96, 0]
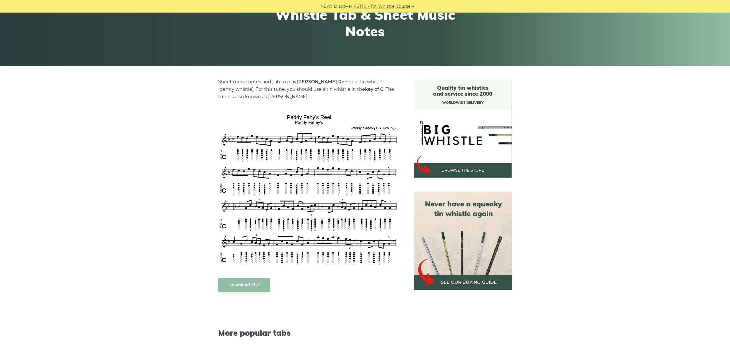
scroll to position [128, 0]
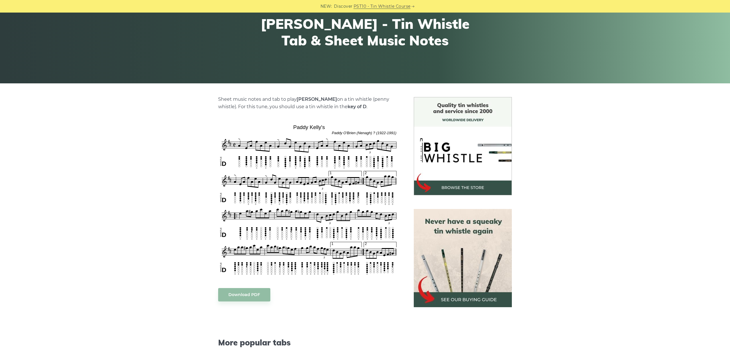
scroll to position [96, 0]
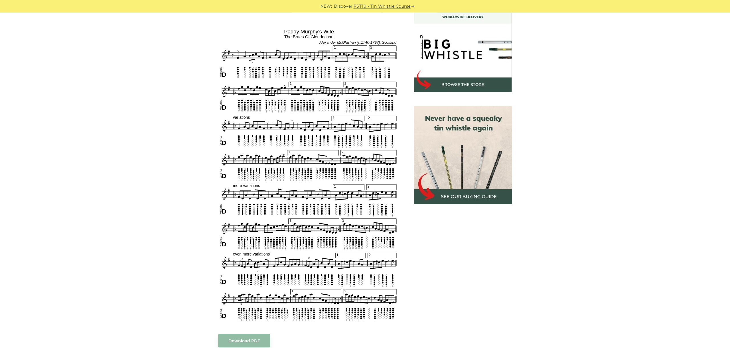
scroll to position [160, 0]
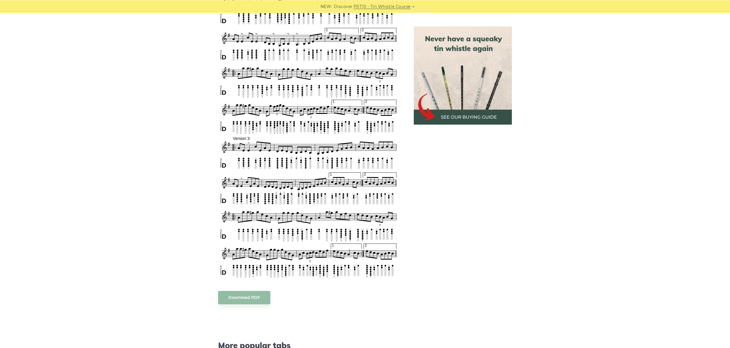
scroll to position [351, 0]
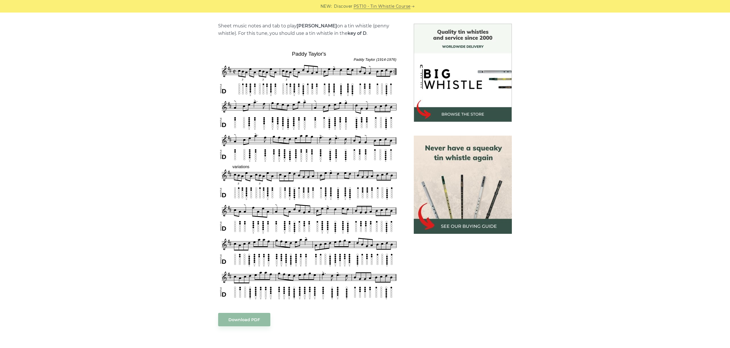
scroll to position [128, 0]
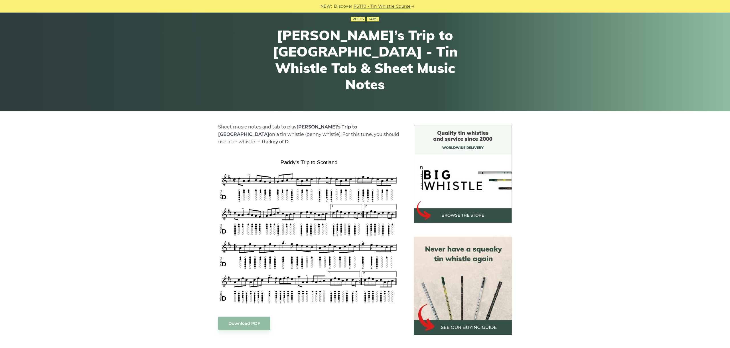
scroll to position [96, 0]
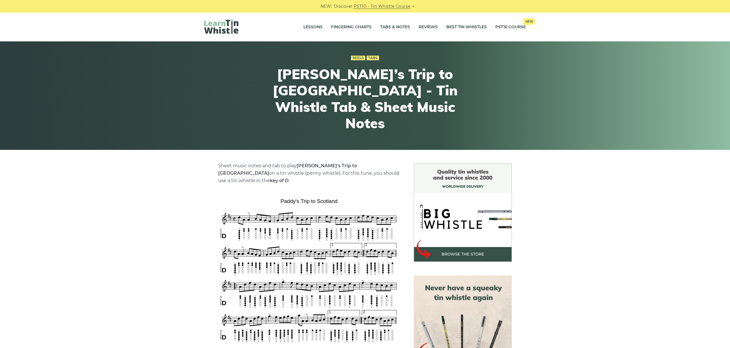
scroll to position [96, 0]
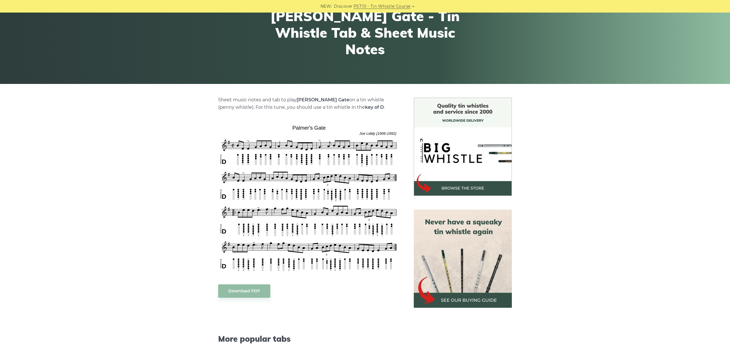
scroll to position [96, 0]
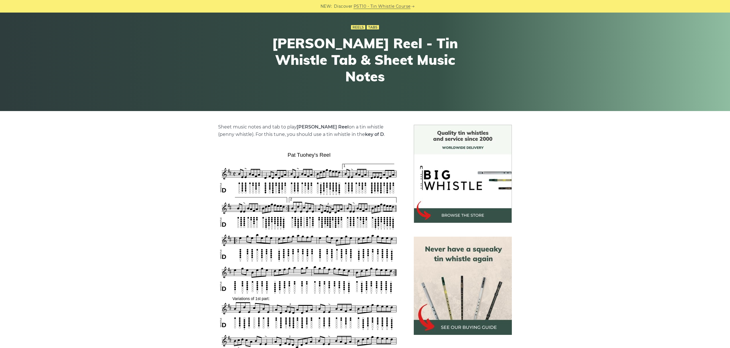
scroll to position [160, 0]
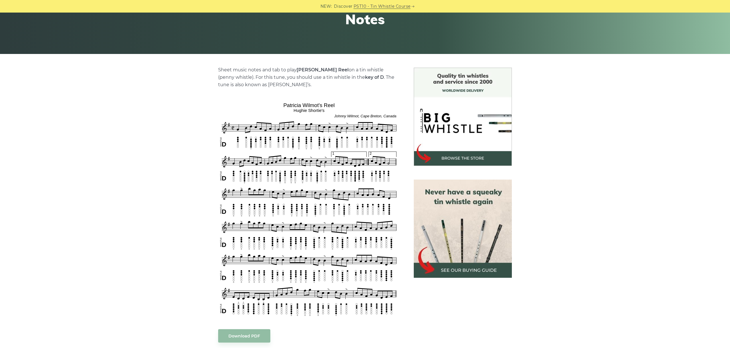
scroll to position [128, 0]
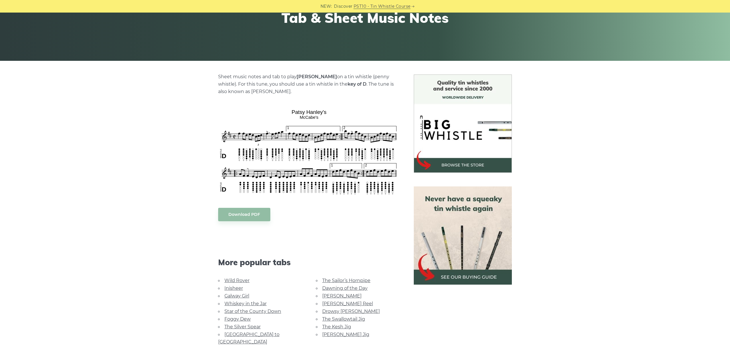
scroll to position [96, 0]
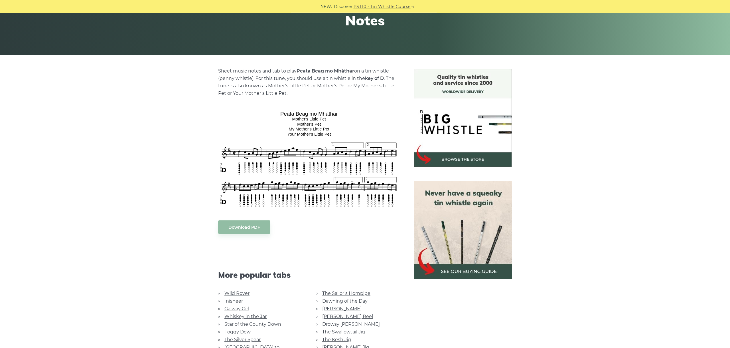
scroll to position [96, 0]
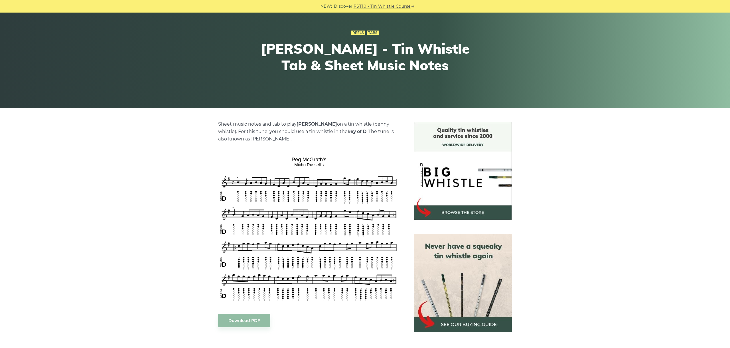
scroll to position [96, 0]
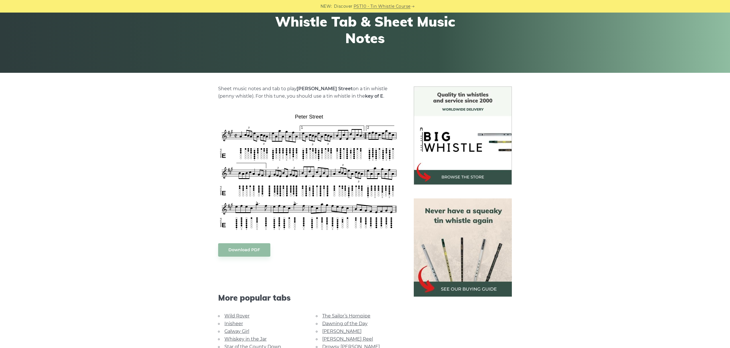
scroll to position [96, 0]
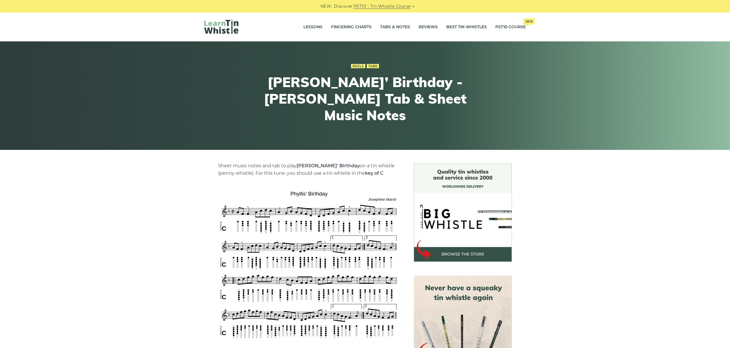
scroll to position [96, 0]
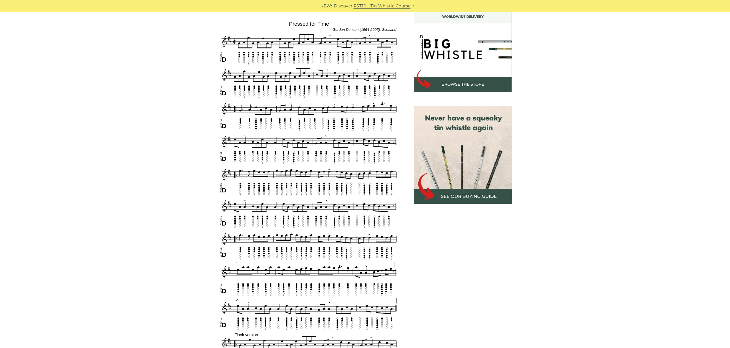
scroll to position [160, 0]
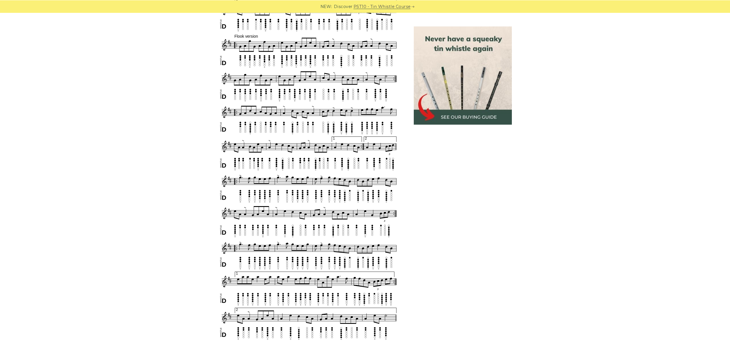
scroll to position [479, 0]
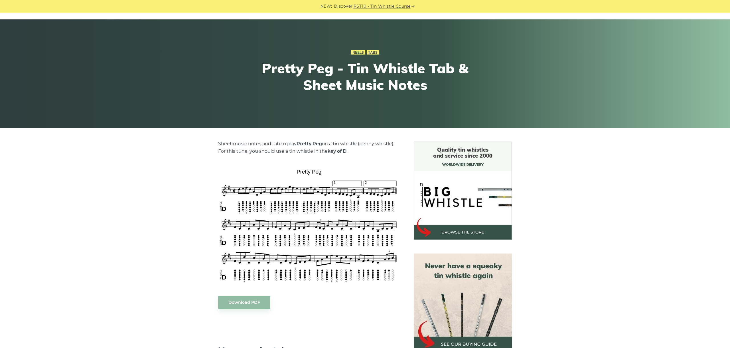
scroll to position [64, 0]
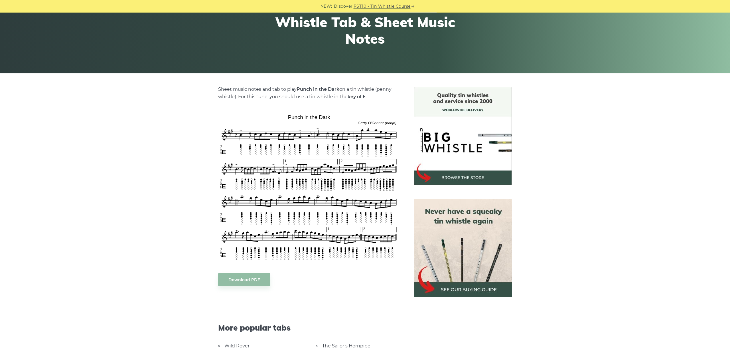
scroll to position [96, 0]
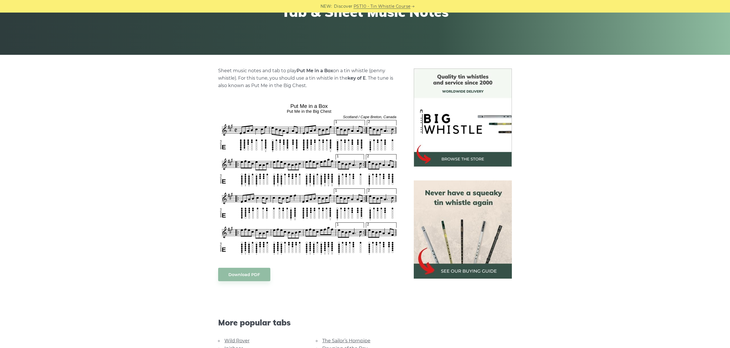
scroll to position [96, 0]
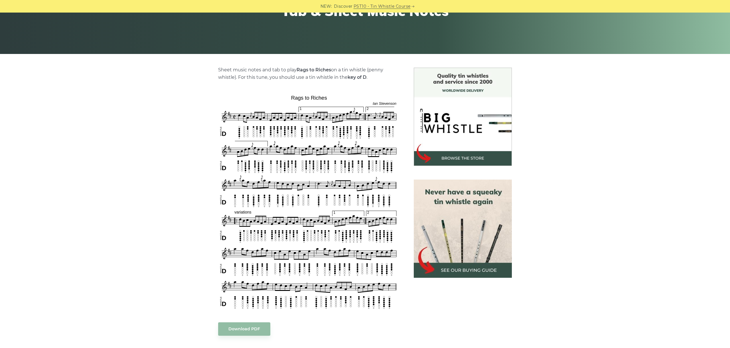
scroll to position [128, 0]
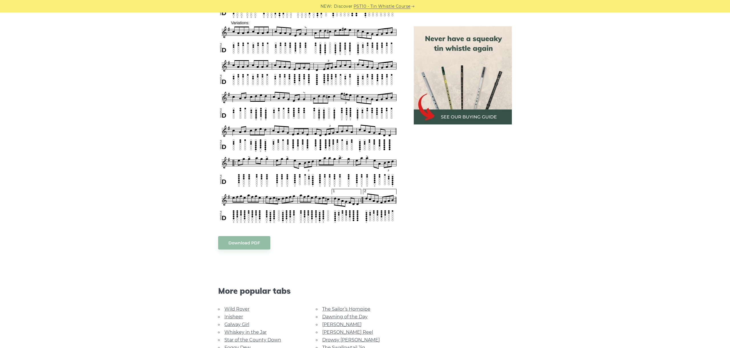
scroll to position [319, 0]
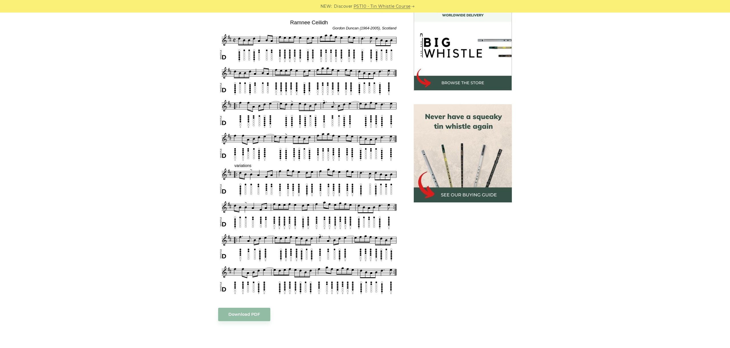
scroll to position [160, 0]
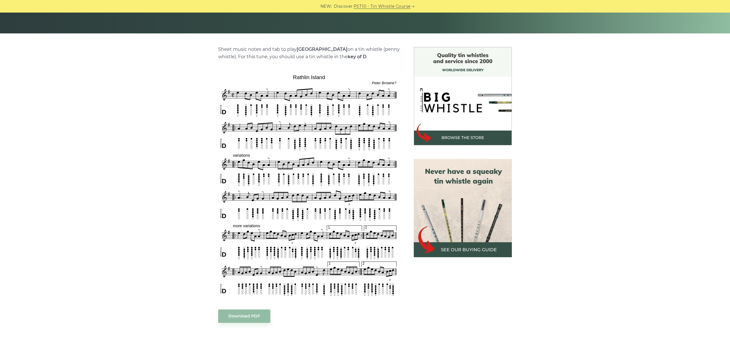
scroll to position [128, 0]
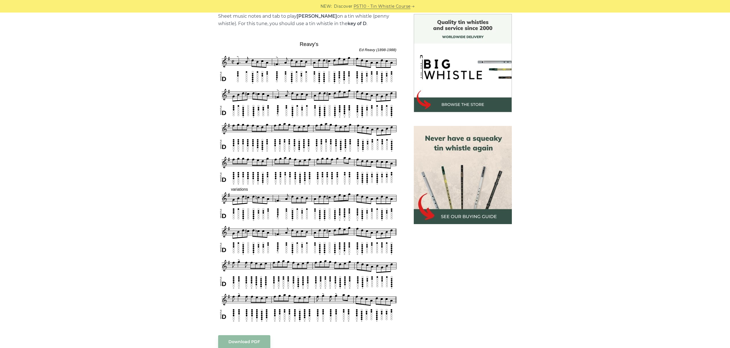
scroll to position [160, 0]
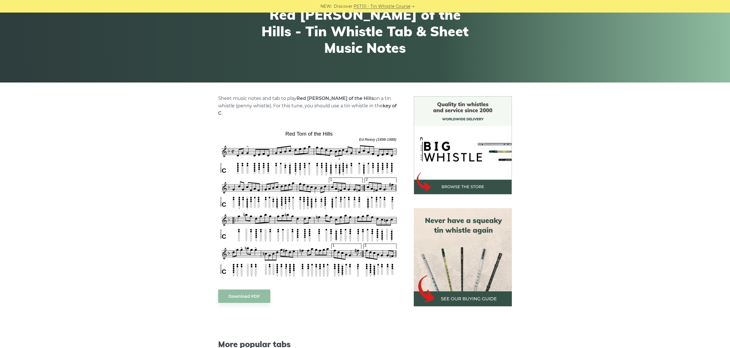
scroll to position [96, 0]
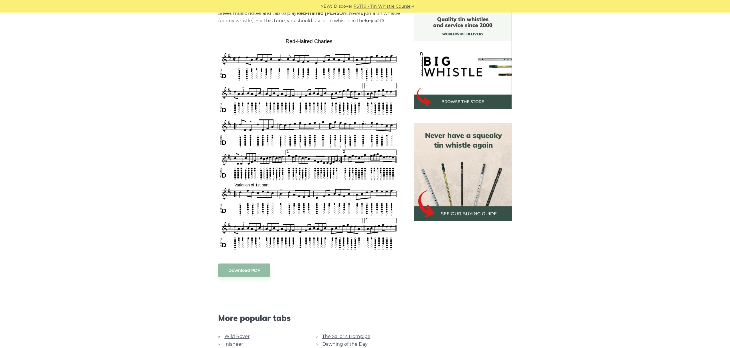
scroll to position [160, 0]
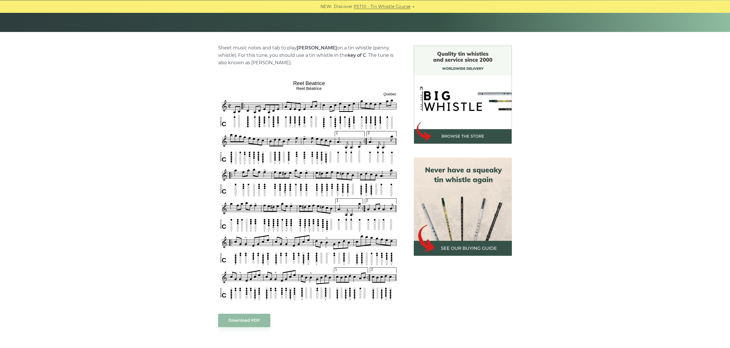
scroll to position [128, 0]
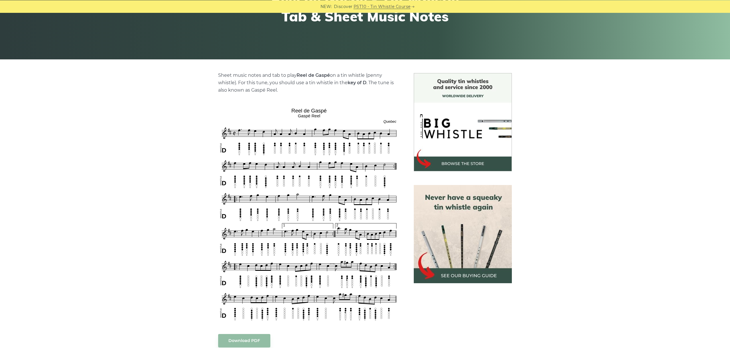
scroll to position [96, 0]
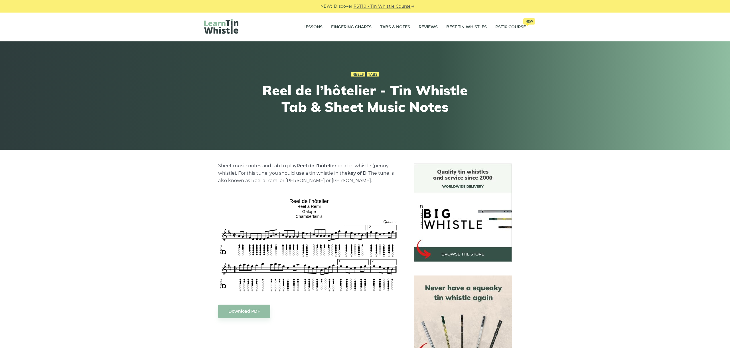
scroll to position [64, 0]
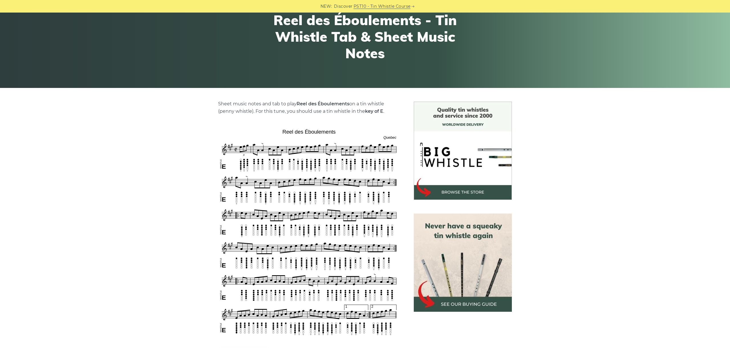
scroll to position [96, 0]
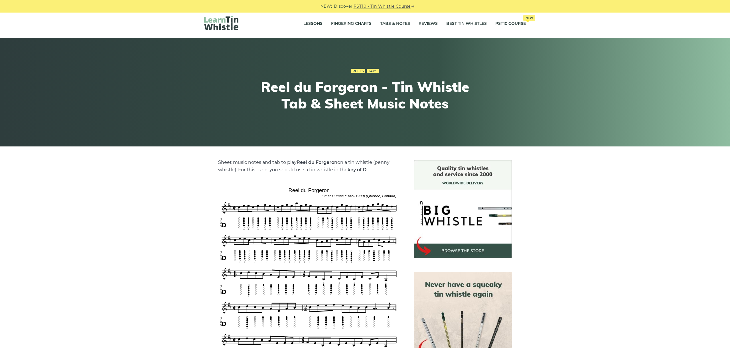
scroll to position [96, 0]
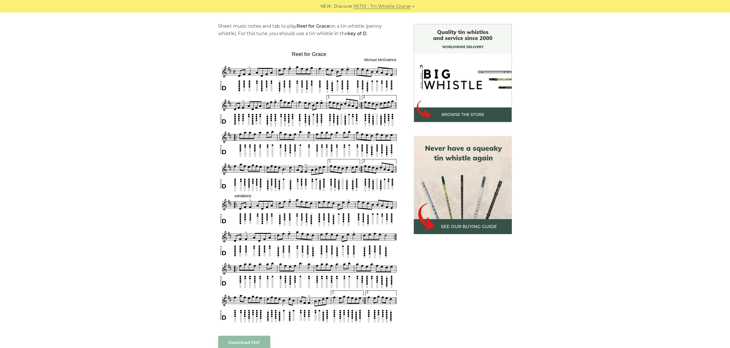
scroll to position [160, 0]
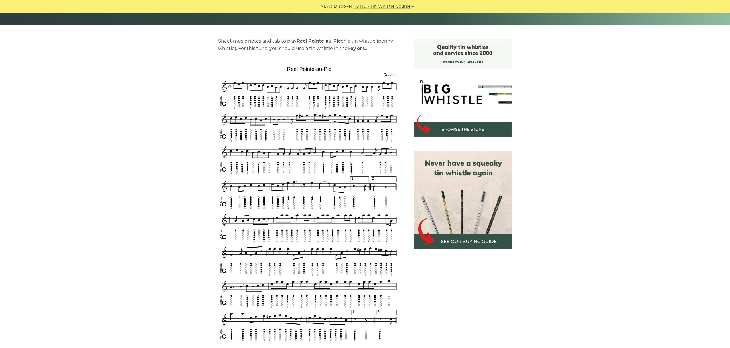
scroll to position [160, 0]
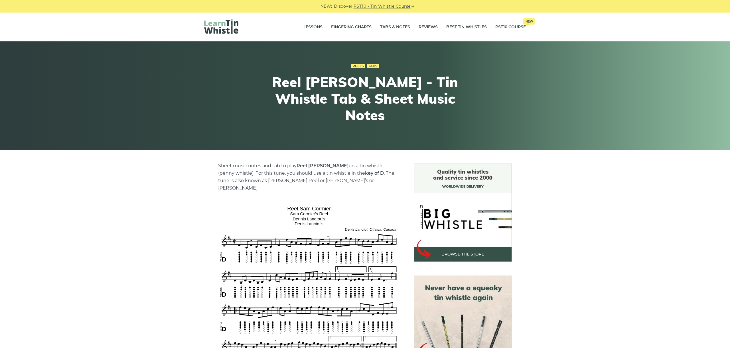
scroll to position [96, 0]
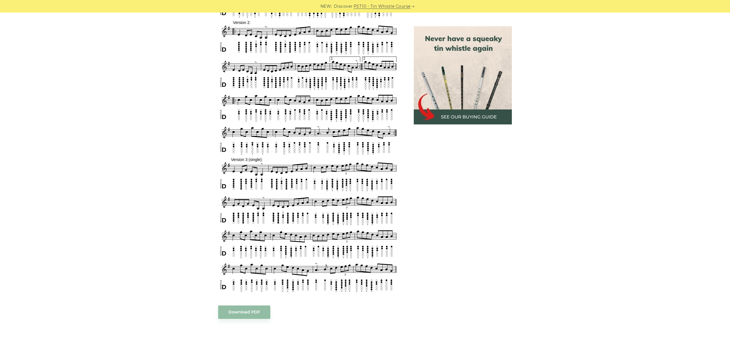
scroll to position [341, 0]
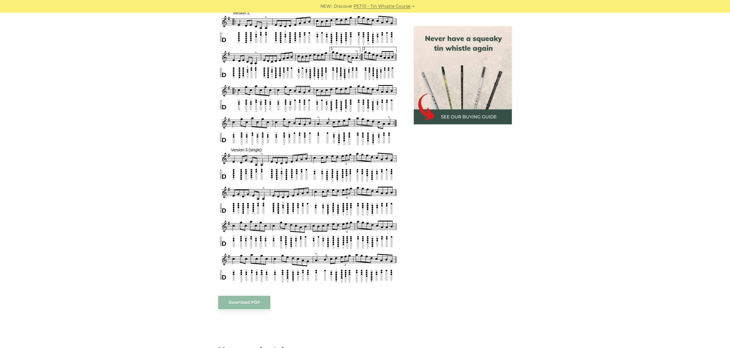
click at [529, 233] on div "Sheet music notes and tab to play Return to Camden Town on a tin whistle (penny…" at bounding box center [364, 159] width 335 height 675
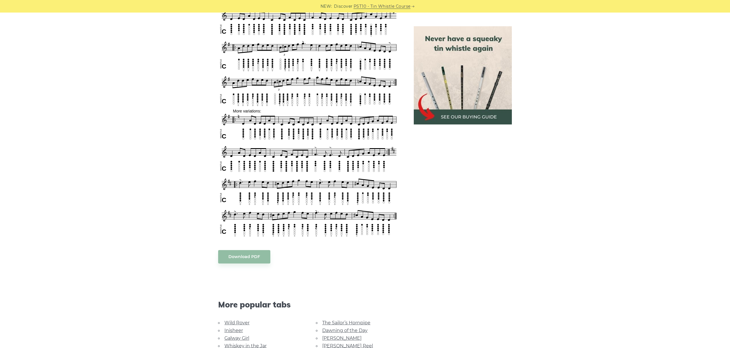
scroll to position [472, 0]
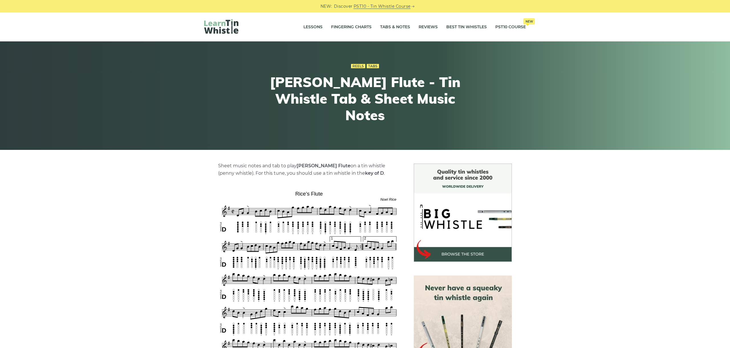
scroll to position [96, 0]
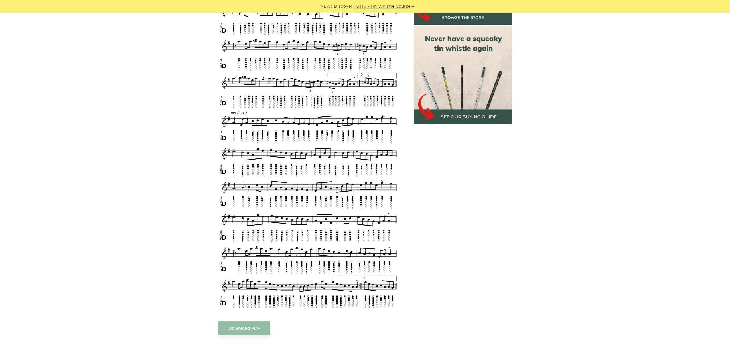
scroll to position [268, 0]
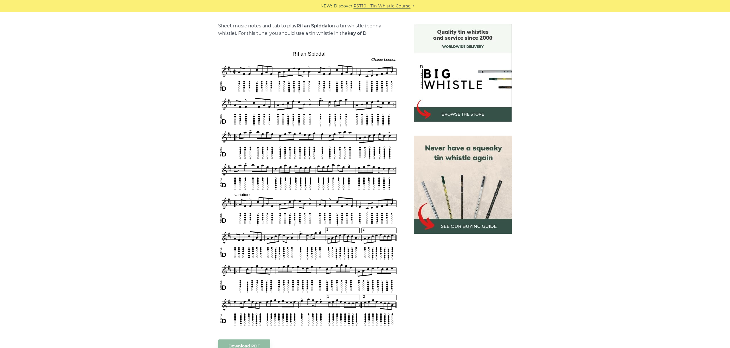
scroll to position [128, 0]
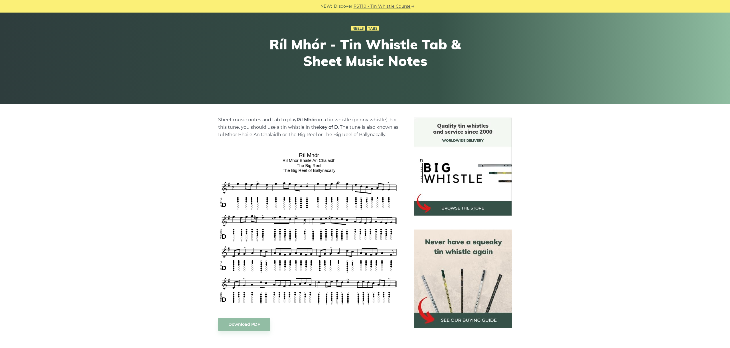
scroll to position [128, 0]
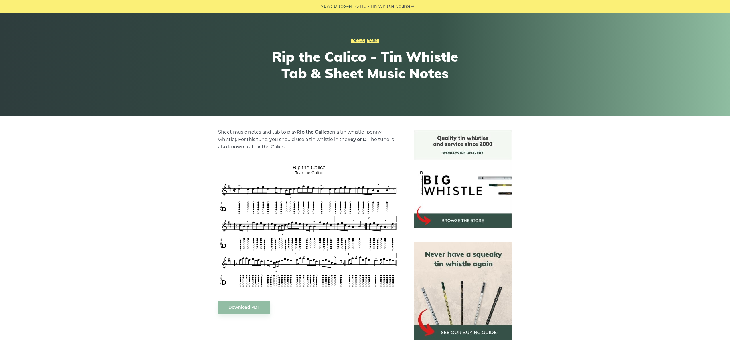
scroll to position [64, 0]
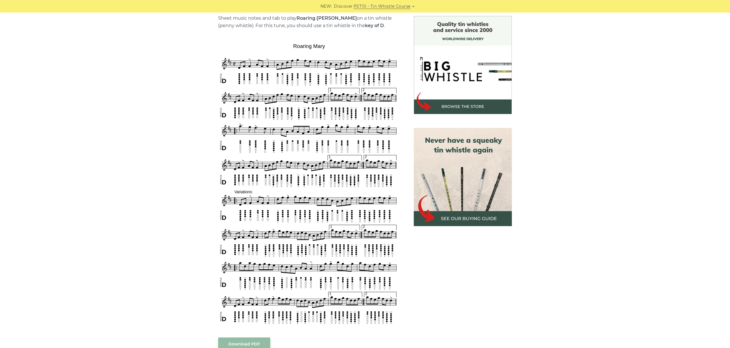
scroll to position [160, 0]
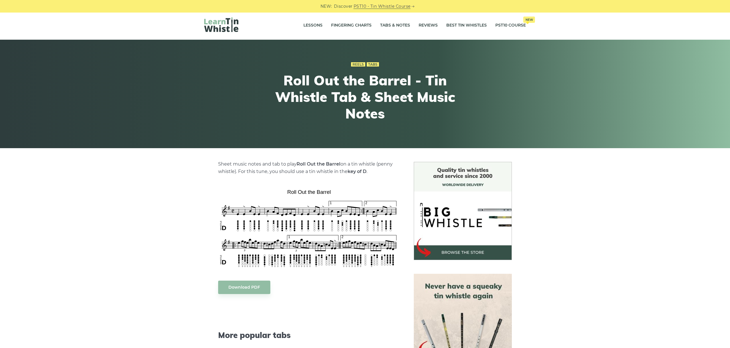
scroll to position [32, 0]
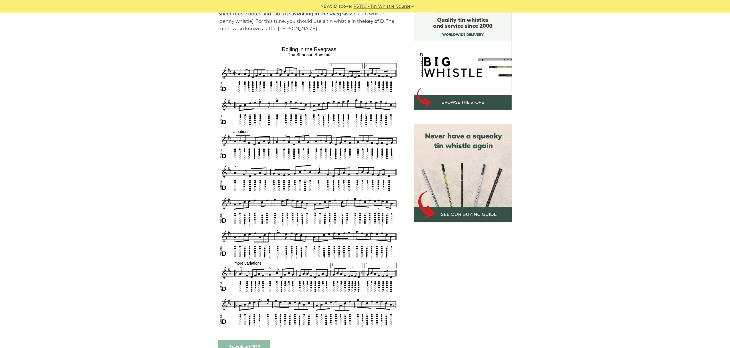
scroll to position [160, 0]
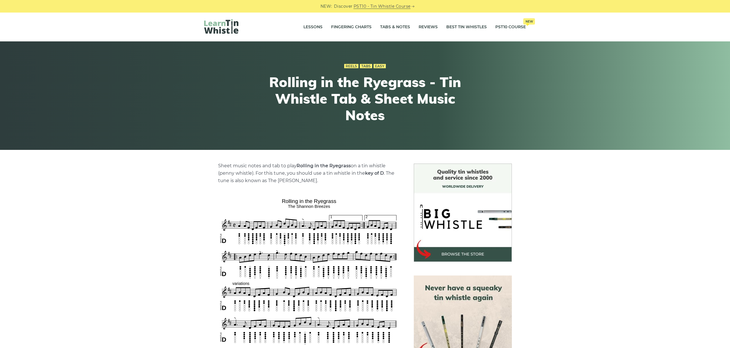
scroll to position [160, 0]
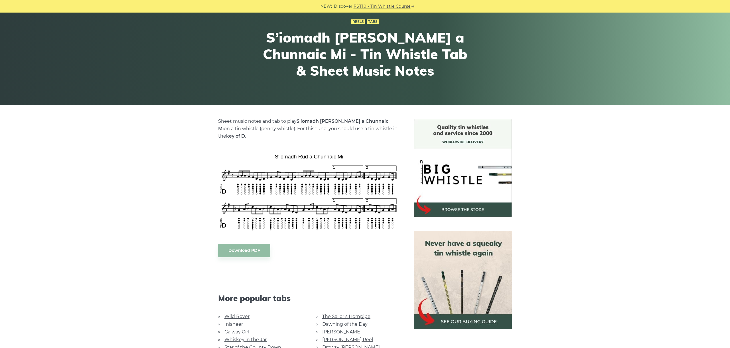
scroll to position [64, 0]
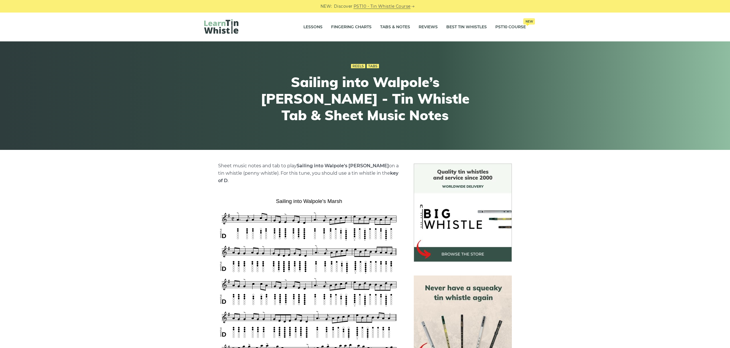
scroll to position [96, 0]
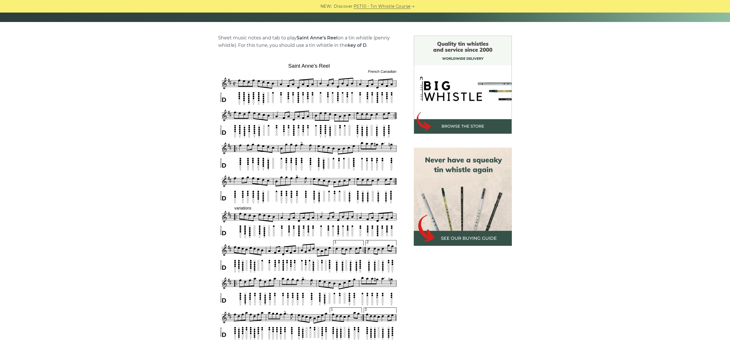
scroll to position [160, 0]
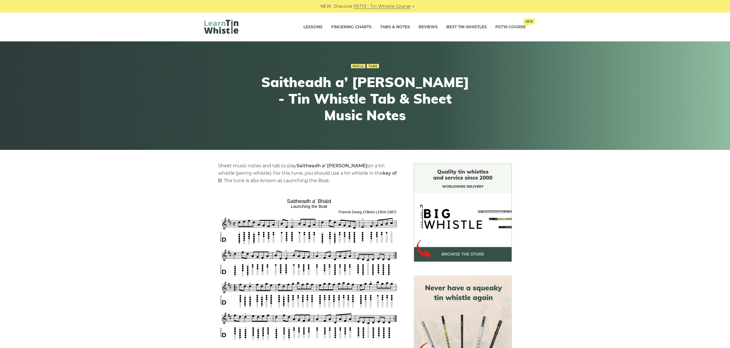
scroll to position [96, 0]
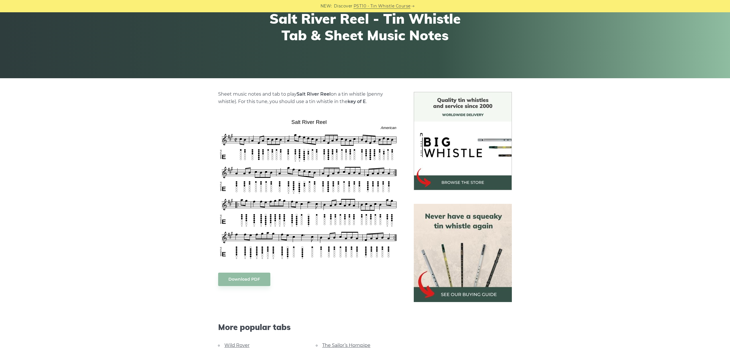
scroll to position [96, 0]
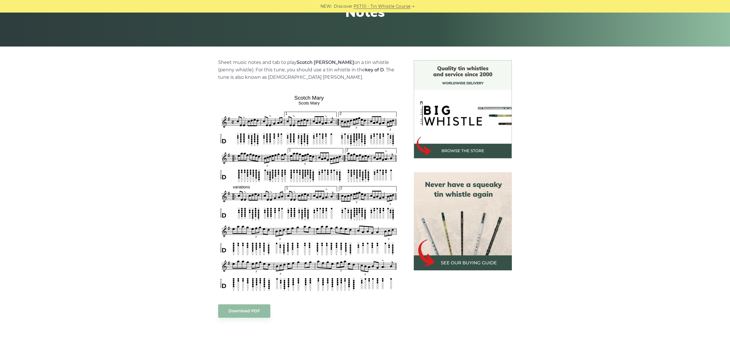
scroll to position [128, 0]
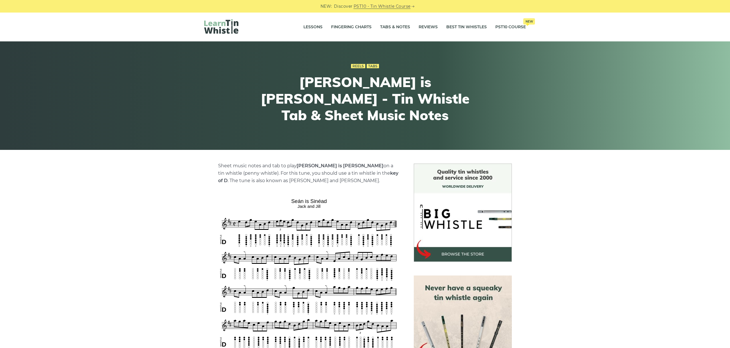
scroll to position [128, 0]
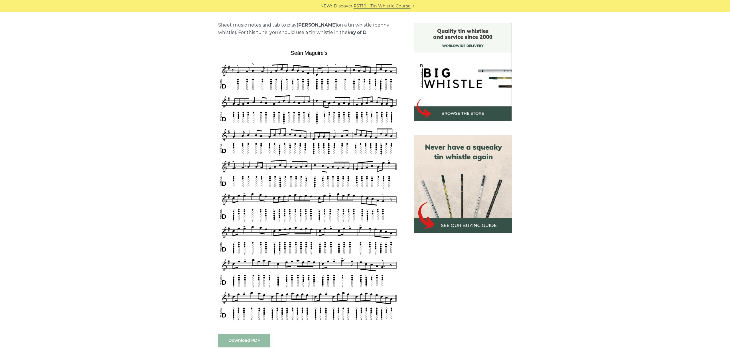
scroll to position [128, 0]
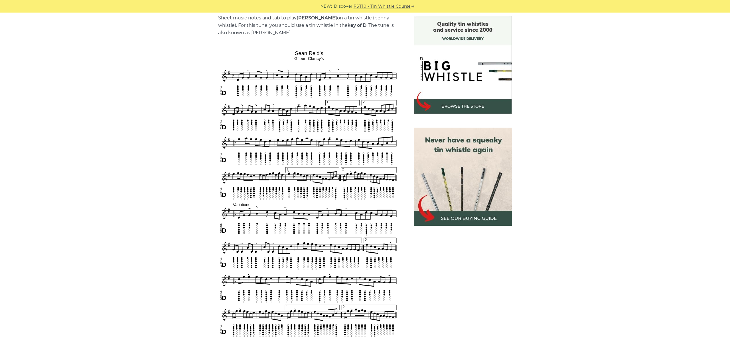
scroll to position [160, 0]
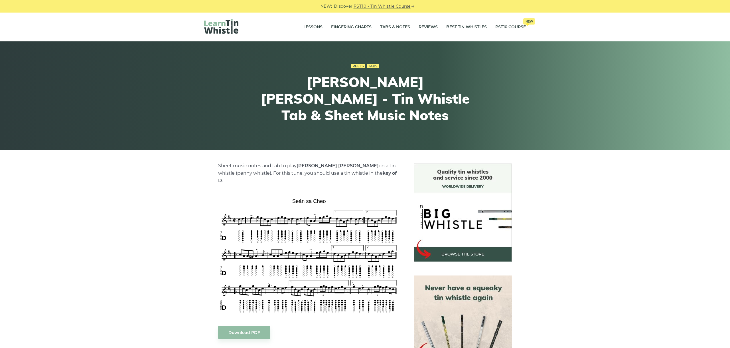
scroll to position [64, 0]
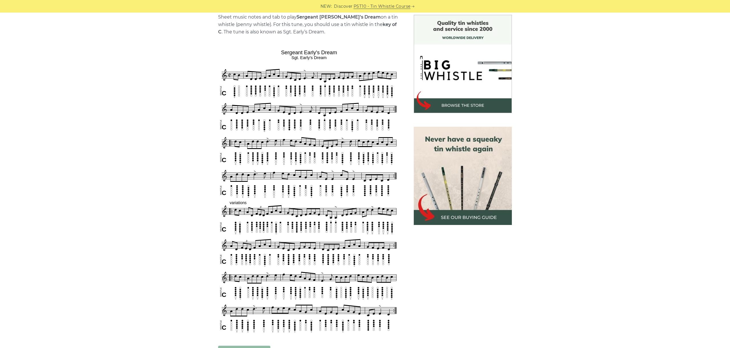
scroll to position [160, 0]
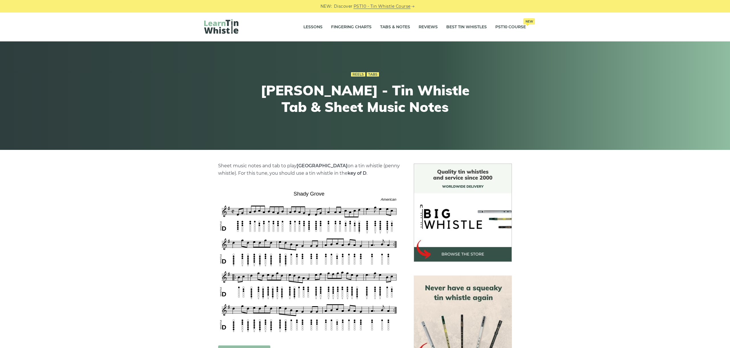
scroll to position [64, 0]
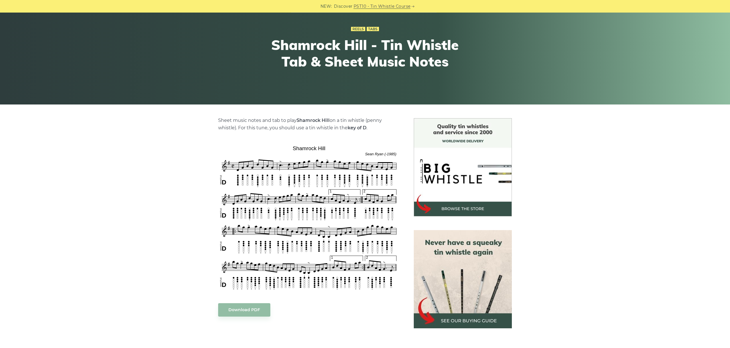
scroll to position [64, 0]
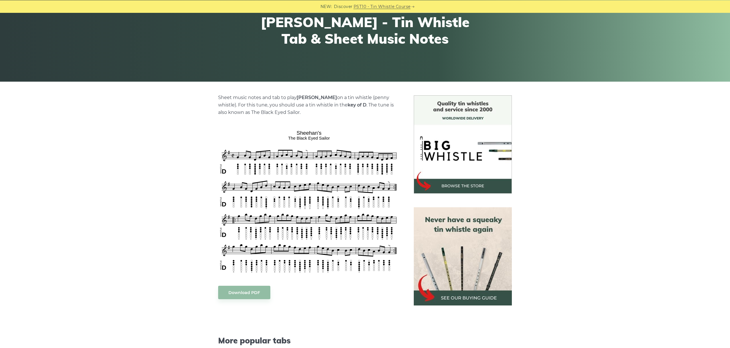
scroll to position [96, 0]
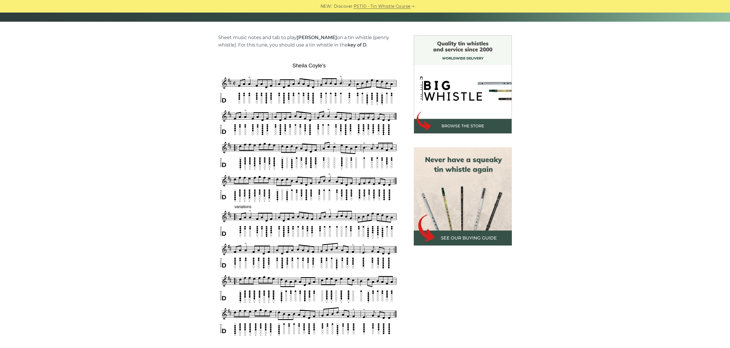
scroll to position [160, 0]
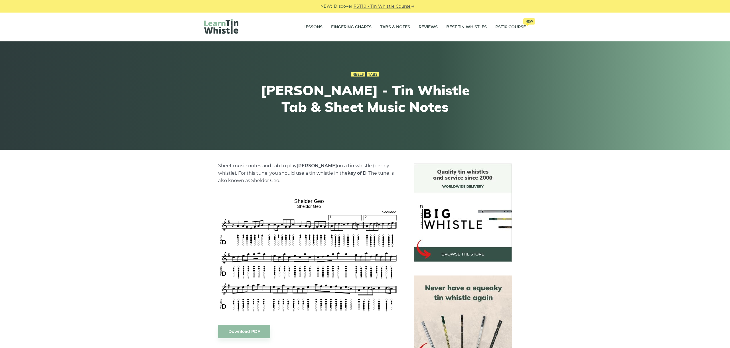
scroll to position [64, 0]
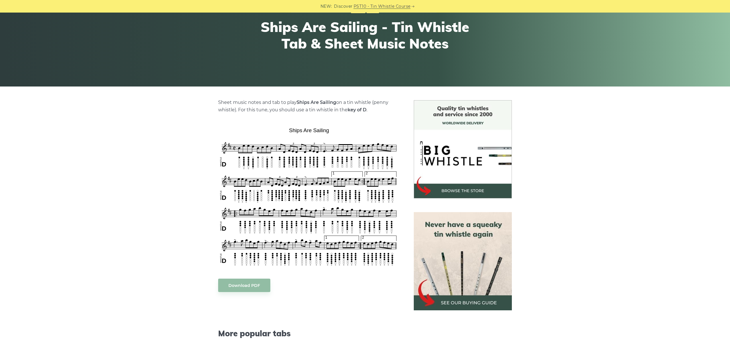
scroll to position [64, 0]
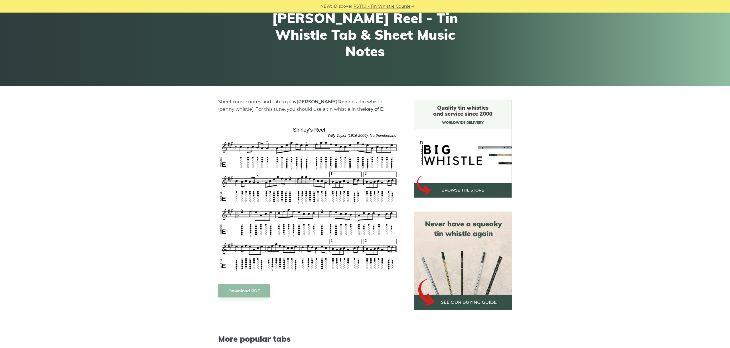
scroll to position [64, 0]
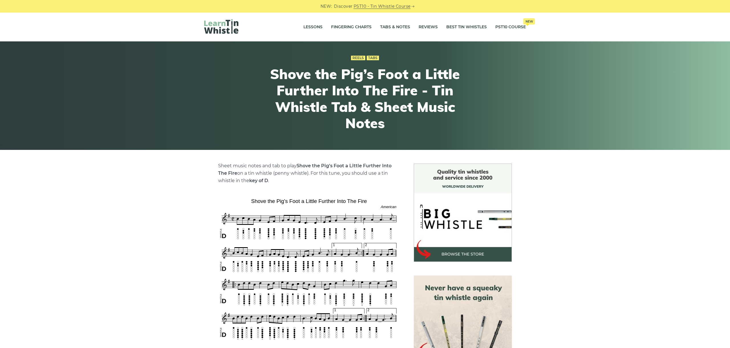
scroll to position [96, 0]
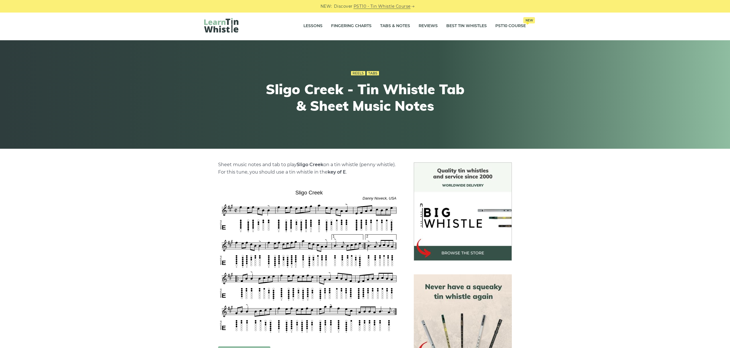
scroll to position [64, 0]
